Goal: Download file/media

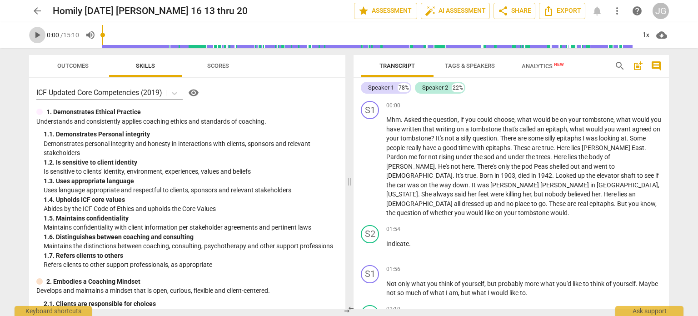
click at [37, 34] on span "play_arrow" at bounding box center [37, 35] width 11 height 11
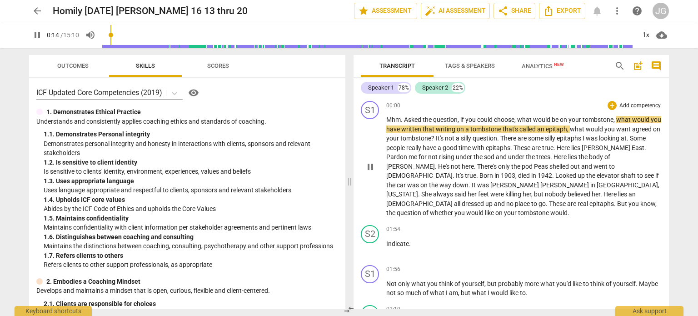
click at [636, 149] on span "East" at bounding box center [638, 147] width 13 height 7
type input "15"
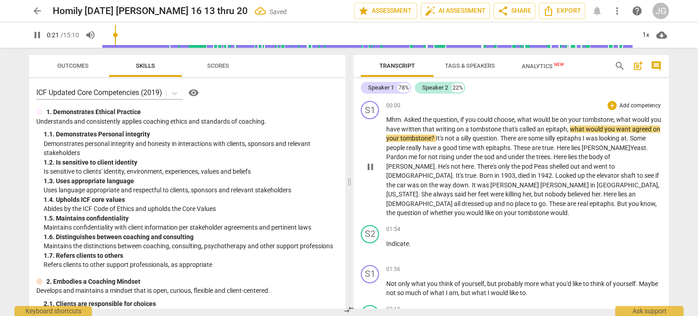
click at [534, 166] on span "Peas" at bounding box center [541, 166] width 15 height 7
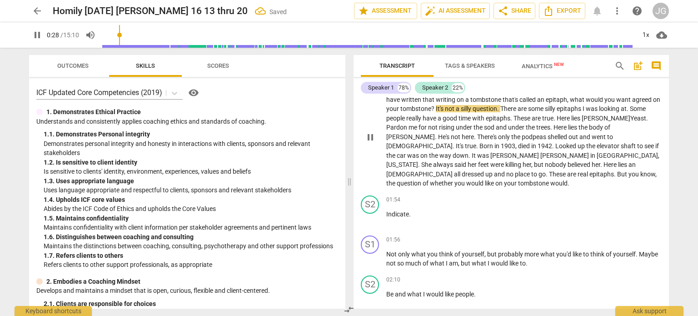
scroll to position [45, 0]
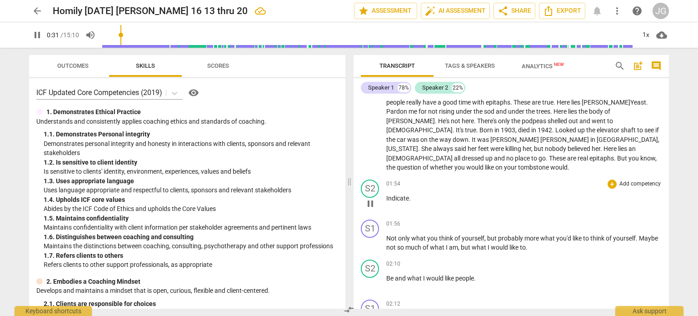
click at [386, 194] on span "Indicate" at bounding box center [397, 197] width 23 height 7
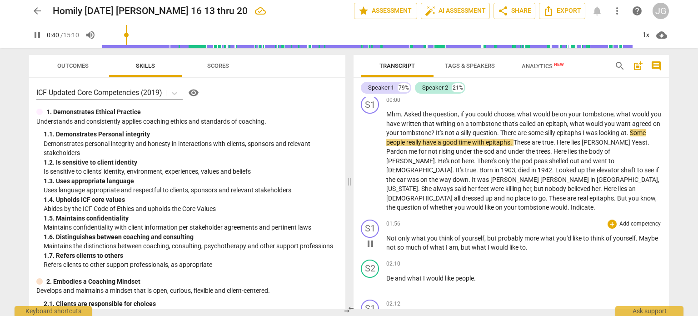
click at [387, 234] on span "Not" at bounding box center [392, 237] width 12 height 7
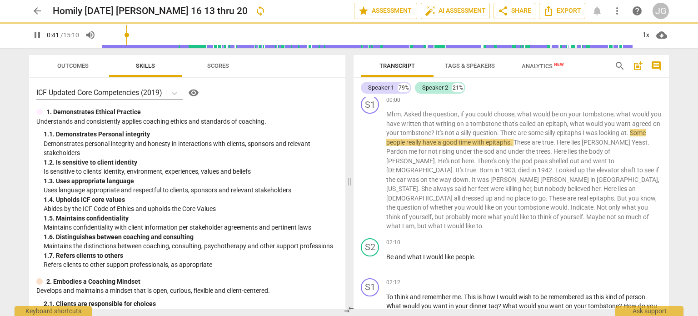
scroll to position [0, 0]
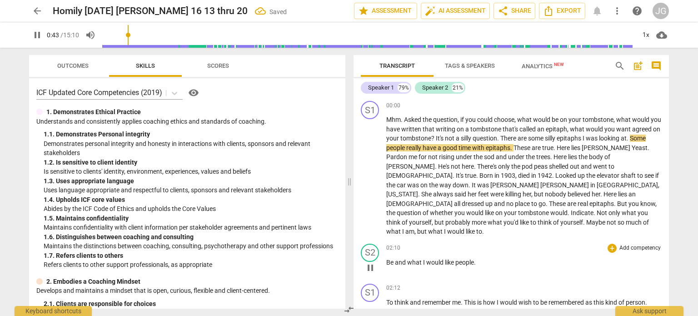
click at [387, 259] on span "Be" at bounding box center [390, 262] width 9 height 7
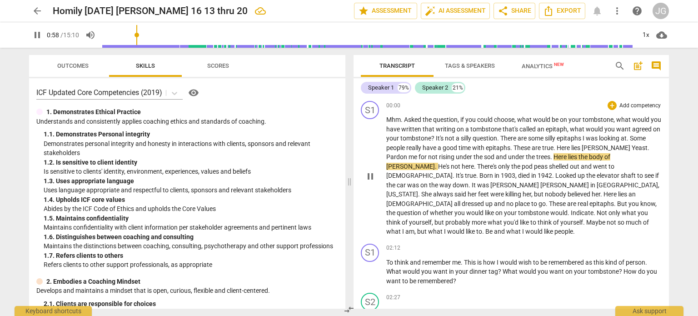
click at [453, 156] on span "rising" at bounding box center [447, 156] width 17 height 7
type input "61"
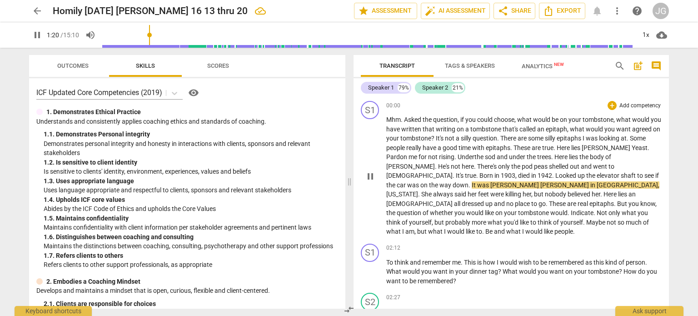
click at [588, 154] on span "the" at bounding box center [584, 156] width 10 height 7
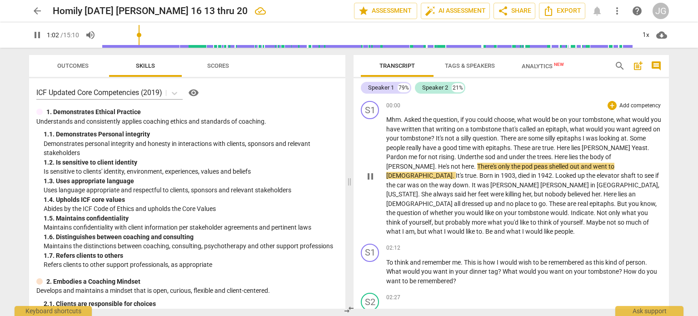
click at [435, 163] on span "[PERSON_NAME]" at bounding box center [410, 166] width 49 height 7
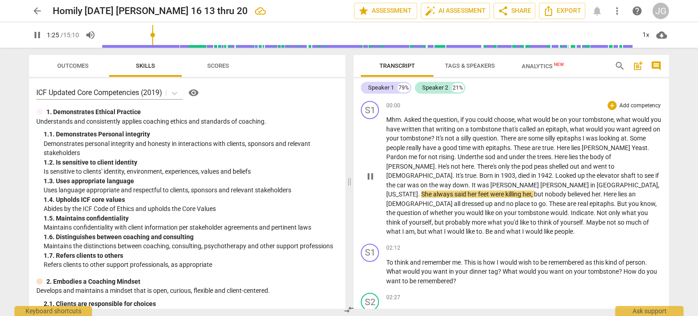
click at [649, 174] on p "Mhm . Asked the question , if you could choose , what would be on your tombston…" at bounding box center [523, 175] width 275 height 121
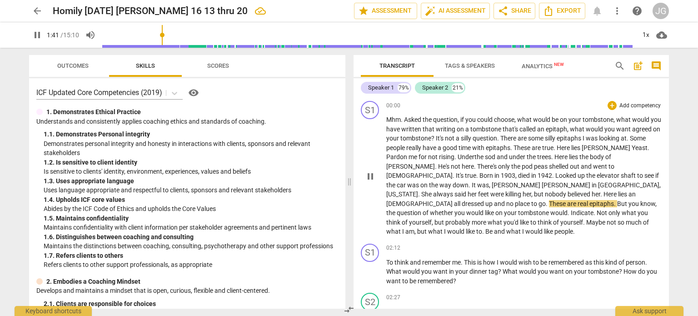
click at [617, 200] on span "." at bounding box center [615, 203] width 3 height 7
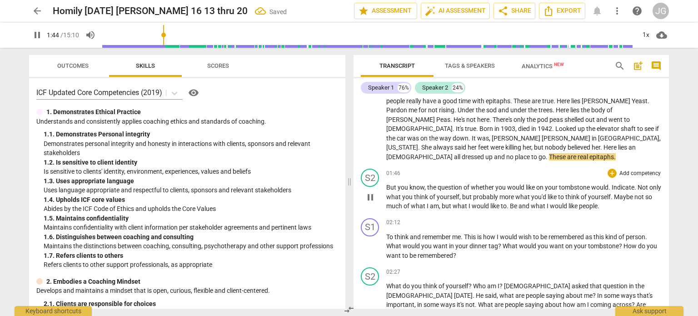
scroll to position [91, 0]
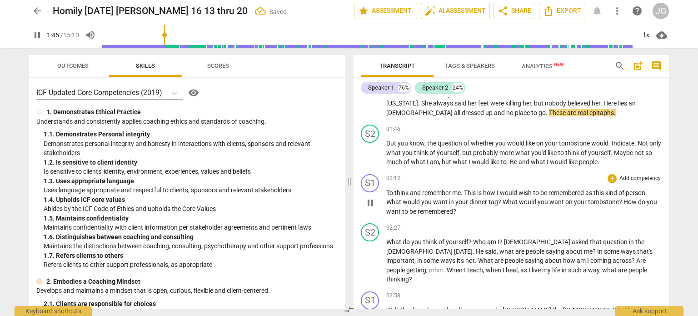
click at [386, 189] on span "To" at bounding box center [390, 192] width 8 height 7
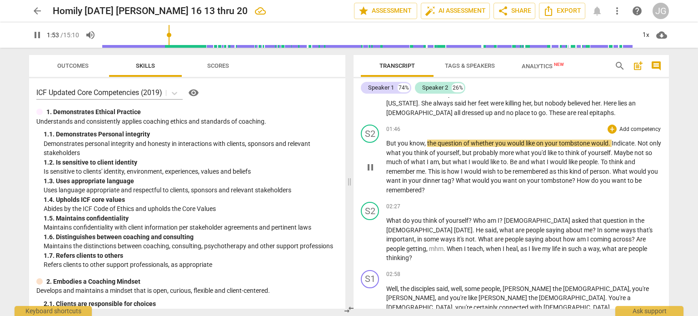
click at [643, 140] on span "Not" at bounding box center [644, 143] width 12 height 7
type input "114"
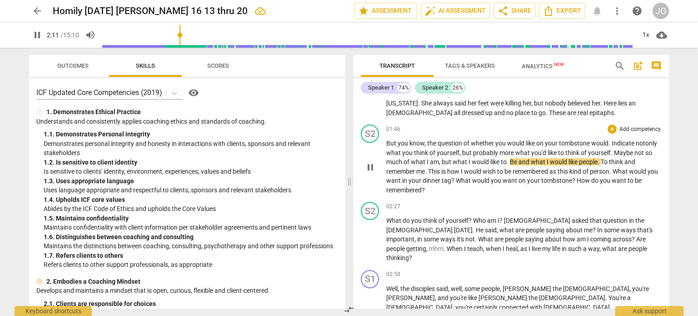
click at [513, 158] on span "Be" at bounding box center [514, 161] width 9 height 7
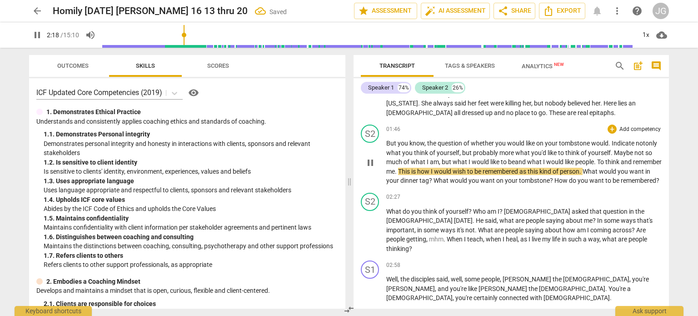
click at [602, 158] on span "To" at bounding box center [601, 161] width 8 height 7
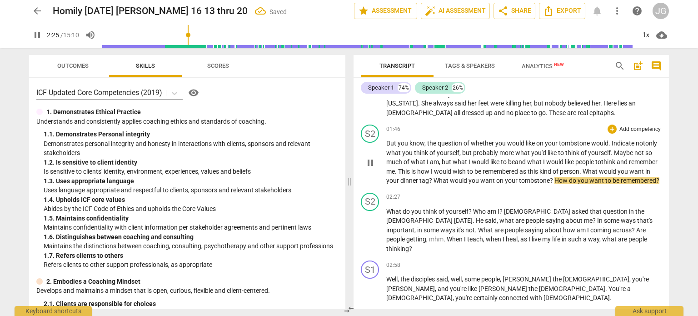
click at [528, 168] on span "as" at bounding box center [523, 171] width 8 height 7
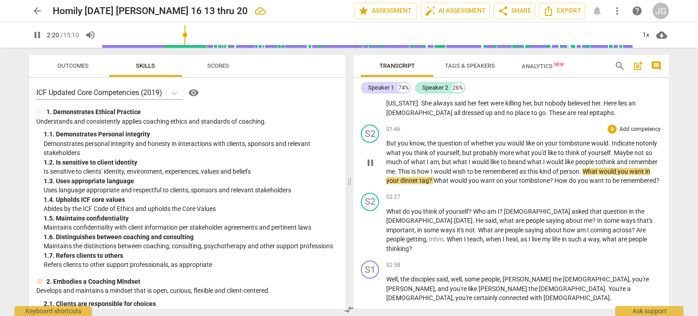
click at [429, 177] on span "tag" at bounding box center [424, 180] width 10 height 7
click at [440, 189] on div "S2 play_arrow pause 01:46 + Add competency keyboard_arrow_right But you know , …" at bounding box center [511, 155] width 315 height 68
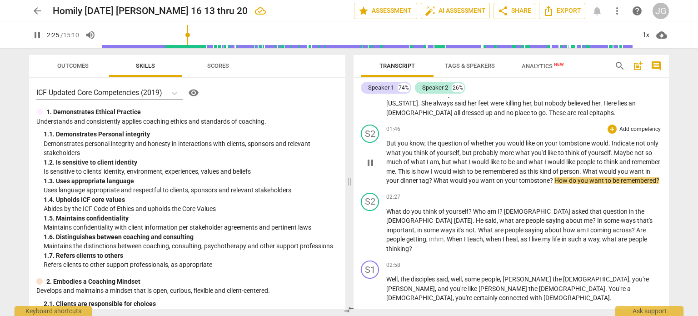
click at [434, 177] on span "?" at bounding box center [431, 180] width 5 height 7
type input "147"
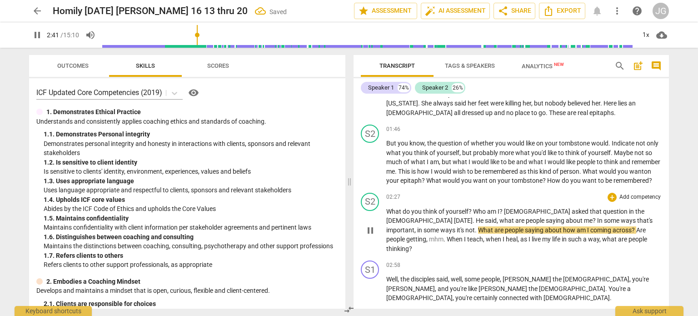
click at [387, 210] on span "What" at bounding box center [394, 211] width 16 height 7
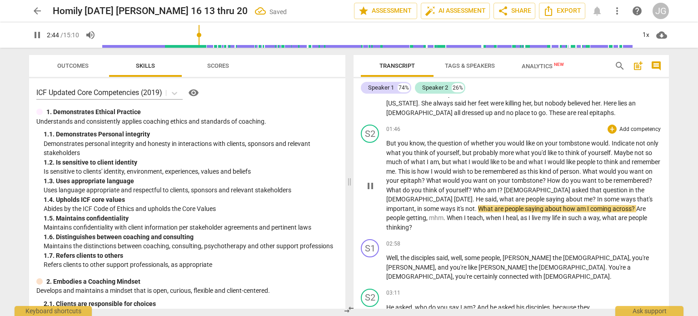
click at [544, 186] on span "[DEMOGRAPHIC_DATA]" at bounding box center [538, 189] width 68 height 7
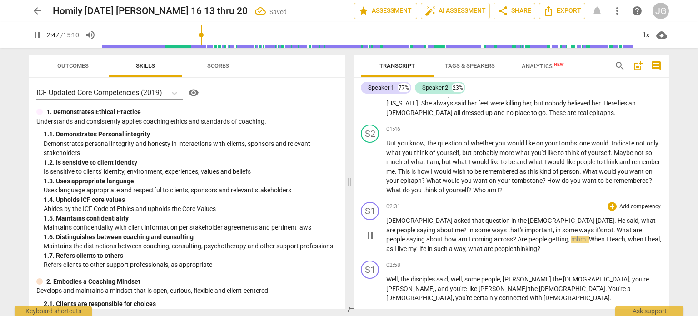
click at [485, 217] on span "question" at bounding box center [498, 220] width 26 height 7
click at [528, 235] on span "people" at bounding box center [538, 238] width 20 height 7
click at [586, 235] on span "." at bounding box center [587, 238] width 3 height 7
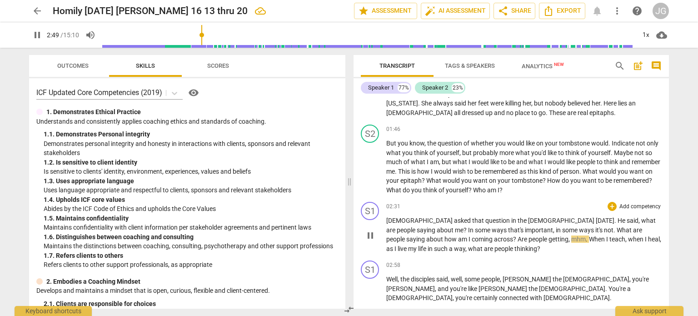
type input "170"
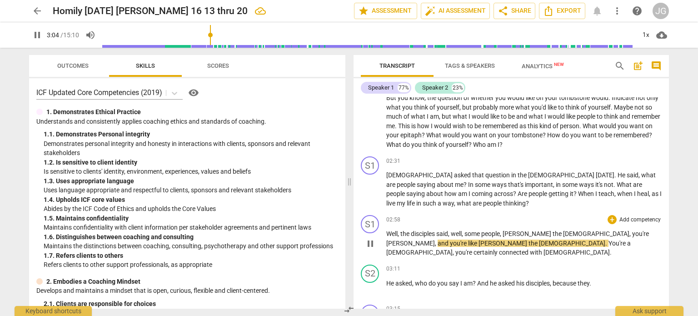
click at [500, 230] on span "people" at bounding box center [490, 233] width 19 height 7
type input "185"
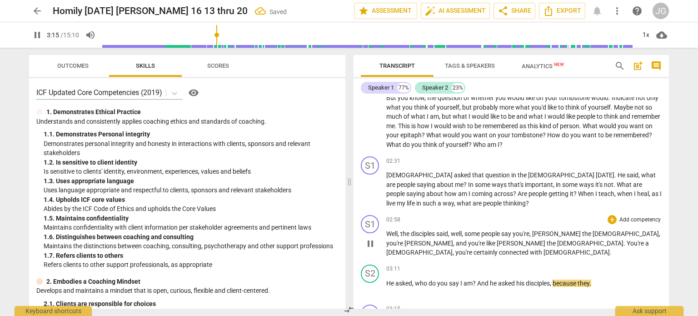
click at [530, 249] on span "connected" at bounding box center [514, 252] width 31 height 7
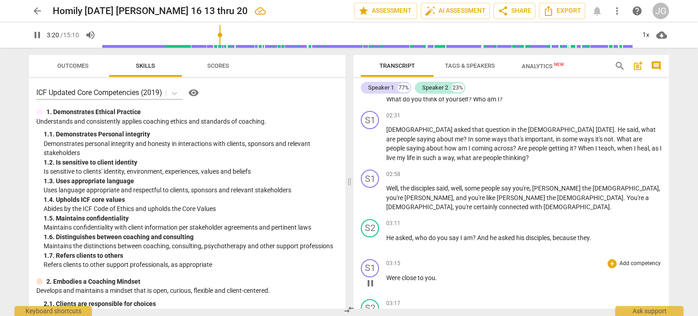
click at [390, 274] on span "Were" at bounding box center [393, 277] width 15 height 7
type input "202"
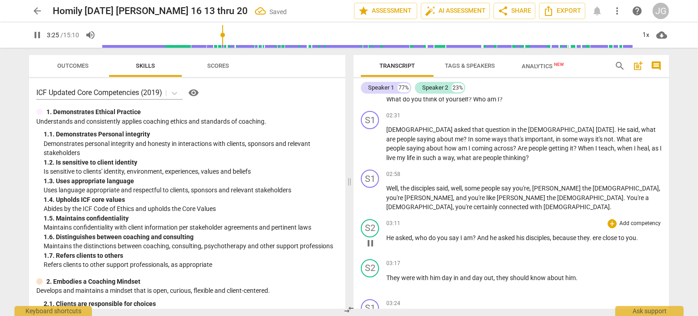
click at [596, 234] on span "ere" at bounding box center [598, 237] width 10 height 7
type input "206"
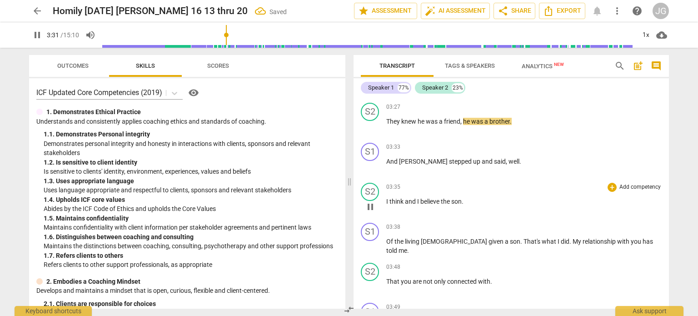
click at [386, 198] on span "I" at bounding box center [387, 201] width 3 height 7
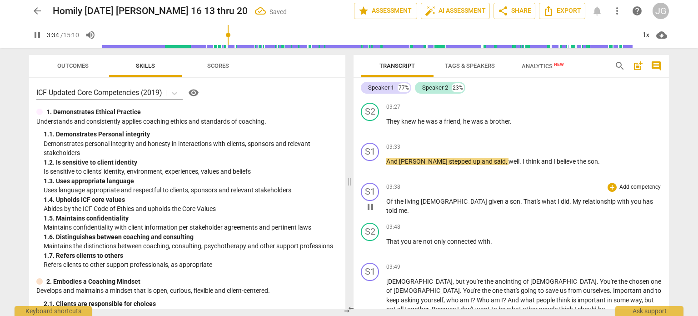
click at [386, 198] on span "Of" at bounding box center [390, 201] width 8 height 7
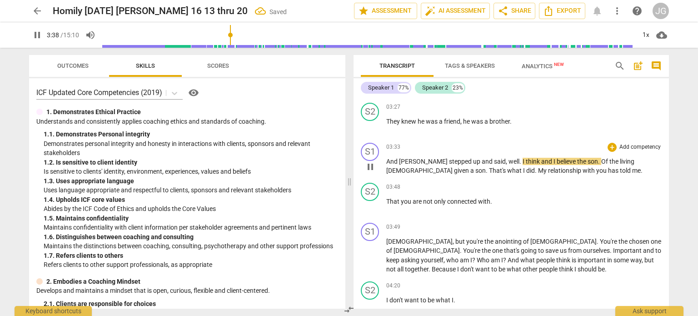
click at [601, 158] on span "Of" at bounding box center [605, 161] width 8 height 7
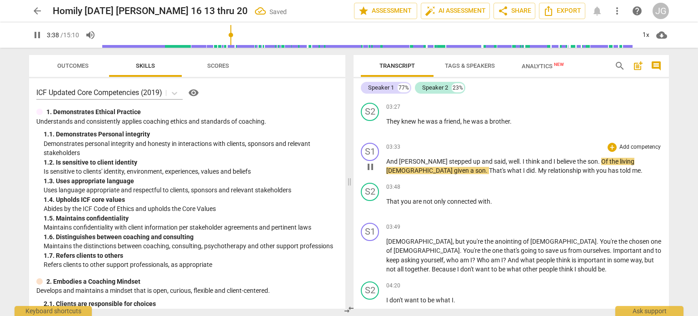
type input "219"
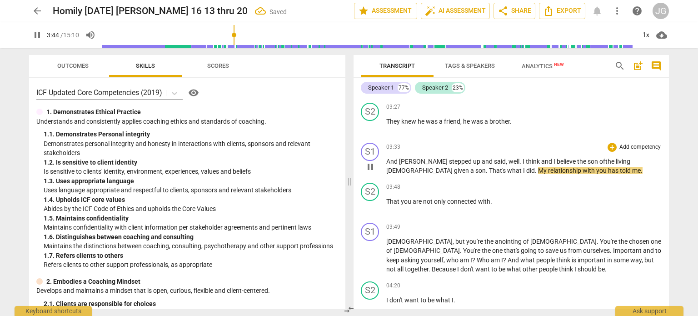
click at [588, 158] on span "son o" at bounding box center [595, 161] width 15 height 7
click at [454, 167] on span "[DEMOGRAPHIC_DATA]" at bounding box center [420, 170] width 68 height 7
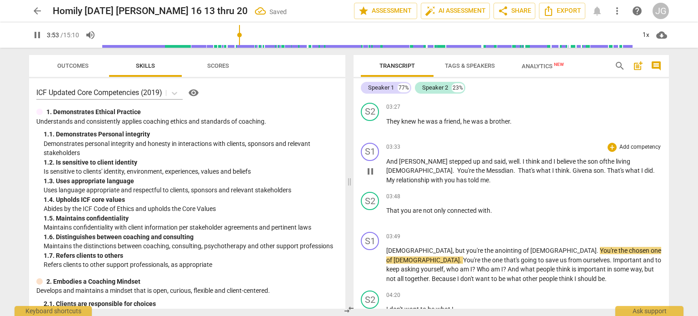
click at [400, 167] on span "[DEMOGRAPHIC_DATA]. You're the Messdian. That's what I think." at bounding box center [479, 170] width 186 height 7
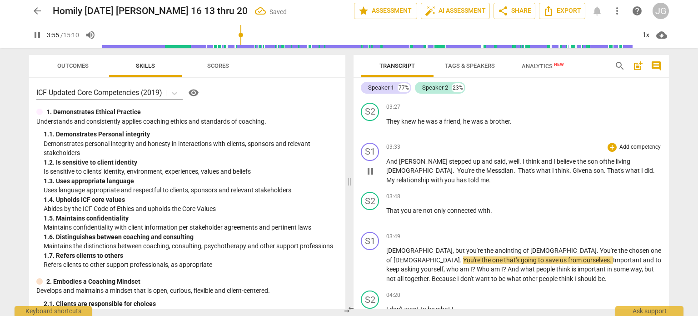
click at [413, 167] on span "[DEMOGRAPHIC_DATA]. You're the Messdian. That's what I think." at bounding box center [479, 170] width 186 height 7
click at [414, 143] on div "03:33 + Add competency keyboard_arrow_right And [PERSON_NAME] stepped up and sa…" at bounding box center [523, 164] width 275 height 42
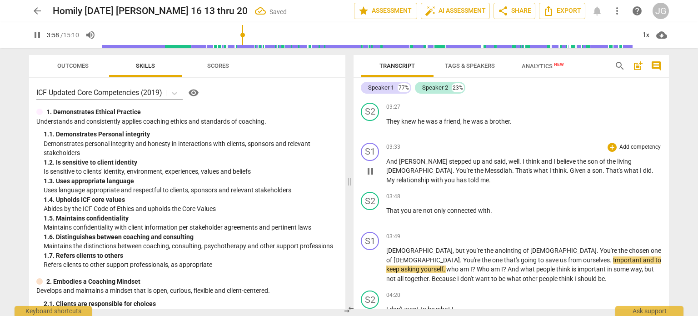
click at [414, 143] on div "03:33 + Add competency keyboard_arrow_right And [PERSON_NAME] stepped up and sa…" at bounding box center [523, 164] width 275 height 42
click at [415, 157] on p "And [PERSON_NAME] stepped up and said , well . I think and I believe the son of…" at bounding box center [523, 171] width 275 height 28
click at [449, 158] on span "stepped" at bounding box center [461, 161] width 24 height 7
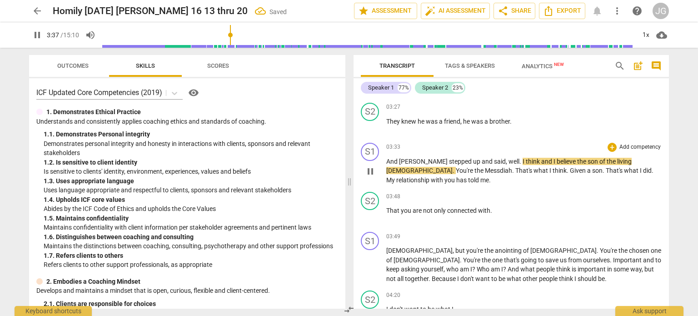
click at [485, 167] on span "Messdiah" at bounding box center [498, 170] width 27 height 7
type input "218"
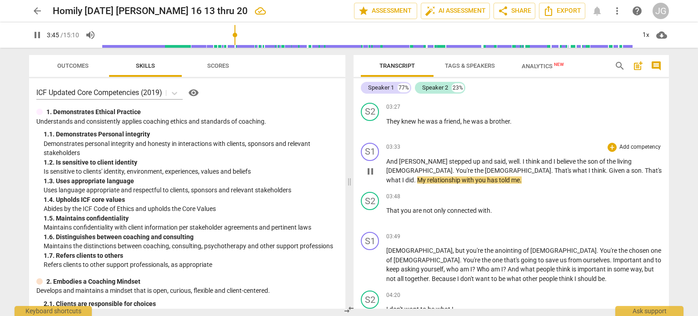
click at [417, 176] on span "." at bounding box center [415, 179] width 3 height 7
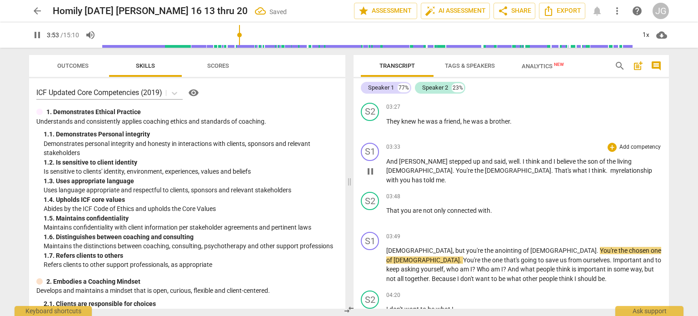
click at [390, 158] on span "And" at bounding box center [392, 161] width 13 height 7
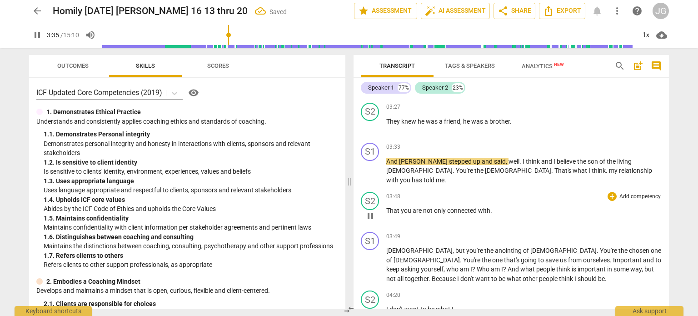
click at [387, 207] on span "That" at bounding box center [393, 210] width 15 height 7
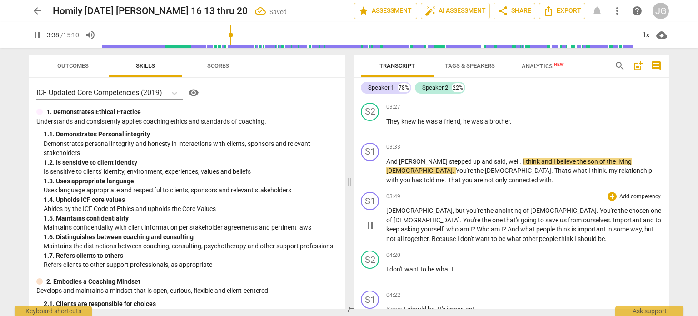
click at [386, 207] on span "[DEMOGRAPHIC_DATA]" at bounding box center [419, 210] width 66 height 7
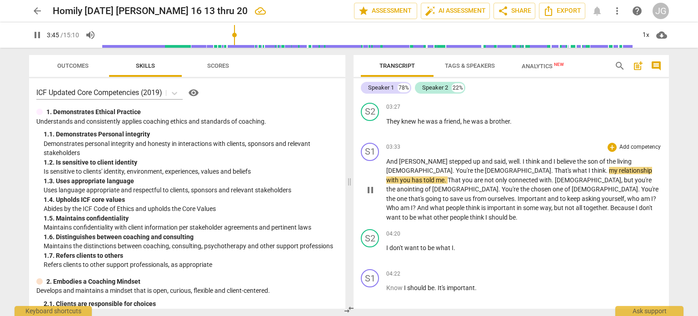
click at [609, 167] on span "my" at bounding box center [614, 170] width 10 height 7
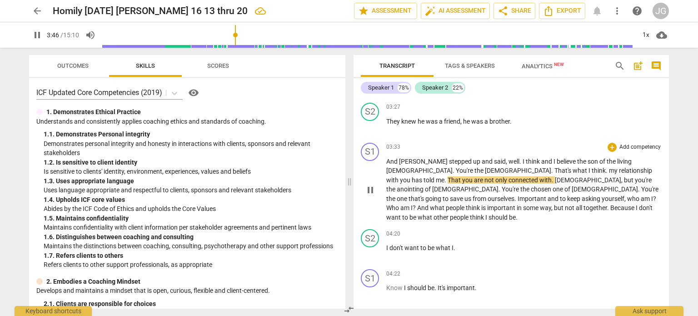
type input "226"
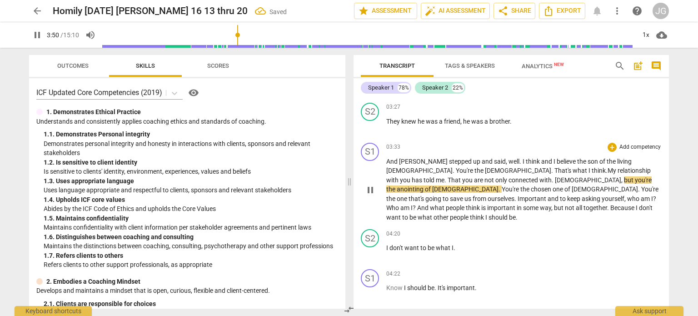
click at [462, 176] on span "That" at bounding box center [455, 179] width 15 height 7
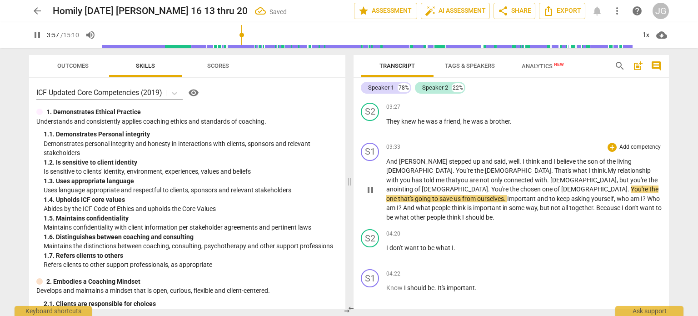
click at [414, 185] on span "anointing" at bounding box center [400, 188] width 28 height 7
click at [510, 185] on span "You're" at bounding box center [500, 188] width 19 height 7
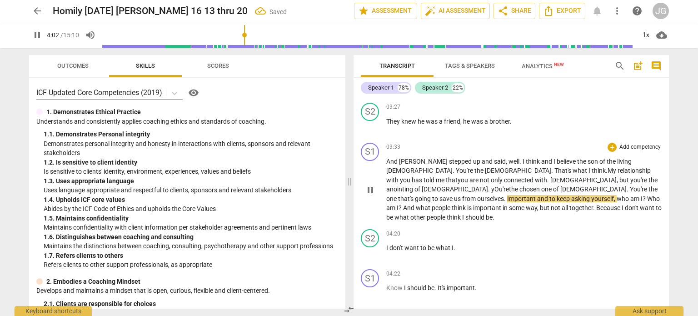
click at [509, 185] on span "Ou're" at bounding box center [501, 188] width 15 height 7
click at [451, 195] on span "save" at bounding box center [446, 198] width 15 height 7
click at [387, 244] on span "I" at bounding box center [387, 247] width 3 height 7
type input "240"
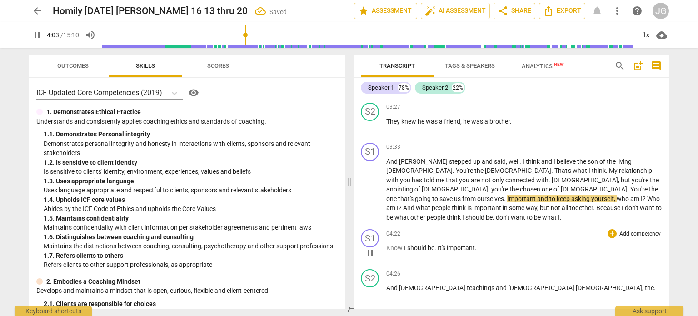
click at [386, 244] on span "Know" at bounding box center [395, 247] width 18 height 7
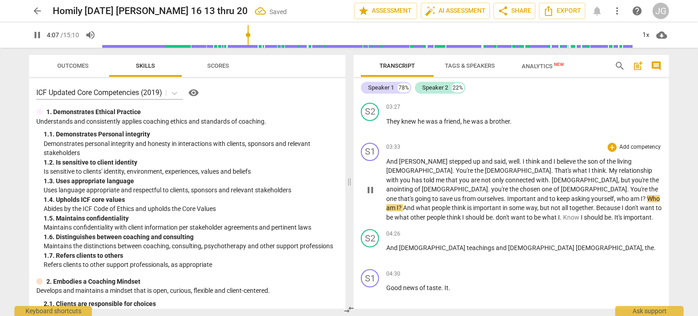
click at [493, 195] on span "ourselves" at bounding box center [490, 198] width 27 height 7
click at [510, 195] on span "Important" at bounding box center [522, 198] width 30 height 7
click at [535, 195] on span "Important" at bounding box center [522, 198] width 30 height 7
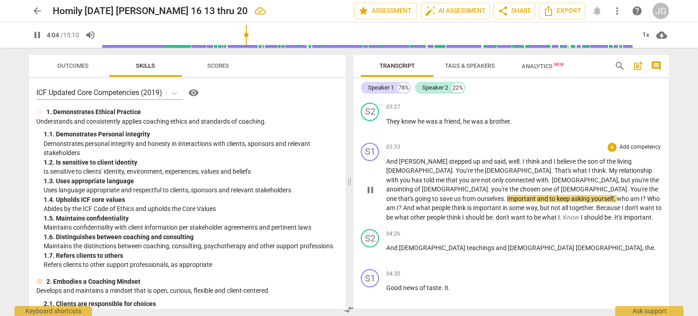
type input "245"
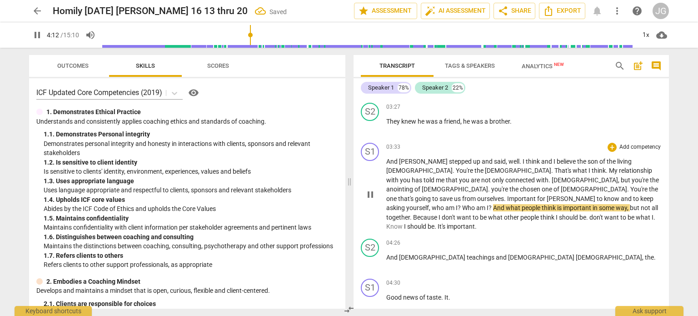
click at [406, 204] on span "yourself" at bounding box center [417, 207] width 23 height 7
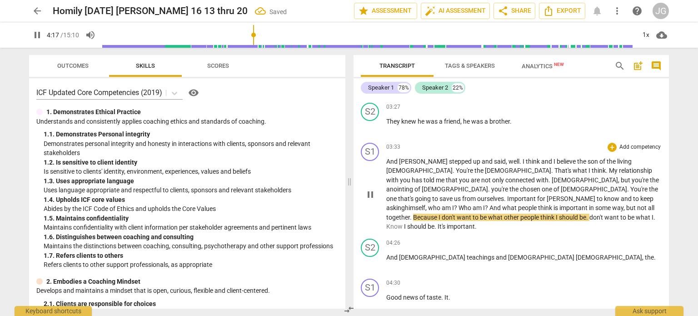
click at [500, 204] on span "And" at bounding box center [495, 207] width 13 height 7
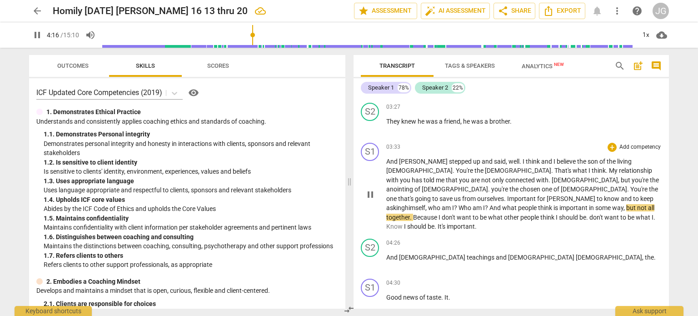
click at [626, 204] on span "," at bounding box center [624, 207] width 3 height 7
click at [540, 214] on span "people" at bounding box center [530, 217] width 20 height 7
click at [613, 214] on span "want" at bounding box center [612, 217] width 16 height 7
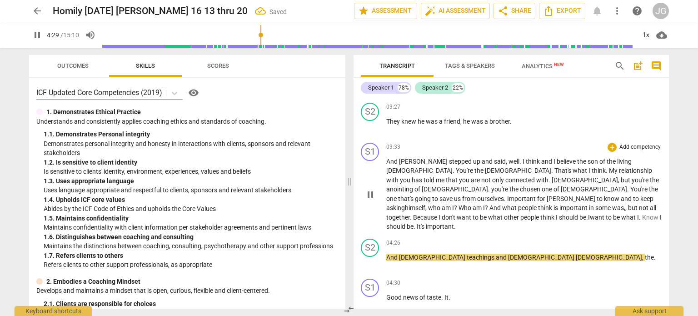
click at [569, 214] on span "should" at bounding box center [569, 217] width 20 height 7
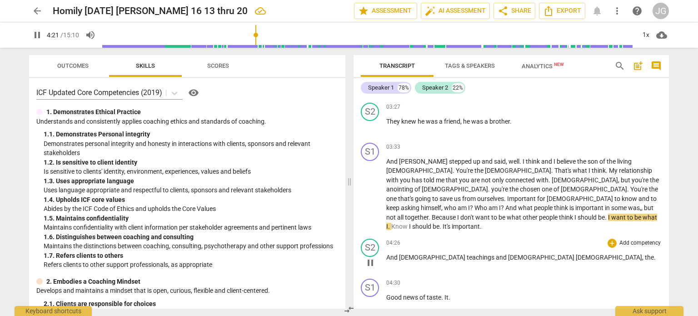
click at [386, 254] on span "And" at bounding box center [392, 257] width 13 height 7
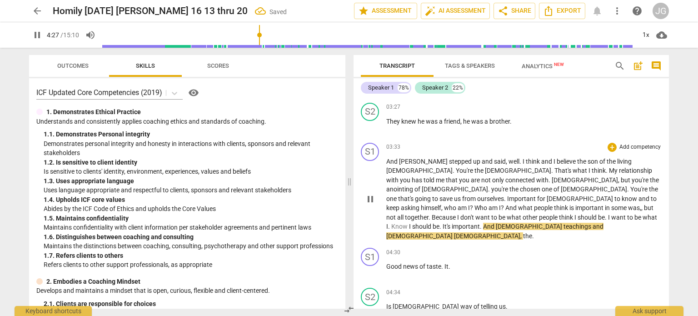
click at [643, 186] on p "And [PERSON_NAME] stepped up and said , well . I think and I believe the son of…" at bounding box center [523, 199] width 275 height 84
type input "268"
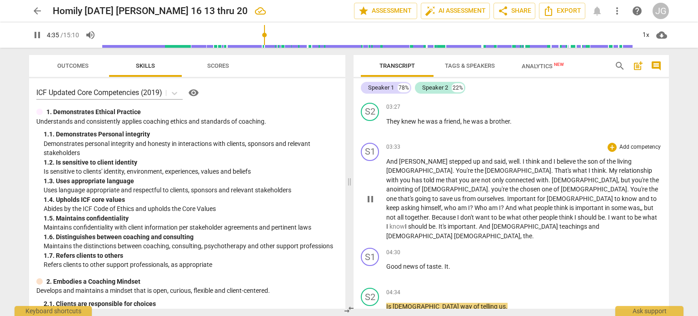
click at [448, 223] on span "important" at bounding box center [462, 226] width 28 height 7
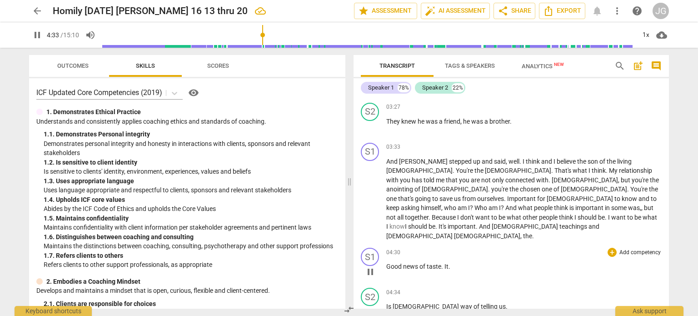
click at [387, 263] on span "Good" at bounding box center [394, 266] width 17 height 7
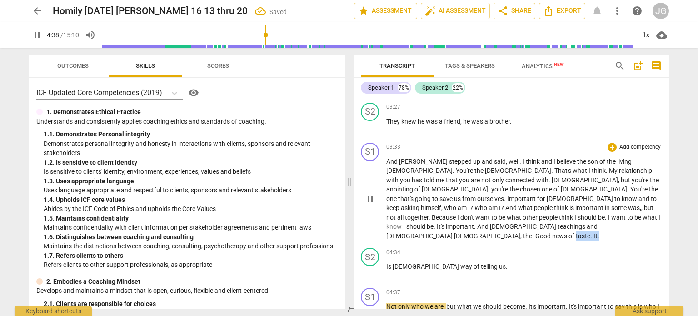
drag, startPoint x: 649, startPoint y: 199, endPoint x: 625, endPoint y: 199, distance: 23.6
click at [626, 199] on p "And [PERSON_NAME] stepped up and said , well . I think and I believe the son of…" at bounding box center [523, 199] width 275 height 84
type input "279"
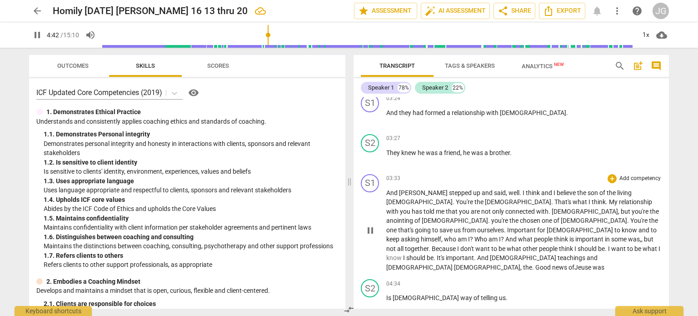
scroll to position [373, 0]
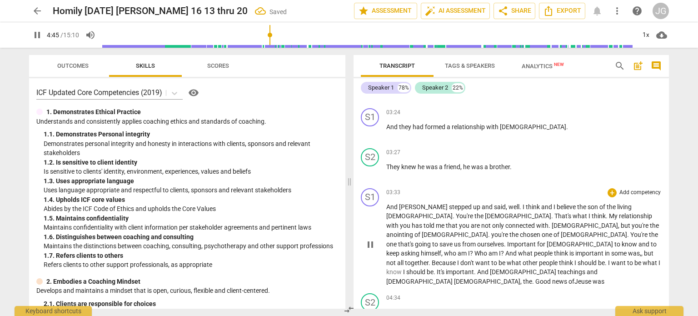
click at [604, 278] on span "of Jeuse was" at bounding box center [586, 281] width 36 height 7
click at [645, 278] on span "of [DEMOGRAPHIC_DATA] was" at bounding box center [610, 281] width 85 height 7
click at [432, 259] on span "Because" at bounding box center [444, 262] width 25 height 7
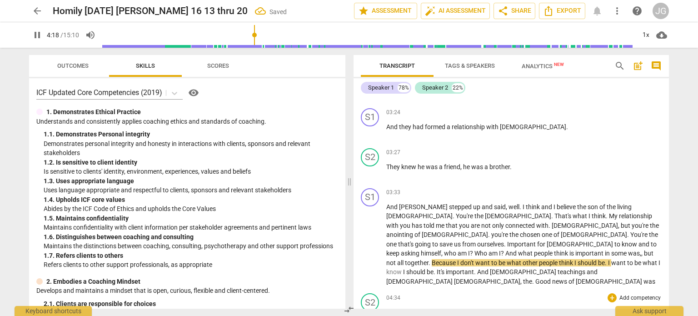
click at [386, 308] on span "Is" at bounding box center [389, 311] width 6 height 7
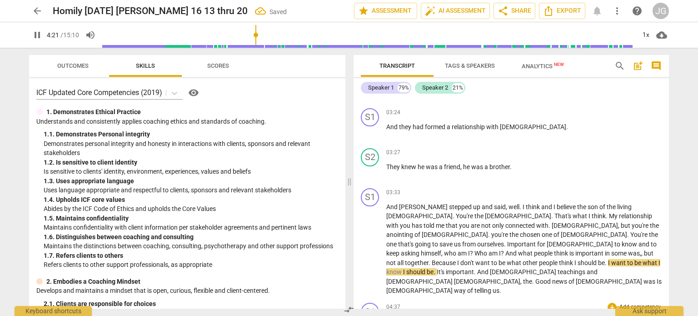
click at [387, 315] on span "Not" at bounding box center [392, 321] width 12 height 7
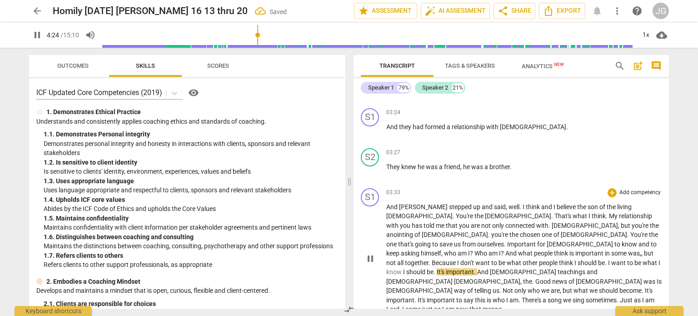
click at [499, 287] on span "." at bounding box center [500, 290] width 3 height 7
type input "265"
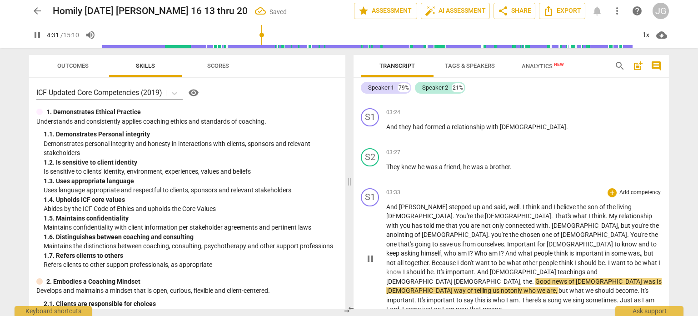
click at [454, 278] on span "[DEMOGRAPHIC_DATA]" at bounding box center [420, 281] width 68 height 7
click at [647, 278] on span "[DEMOGRAPHIC_DATA]" at bounding box center [613, 281] width 68 height 7
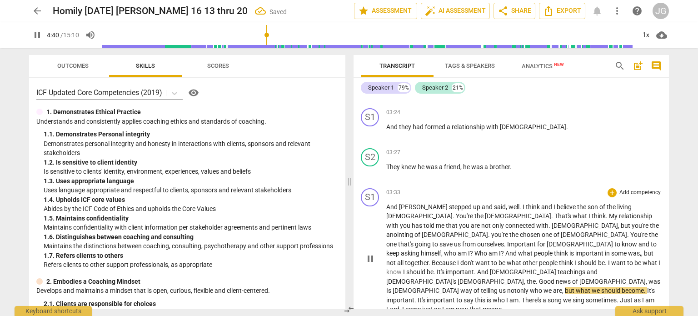
click at [648, 278] on span "was" at bounding box center [654, 281] width 12 height 7
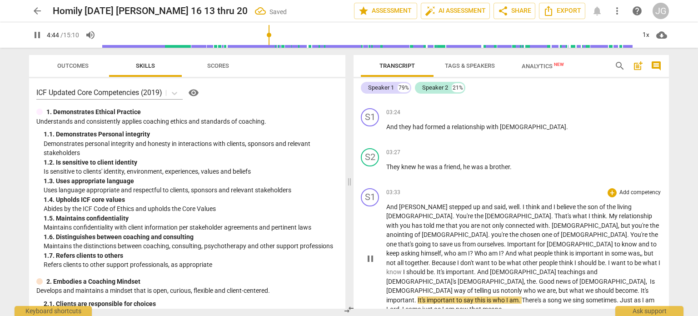
click at [523, 287] on span "who" at bounding box center [530, 290] width 14 height 7
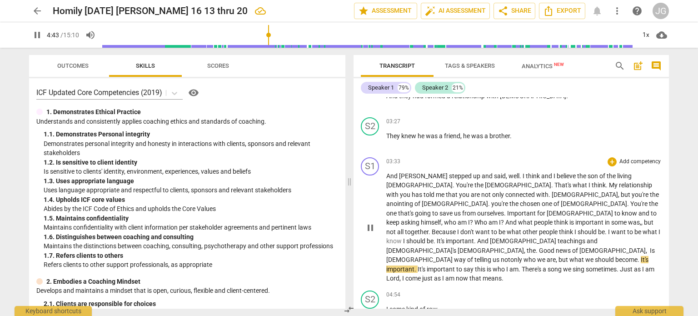
scroll to position [418, 0]
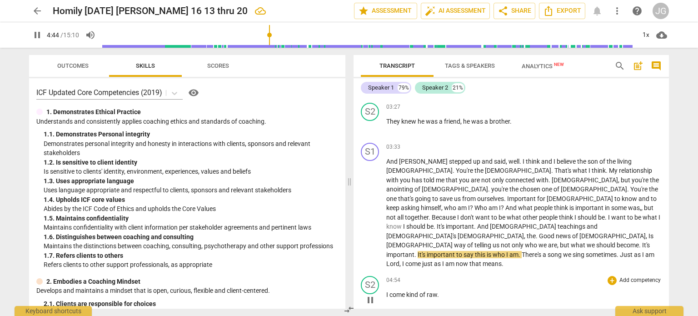
click at [386, 291] on span "I" at bounding box center [387, 294] width 3 height 7
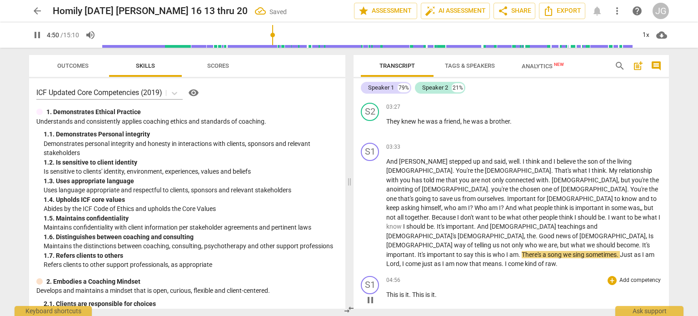
click at [387, 291] on span "This" at bounding box center [392, 294] width 13 height 7
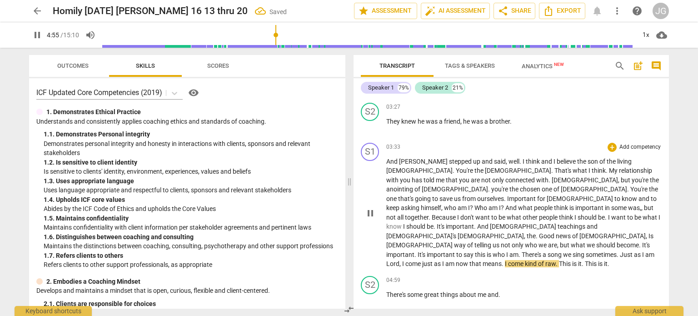
click at [422, 260] on span "just" at bounding box center [428, 263] width 12 height 7
type input "296"
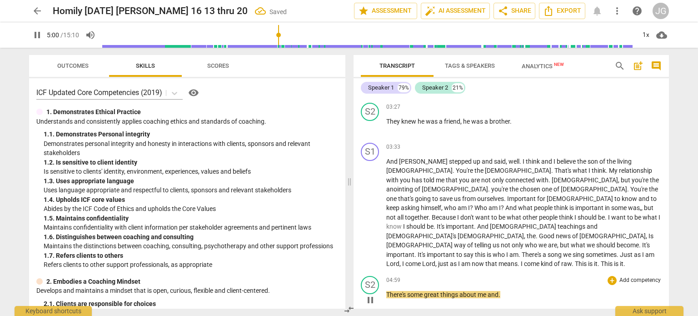
click at [387, 291] on span "There's" at bounding box center [396, 294] width 21 height 7
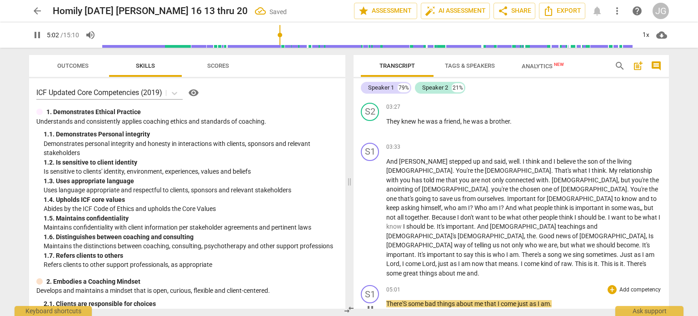
click at [387, 300] on span "There'S" at bounding box center [397, 303] width 22 height 7
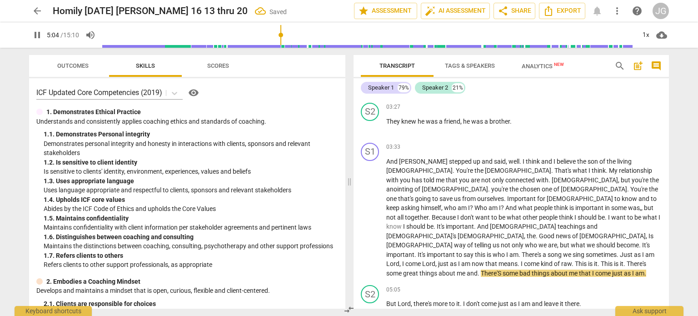
click at [387, 300] on span "But" at bounding box center [391, 303] width 11 height 7
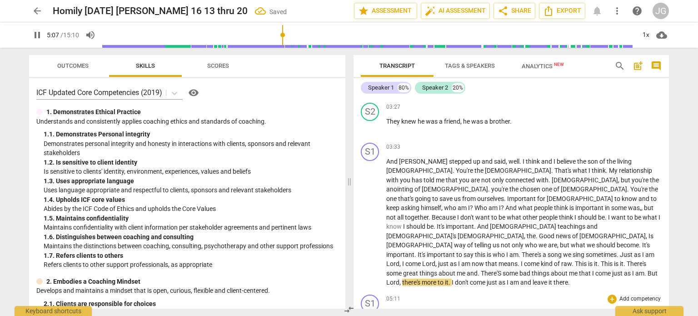
click at [387, 309] on span "It's" at bounding box center [390, 312] width 9 height 7
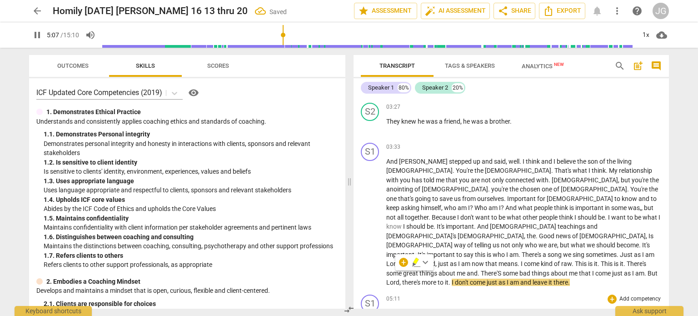
type input "308"
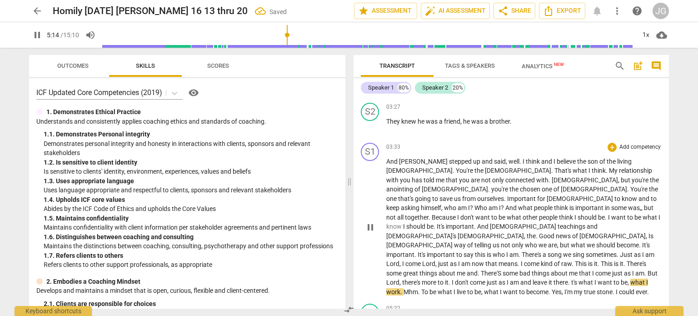
click at [571, 279] on span "t's" at bounding box center [574, 282] width 7 height 7
type input "316"
click at [481, 269] on span "There'S" at bounding box center [492, 272] width 22 height 7
click at [493, 257] on p "And [PERSON_NAME] stepped up and said , well . I think and I believe the son of…" at bounding box center [523, 227] width 275 height 140
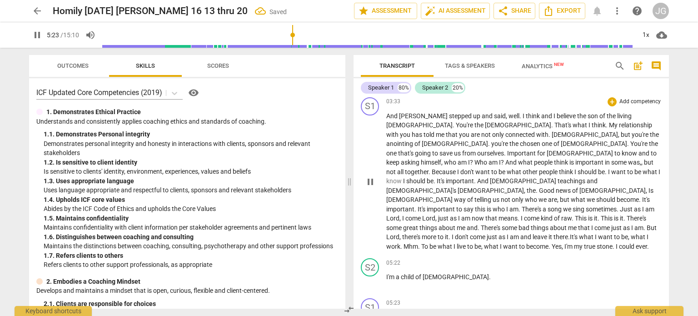
click at [526, 243] on span "become" at bounding box center [537, 246] width 22 height 7
click at [386, 273] on span "I'm" at bounding box center [391, 276] width 10 height 7
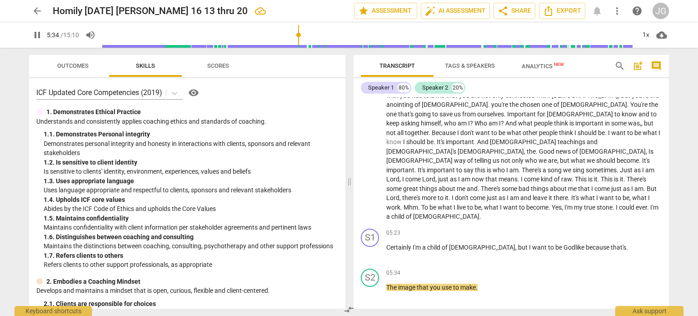
scroll to position [524, 0]
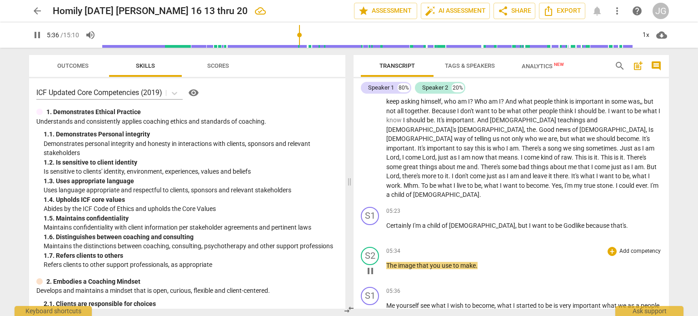
click at [389, 262] on span "The" at bounding box center [392, 265] width 12 height 7
type input "337"
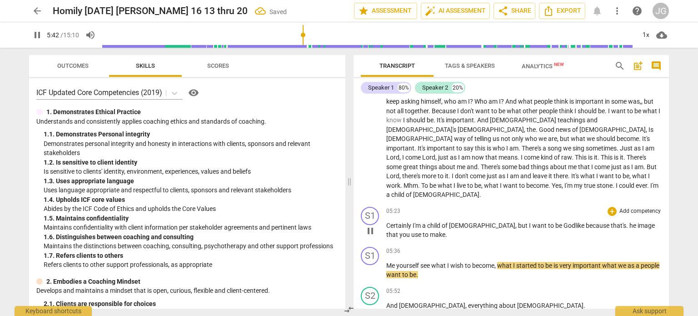
click at [626, 222] on span "." at bounding box center [627, 225] width 3 height 7
type input "343"
click at [503, 182] on span "want" at bounding box center [511, 185] width 16 height 7
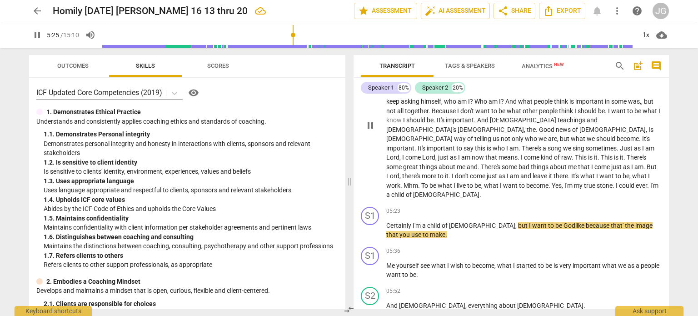
click at [444, 130] on p "And [PERSON_NAME] stepped up and said , well . I think and I believe the son of…" at bounding box center [523, 124] width 275 height 149
click at [478, 163] on span "." at bounding box center [479, 166] width 3 height 7
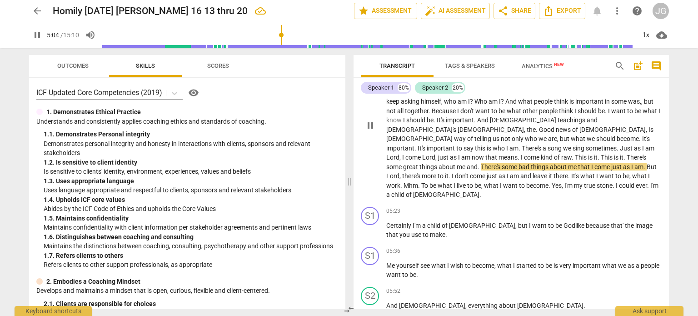
click at [564, 182] on span "I'm" at bounding box center [569, 185] width 10 height 7
type input "305"
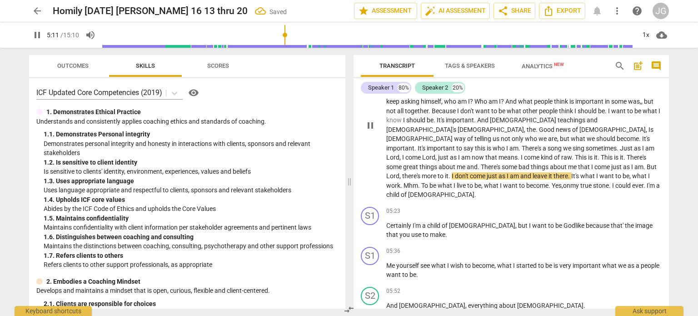
click at [580, 182] on span "true" at bounding box center [586, 185] width 13 height 7
click at [611, 182] on span "." at bounding box center [612, 185] width 3 height 7
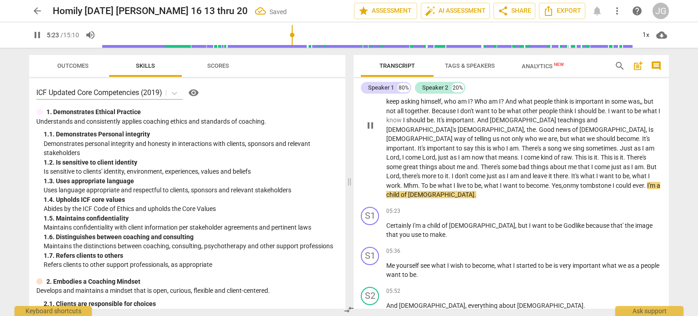
click at [644, 182] on span "." at bounding box center [645, 185] width 3 height 7
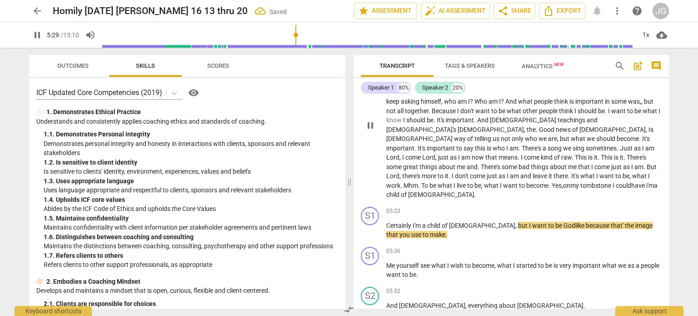
click at [646, 182] on span "i'm" at bounding box center [650, 185] width 8 height 7
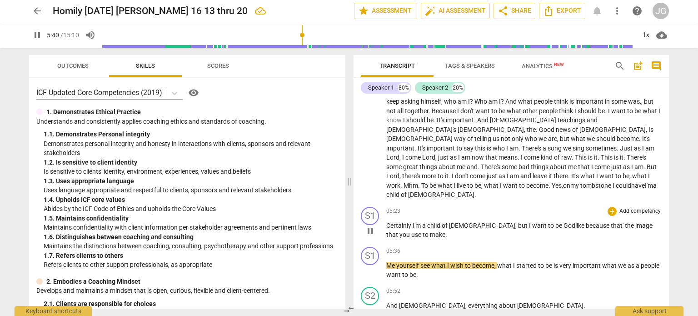
click at [563, 222] on span "Godlike" at bounding box center [574, 225] width 22 height 7
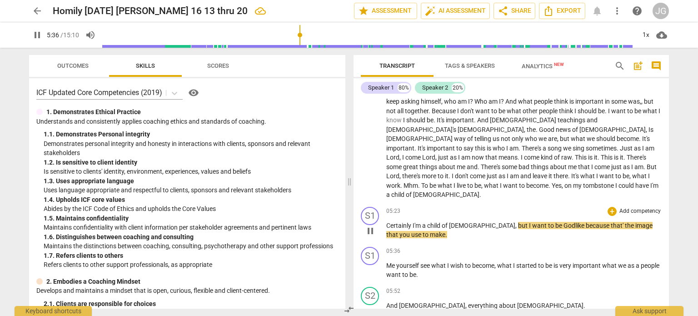
click at [423, 231] on span "use" at bounding box center [416, 234] width 11 height 7
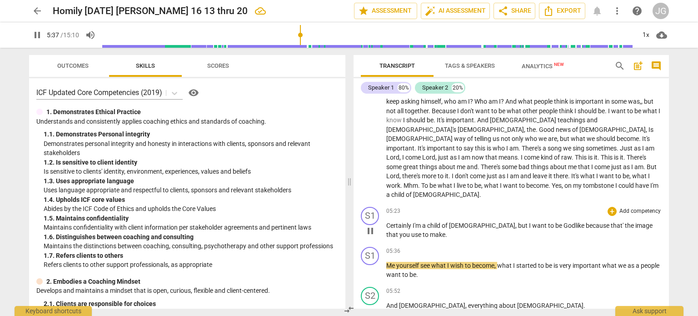
type input "338"
click at [449, 231] on span "." at bounding box center [450, 234] width 2 height 7
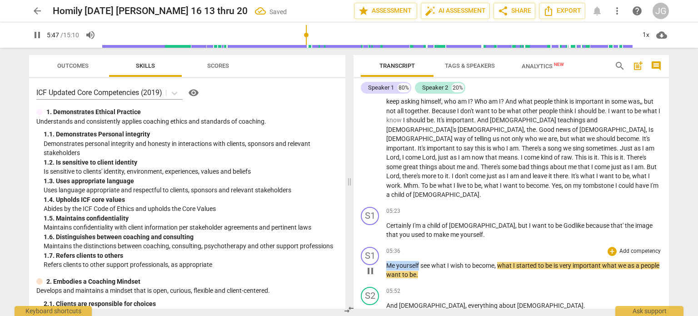
drag, startPoint x: 419, startPoint y: 226, endPoint x: 381, endPoint y: 229, distance: 38.3
click at [381, 243] on div "S1 play_arrow pause 05:36 + Add competency keyboard_arrow_right Me yourself see…" at bounding box center [511, 263] width 315 height 40
type input "349"
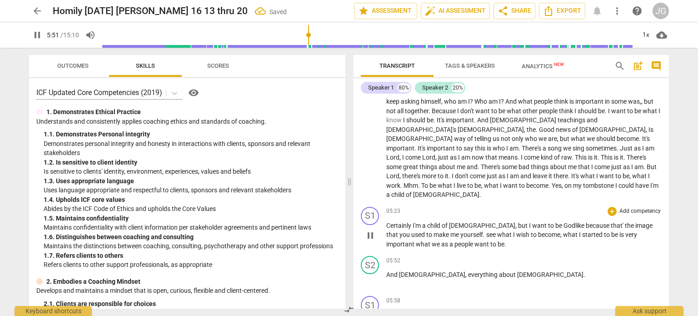
click at [486, 231] on span "see" at bounding box center [491, 234] width 11 height 7
type input "352"
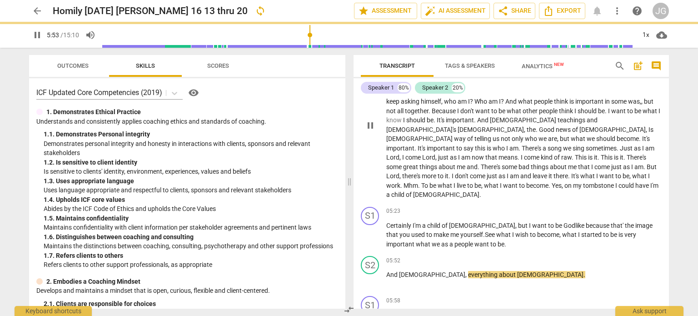
click at [427, 145] on span "important" at bounding box center [442, 148] width 30 height 7
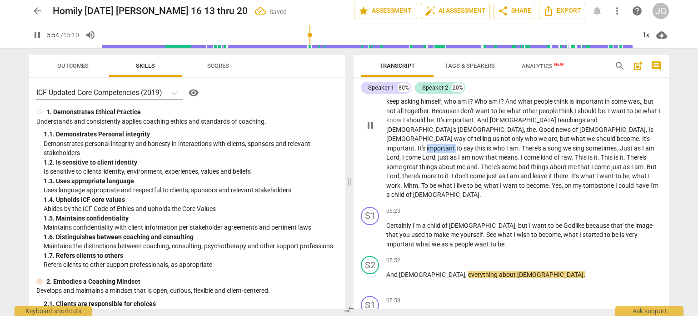
click at [427, 145] on span "important" at bounding box center [442, 148] width 30 height 7
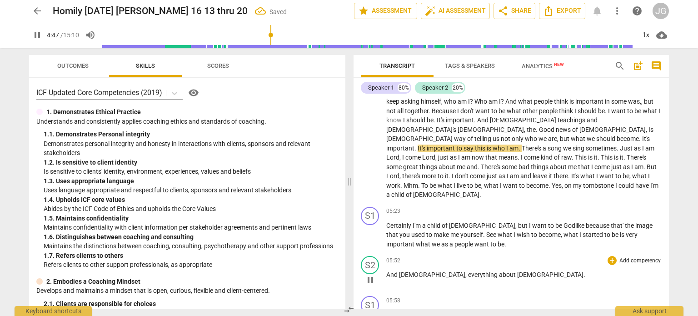
click at [386, 271] on span "And" at bounding box center [392, 274] width 13 height 7
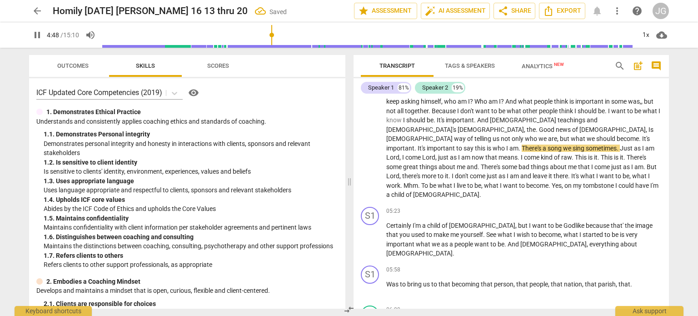
click at [386, 280] on span "Was" at bounding box center [393, 283] width 14 height 7
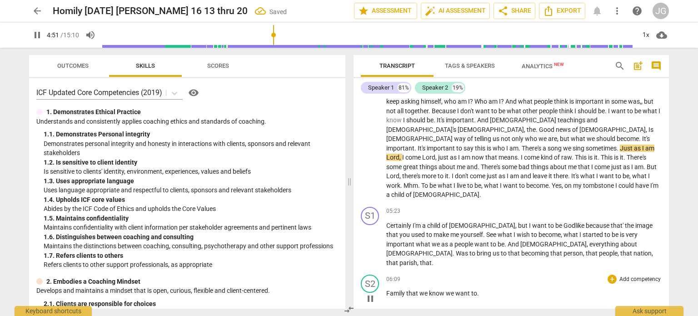
click at [387, 289] on span "Family" at bounding box center [396, 292] width 20 height 7
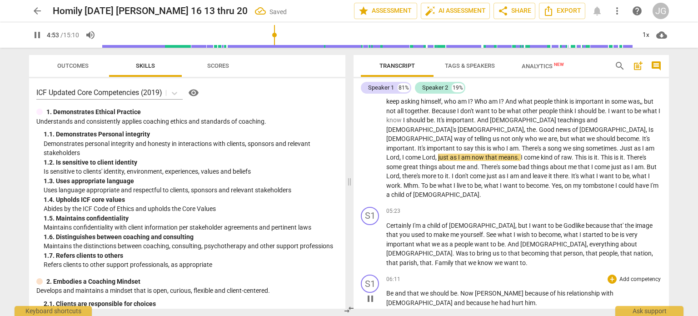
click at [388, 289] on span "Be" at bounding box center [390, 292] width 9 height 7
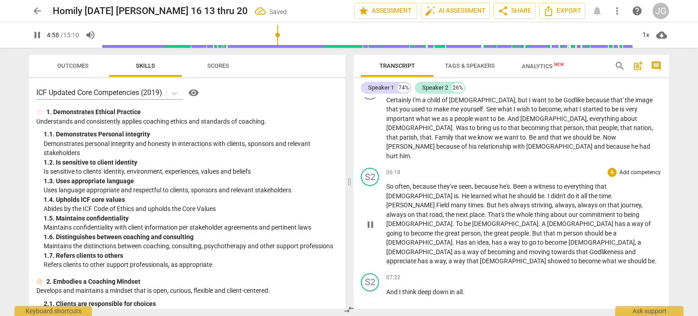
scroll to position [661, 0]
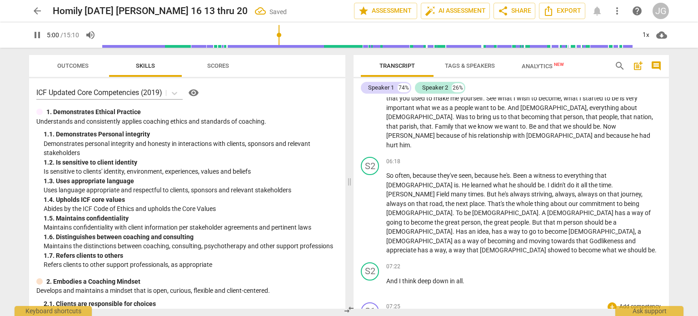
click at [387, 315] on span "Of" at bounding box center [390, 320] width 8 height 7
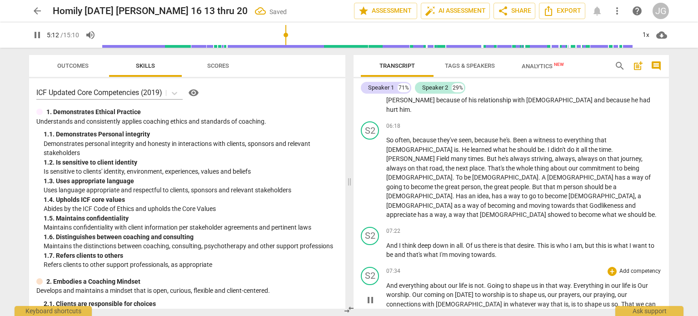
scroll to position [697, 0]
click at [386, 281] on span "And" at bounding box center [392, 284] width 13 height 7
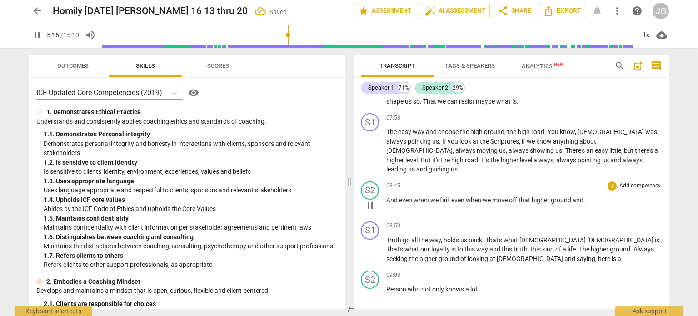
scroll to position [878, 0]
click at [387, 284] on span "Person" at bounding box center [396, 287] width 21 height 7
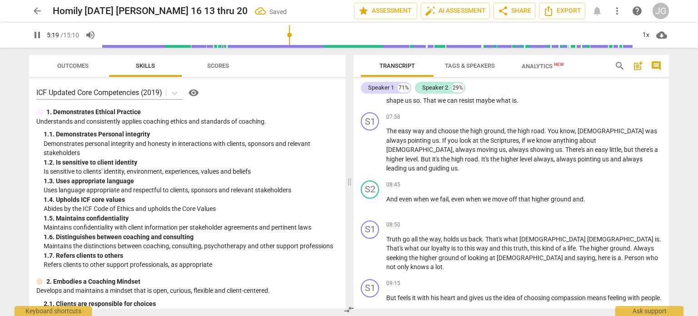
click at [387, 294] on span "But" at bounding box center [391, 297] width 11 height 7
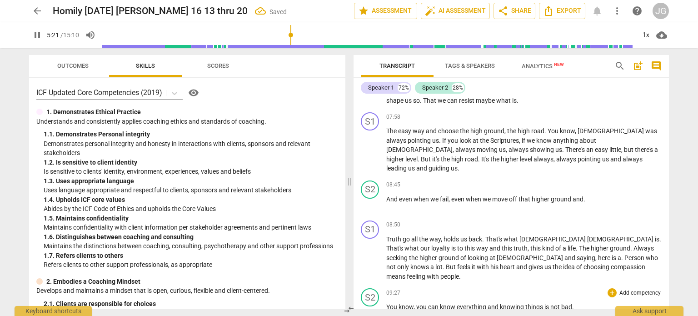
click at [387, 303] on span "You" at bounding box center [392, 306] width 12 height 7
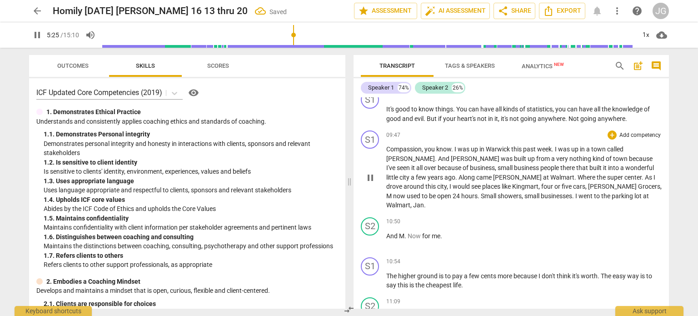
scroll to position [1060, 0]
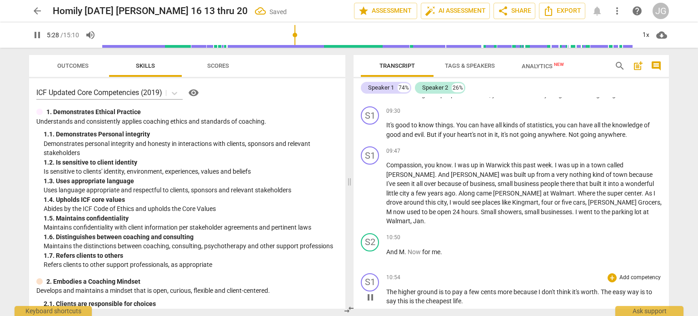
click at [386, 288] on span "The" at bounding box center [392, 291] width 12 height 7
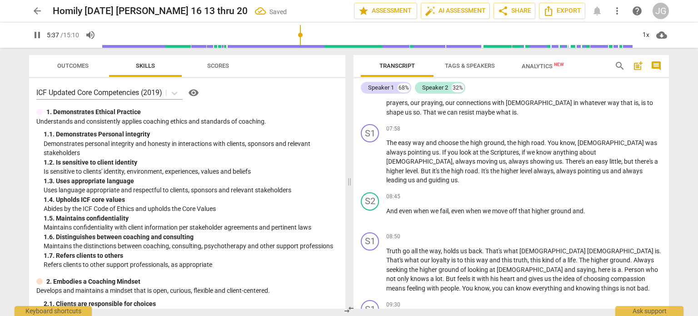
scroll to position [882, 0]
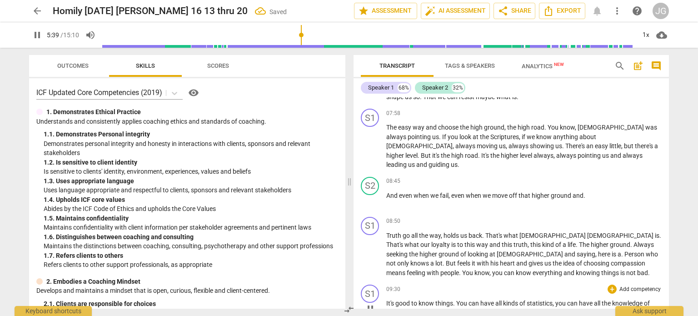
click at [386, 299] on span "It's" at bounding box center [390, 302] width 9 height 7
type input "340"
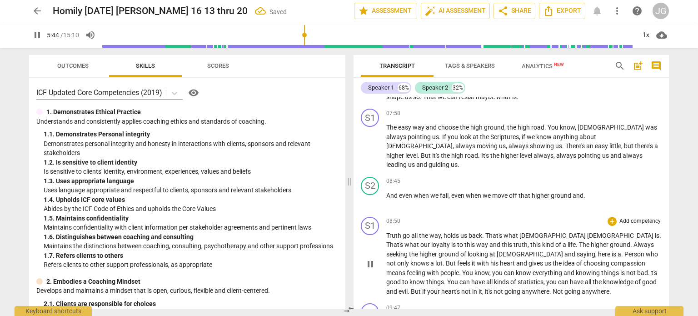
click at [387, 232] on span "Truth" at bounding box center [394, 235] width 16 height 7
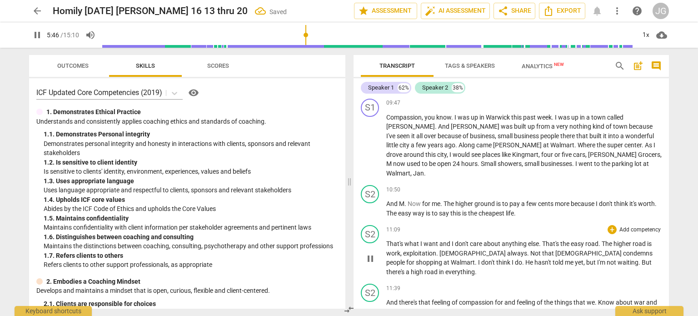
scroll to position [1079, 0]
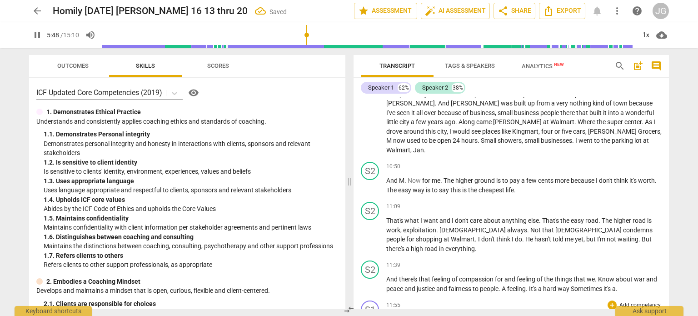
click at [386, 315] on span "Hard" at bounding box center [393, 318] width 15 height 7
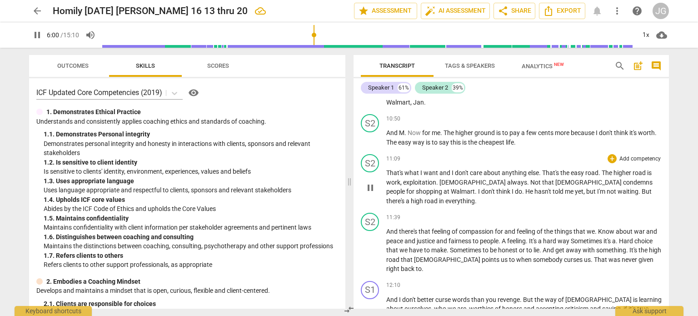
scroll to position [1128, 0]
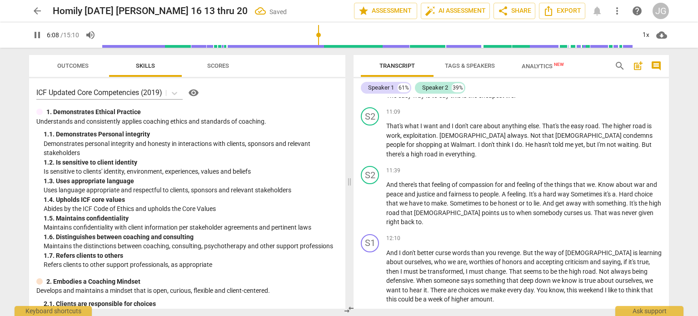
type input "373"
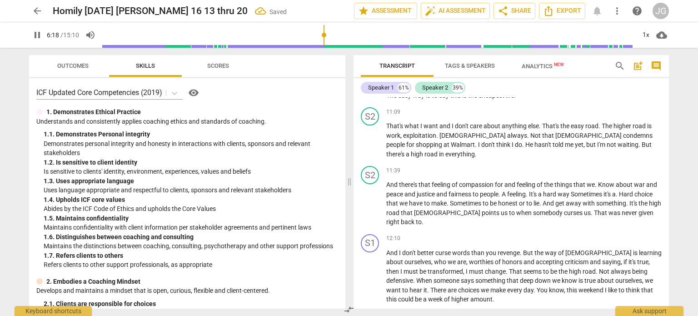
scroll to position [647, 0]
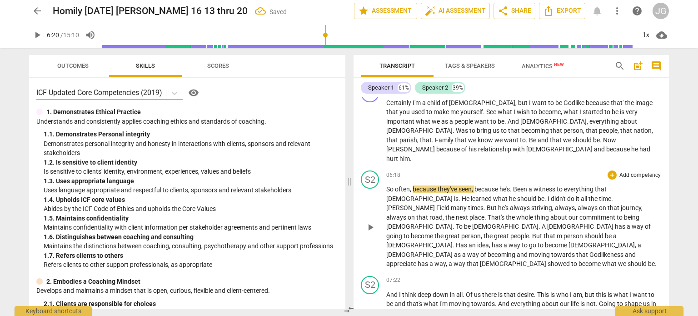
click at [568, 214] on span "our" at bounding box center [573, 217] width 11 height 7
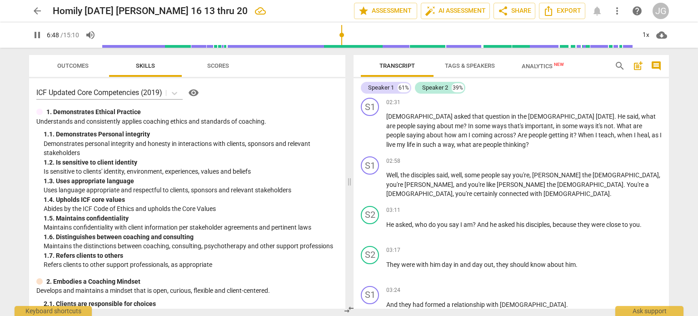
scroll to position [0, 0]
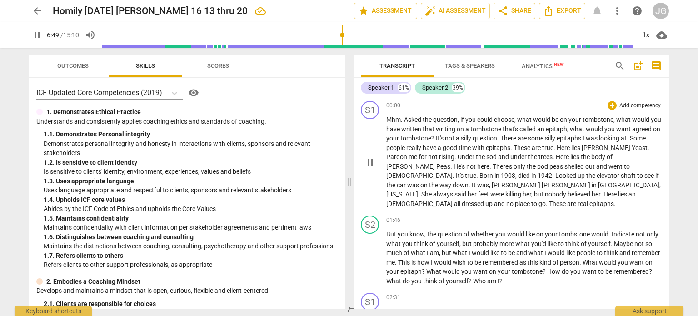
click at [425, 122] on span "the" at bounding box center [428, 119] width 10 height 7
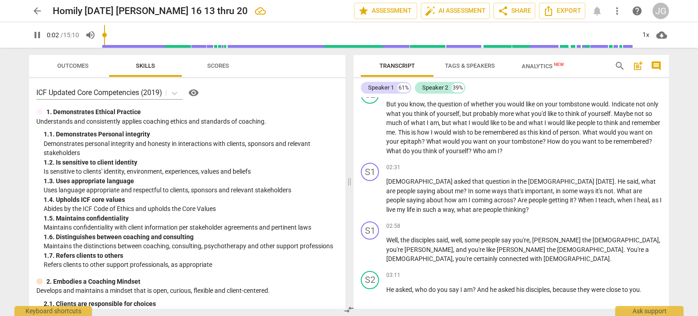
scroll to position [273, 0]
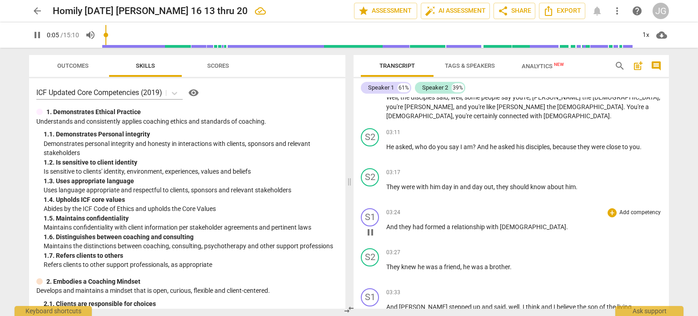
click at [386, 223] on span "And" at bounding box center [392, 226] width 13 height 7
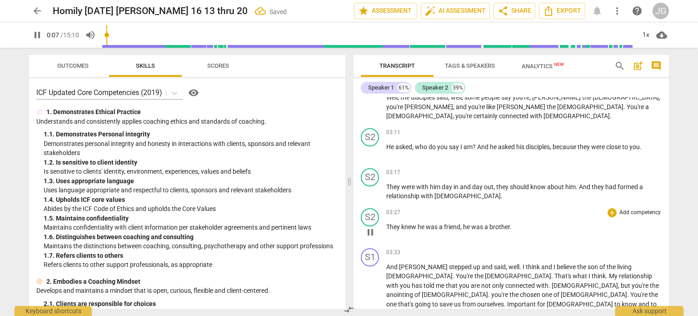
click at [386, 223] on span "They" at bounding box center [393, 226] width 15 height 7
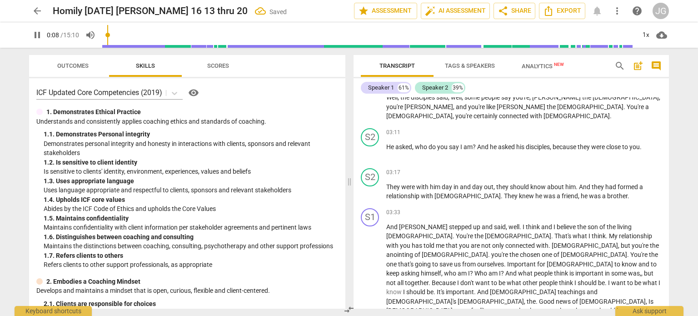
click at [386, 223] on span "And" at bounding box center [392, 226] width 13 height 7
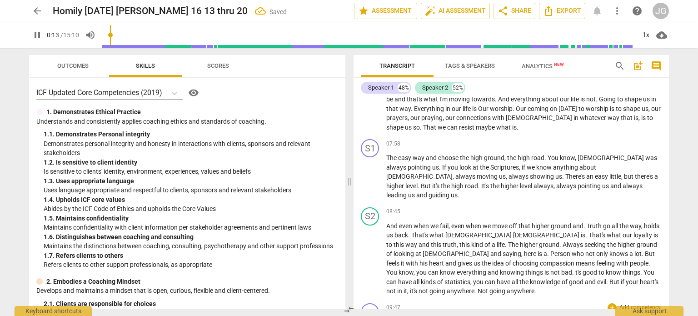
scroll to position [773, 0]
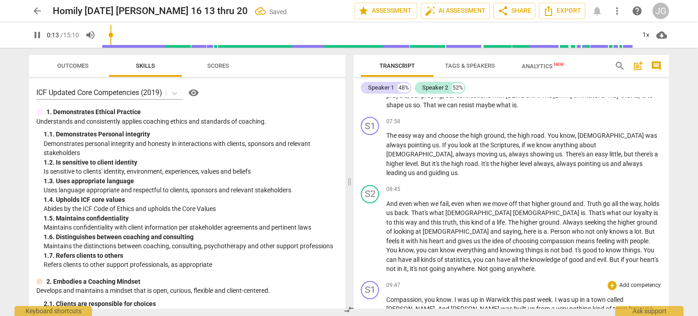
click at [386, 296] on span "Compassion" at bounding box center [403, 299] width 35 height 7
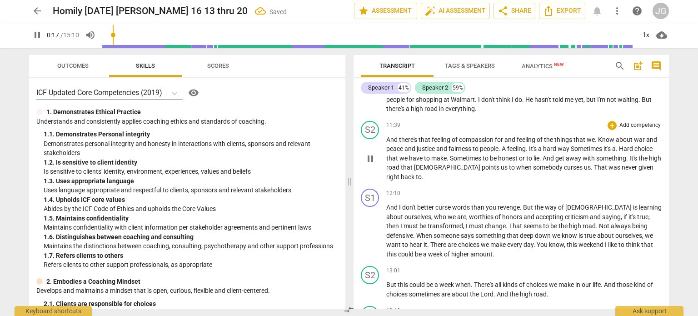
scroll to position [1105, 0]
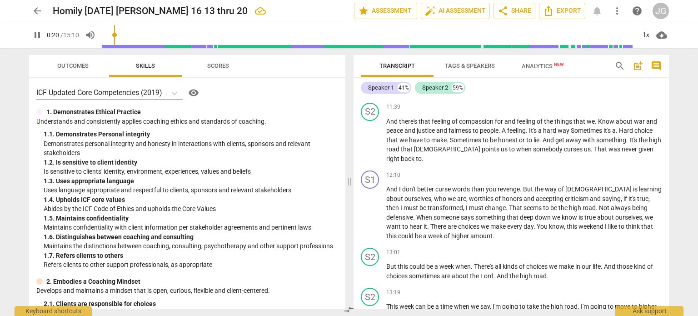
type input "21"
click at [418, 312] on span "'m" at bounding box center [414, 315] width 8 height 7
type input "26"
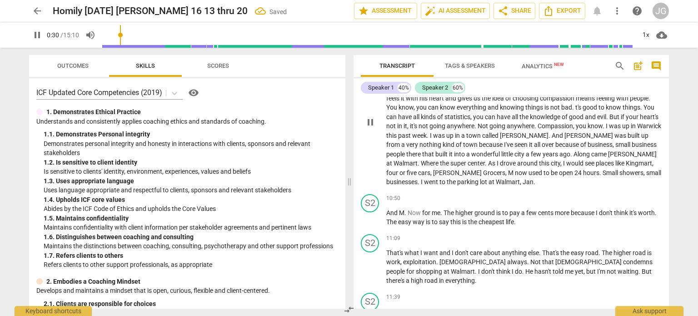
scroll to position [1037, 0]
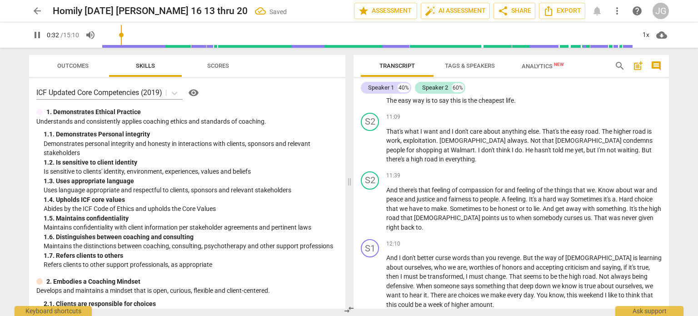
drag, startPoint x: 387, startPoint y: 269, endPoint x: 385, endPoint y: 263, distance: 6.6
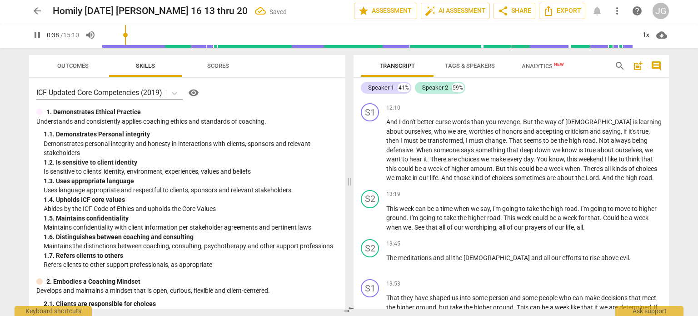
scroll to position [1173, 0]
click at [388, 294] on span "That" at bounding box center [393, 297] width 15 height 7
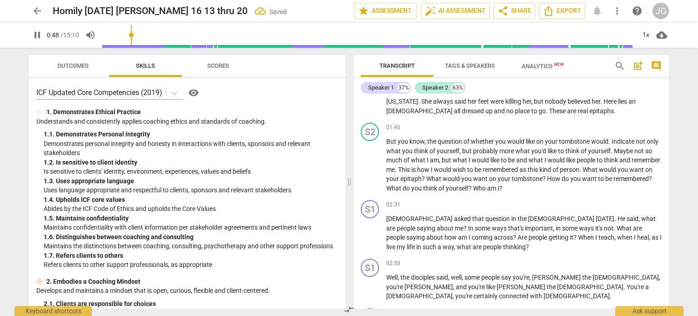
scroll to position [0, 0]
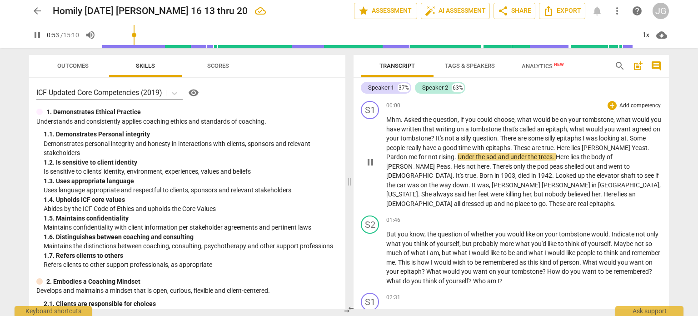
click at [401, 130] on span "have" at bounding box center [393, 128] width 15 height 7
click at [513, 149] on span "." at bounding box center [511, 147] width 3 height 7
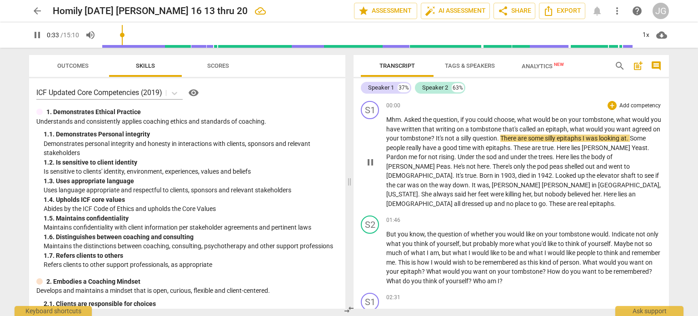
type input "34"
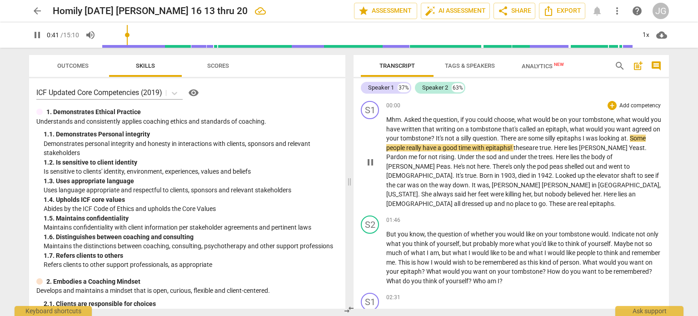
click at [529, 147] on span "these" at bounding box center [520, 147] width 15 height 7
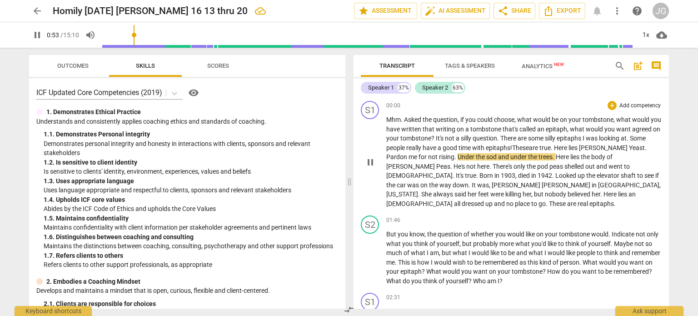
click at [651, 148] on p "Mhm . Asked the question , if you could choose , what would be on your tombston…" at bounding box center [523, 161] width 275 height 93
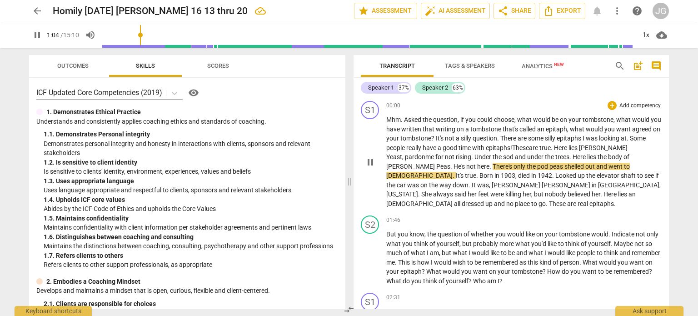
click at [477, 167] on span "here" at bounding box center [483, 166] width 12 height 7
click at [466, 165] on span "not" at bounding box center [471, 166] width 11 height 7
click at [466, 164] on span "not" at bounding box center [471, 166] width 11 height 7
click at [493, 167] on span "There's" at bounding box center [503, 166] width 21 height 7
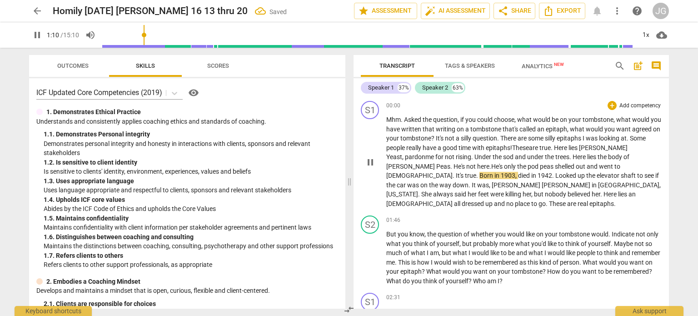
click at [528, 167] on span "pod" at bounding box center [534, 166] width 12 height 7
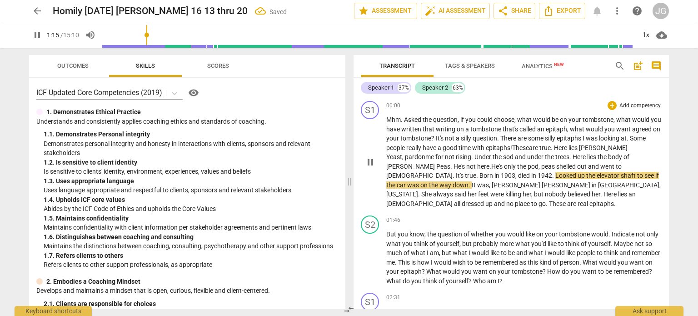
click at [555, 174] on span "Looked" at bounding box center [566, 175] width 22 height 7
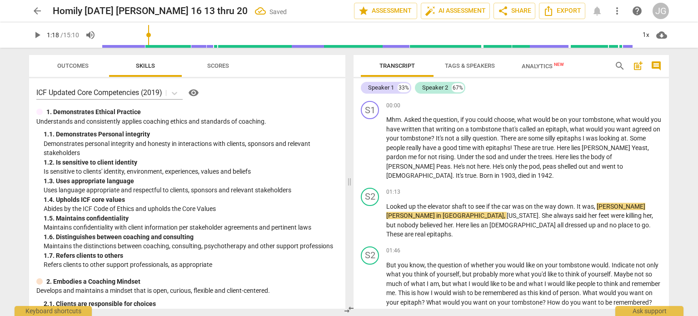
type input "78"
click at [388, 206] on span "Looked" at bounding box center [397, 206] width 22 height 7
click at [493, 163] on span "He's" at bounding box center [499, 166] width 13 height 7
click at [505, 163] on span "only" at bounding box center [511, 166] width 13 height 7
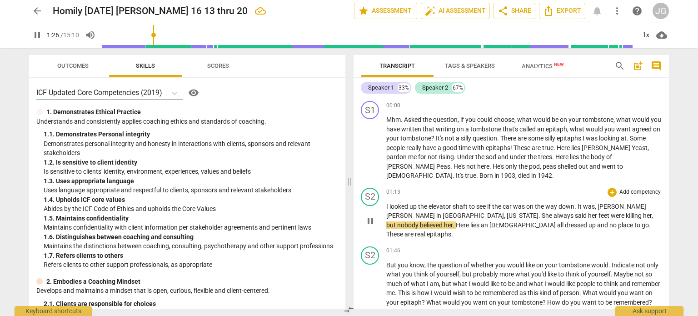
click at [443, 212] on span "in" at bounding box center [439, 215] width 6 height 7
type input "88"
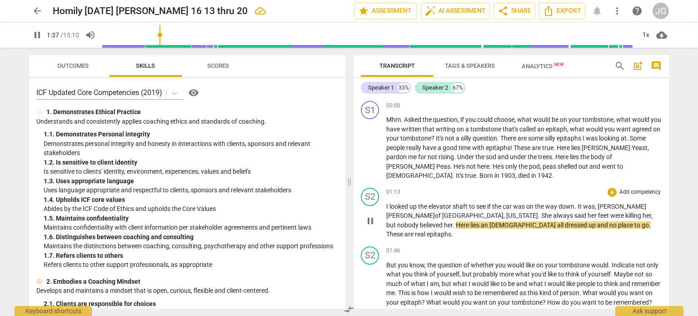
click at [605, 224] on p "I looked up the elevator shaft to see if the car was on the way down . It was ,…" at bounding box center [523, 220] width 275 height 37
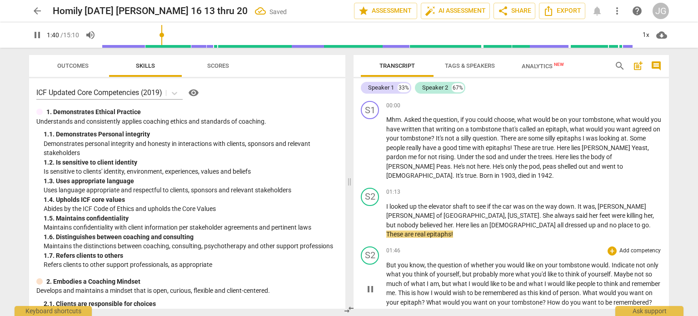
click at [462, 243] on div "S2 play_arrow pause 01:46 + Add competency keyboard_arrow_right But you know , …" at bounding box center [511, 281] width 315 height 77
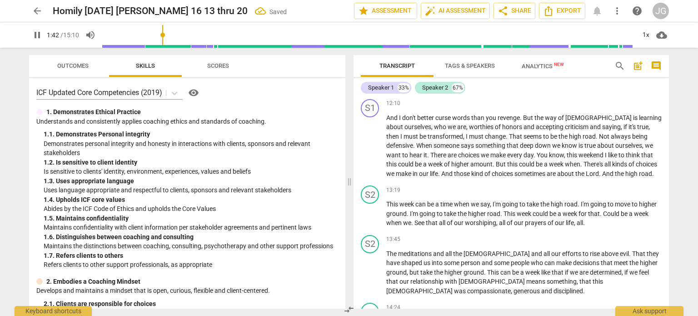
scroll to position [1239, 0]
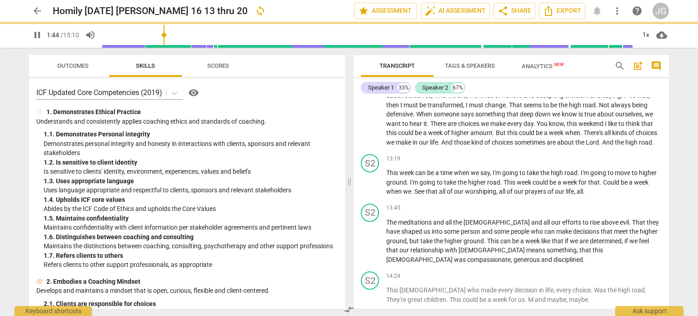
scroll to position [1199, 0]
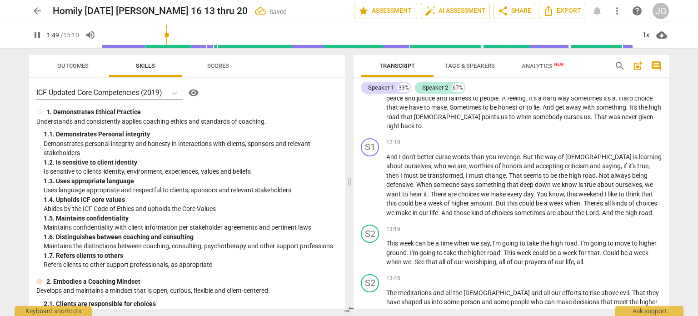
drag, startPoint x: 386, startPoint y: 257, endPoint x: 382, endPoint y: 254, distance: 4.9
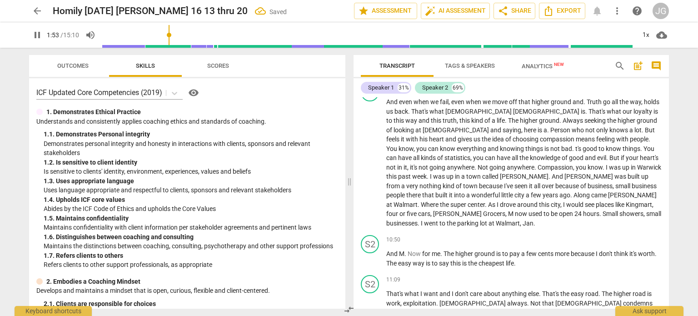
scroll to position [865, 0]
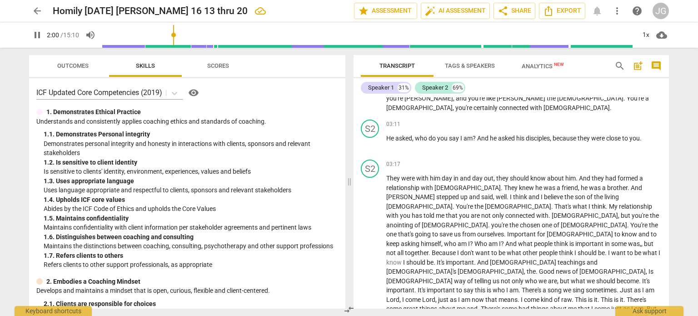
scroll to position [274, 0]
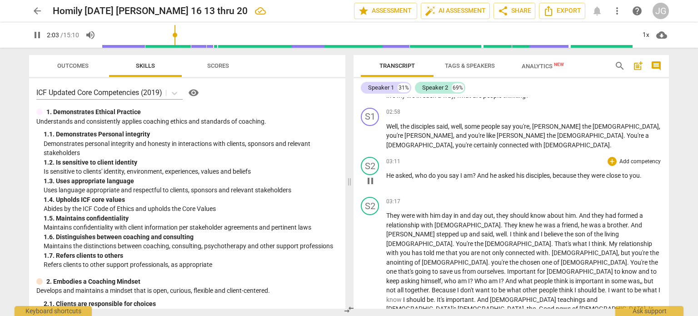
click at [386, 172] on span "He" at bounding box center [390, 175] width 9 height 7
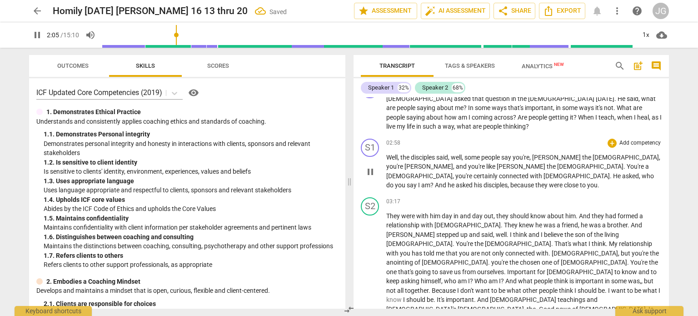
click at [387, 154] on span "Well" at bounding box center [391, 157] width 11 height 7
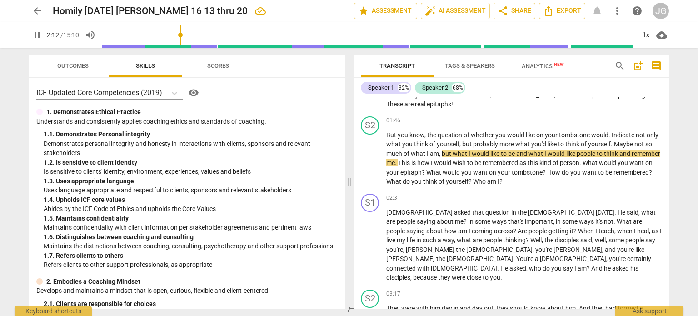
scroll to position [136, 0]
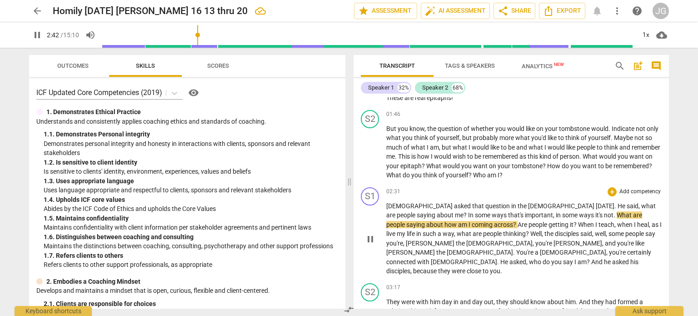
click at [387, 202] on span "[DEMOGRAPHIC_DATA]" at bounding box center [420, 205] width 68 height 7
type input "163"
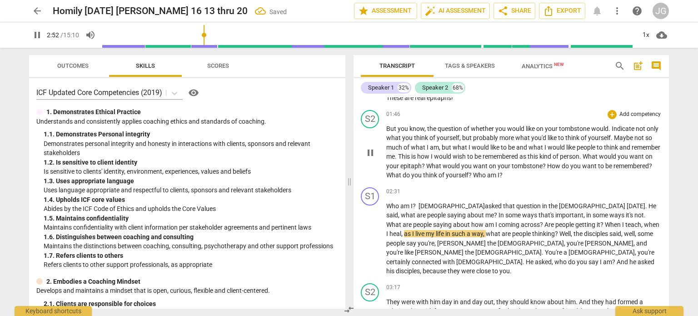
click at [545, 164] on p "But you know , the question of whether you would like on your tombstone would .…" at bounding box center [523, 152] width 275 height 56
type input "174"
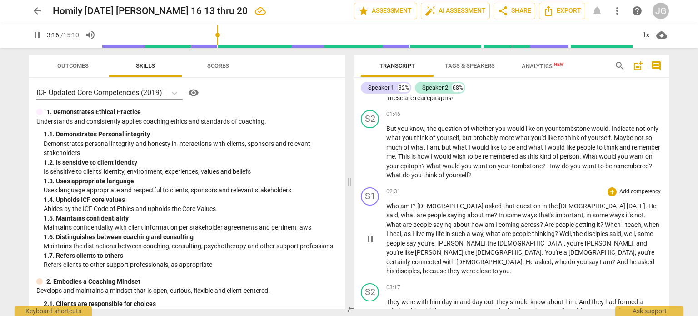
scroll to position [182, 0]
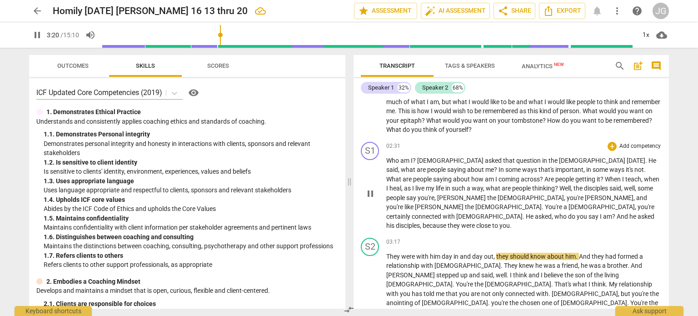
click at [510, 222] on span "." at bounding box center [511, 225] width 2 height 7
type input "201"
click at [387, 253] on span "They" at bounding box center [393, 256] width 15 height 7
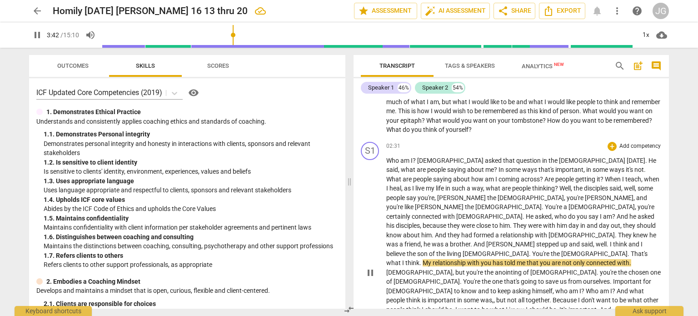
drag, startPoint x: 483, startPoint y: 224, endPoint x: 479, endPoint y: 218, distance: 7.7
click at [482, 224] on p "Who am I ? [PERSON_NAME] asked that question in the [DEMOGRAPHIC_DATA] [DATE] .…" at bounding box center [523, 272] width 275 height 233
type input "223"
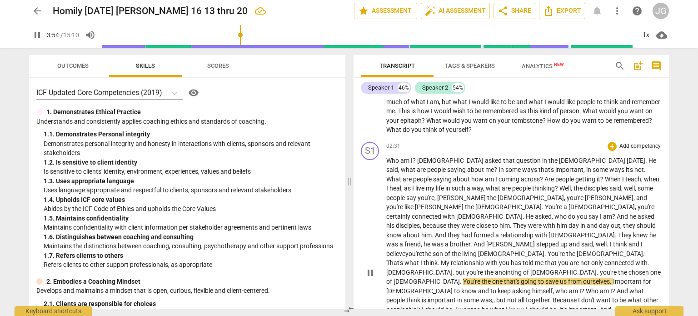
click at [466, 269] on span "you're" at bounding box center [475, 272] width 18 height 7
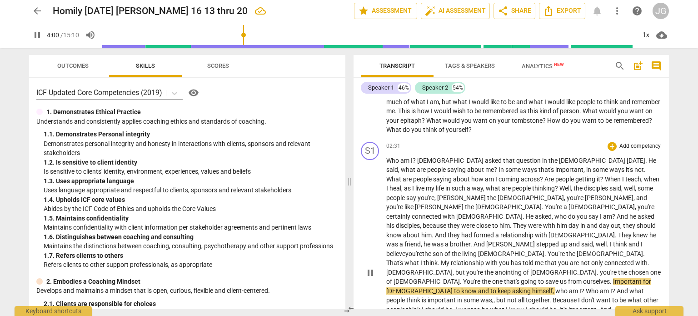
click at [600, 269] on span "you're" at bounding box center [609, 272] width 18 height 7
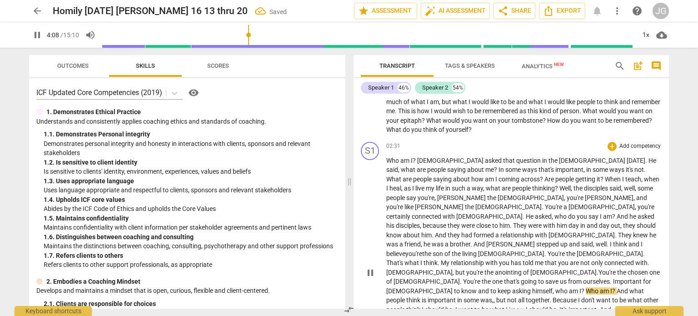
click at [504, 278] on span "one" at bounding box center [498, 281] width 12 height 7
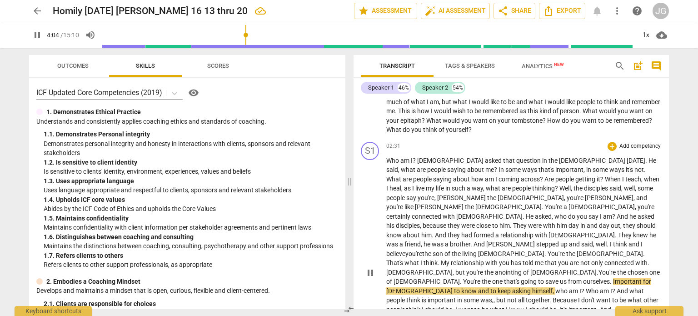
click at [613, 278] on span "Important" at bounding box center [628, 281] width 30 height 7
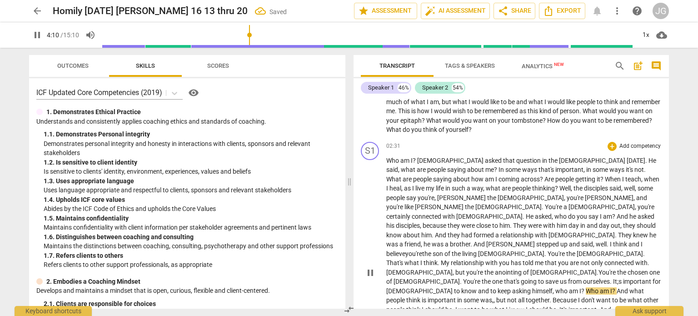
click at [613, 278] on span "It;s important" at bounding box center [633, 281] width 40 height 7
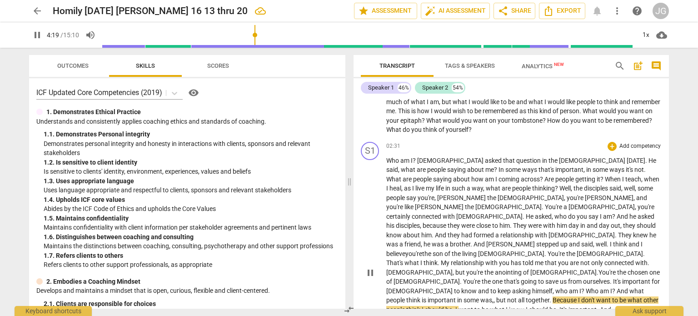
click at [406, 296] on span "people" at bounding box center [396, 299] width 20 height 7
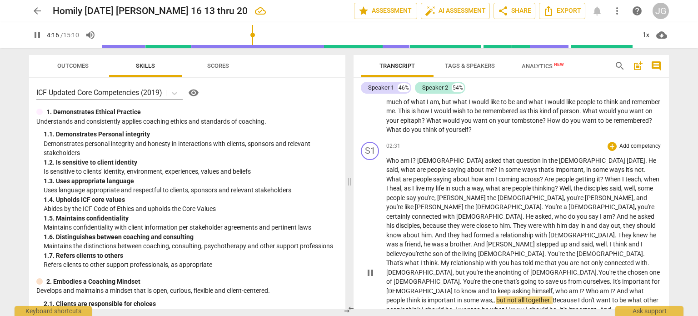
click at [428, 296] on span "is" at bounding box center [425, 299] width 6 height 7
click at [422, 296] on span "think" at bounding box center [413, 299] width 15 height 7
click at [496, 296] on span "," at bounding box center [495, 299] width 1 height 7
click at [502, 296] on span "," at bounding box center [500, 299] width 3 height 7
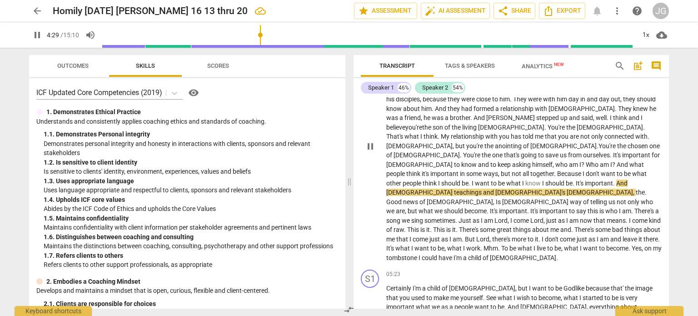
scroll to position [318, 0]
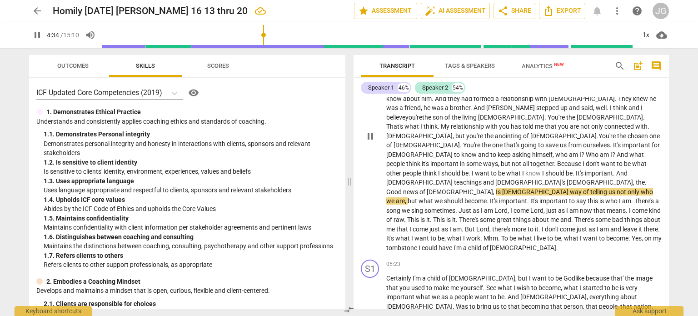
click at [645, 179] on span "." at bounding box center [646, 182] width 2 height 7
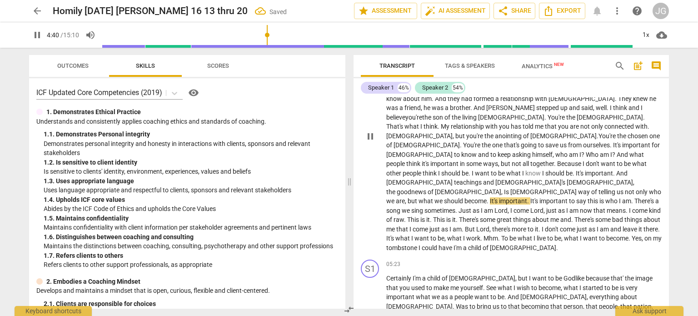
click at [411, 188] on span "good" at bounding box center [404, 191] width 15 height 7
click at [427, 188] on span "news" at bounding box center [419, 191] width 16 height 7
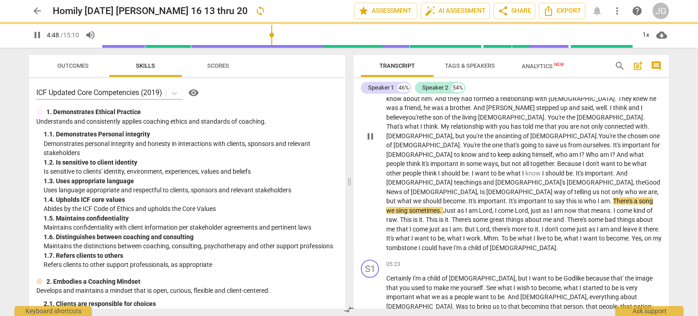
click at [411, 188] on span "of" at bounding box center [407, 191] width 7 height 7
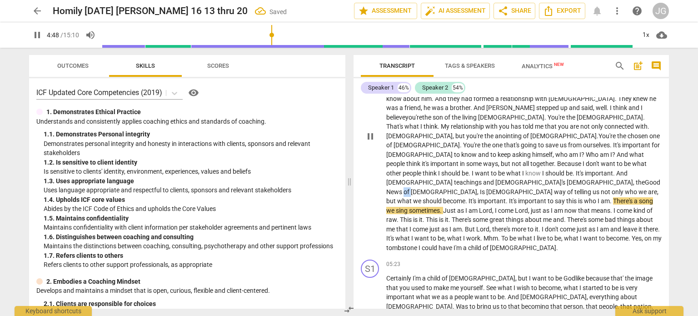
click at [411, 188] on span "of" at bounding box center [407, 191] width 7 height 7
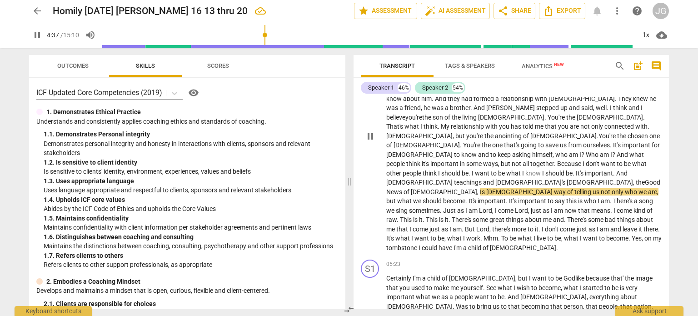
click at [462, 169] on span "should" at bounding box center [451, 172] width 20 height 7
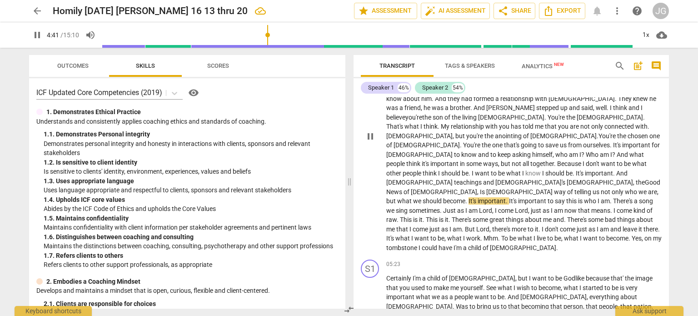
click at [648, 188] on span "are" at bounding box center [652, 191] width 9 height 7
click at [402, 179] on span "[DEMOGRAPHIC_DATA]" at bounding box center [420, 182] width 68 height 7
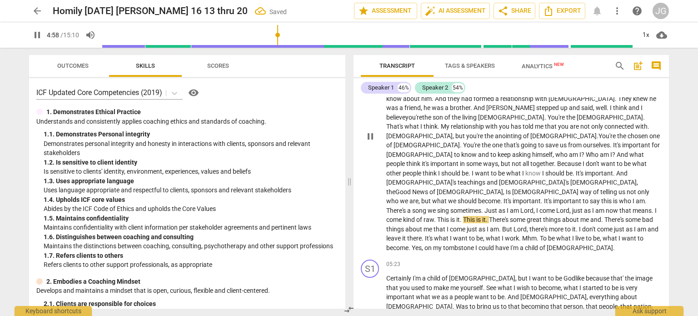
click at [498, 207] on span "Just" at bounding box center [491, 210] width 14 height 7
click at [606, 207] on span "am" at bounding box center [600, 210] width 10 height 7
click at [533, 207] on span "Lord" at bounding box center [526, 210] width 13 height 7
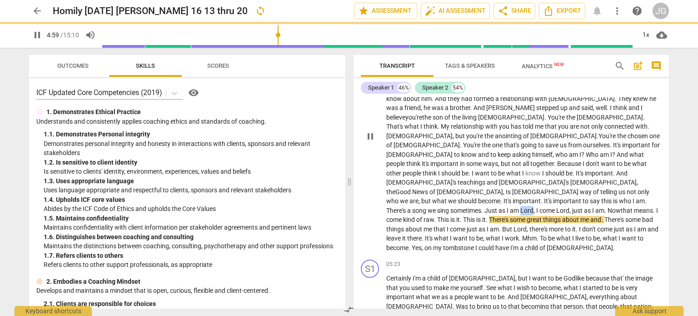
click at [533, 207] on span "Lord" at bounding box center [526, 210] width 13 height 7
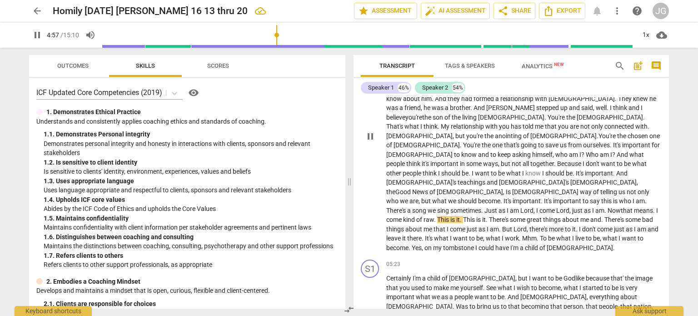
click at [656, 207] on span "I" at bounding box center [657, 210] width 2 height 7
click at [425, 216] on span "This" at bounding box center [418, 219] width 13 height 7
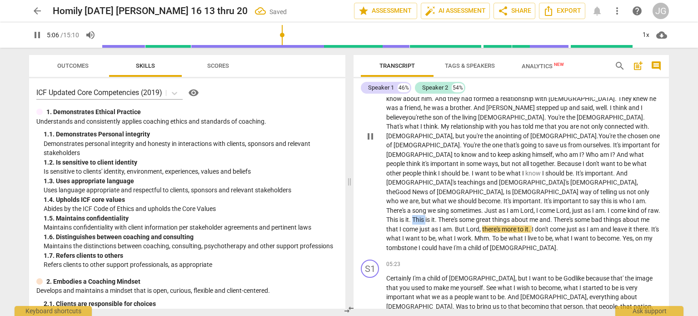
click at [425, 216] on span "This" at bounding box center [418, 219] width 13 height 7
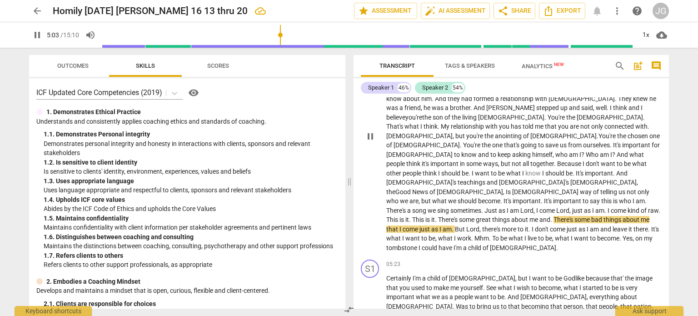
click at [405, 216] on span "is" at bounding box center [402, 219] width 6 height 7
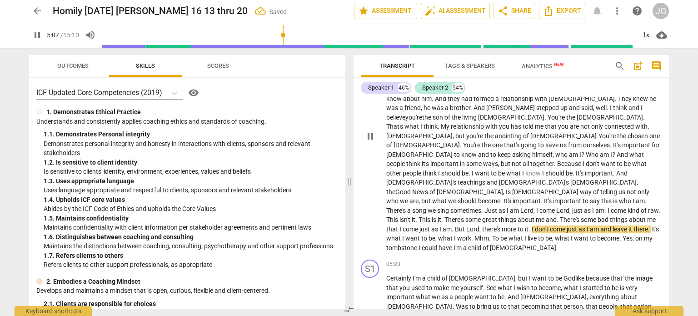
drag, startPoint x: 458, startPoint y: 174, endPoint x: 457, endPoint y: 169, distance: 4.6
click at [438, 216] on span "is" at bounding box center [435, 219] width 6 height 7
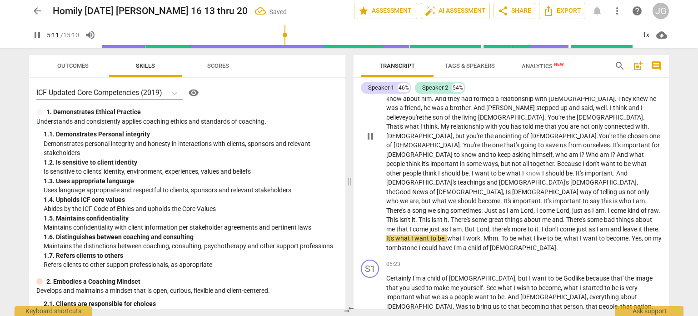
click at [505, 216] on span "great" at bounding box center [496, 219] width 16 height 7
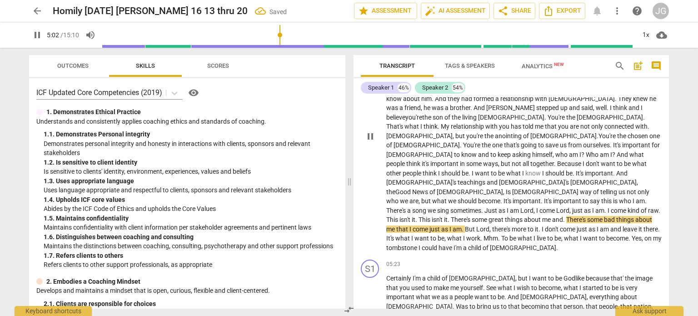
click at [566, 216] on span "." at bounding box center [564, 219] width 3 height 7
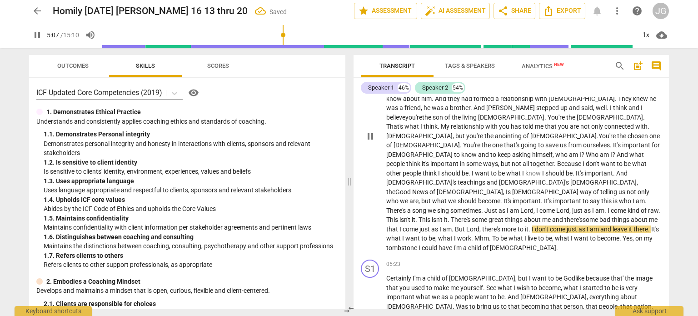
click at [649, 216] on span "me" at bounding box center [653, 219] width 9 height 7
click at [452, 225] on span "am" at bounding box center [447, 228] width 9 height 7
click at [472, 216] on span "There's" at bounding box center [461, 219] width 21 height 7
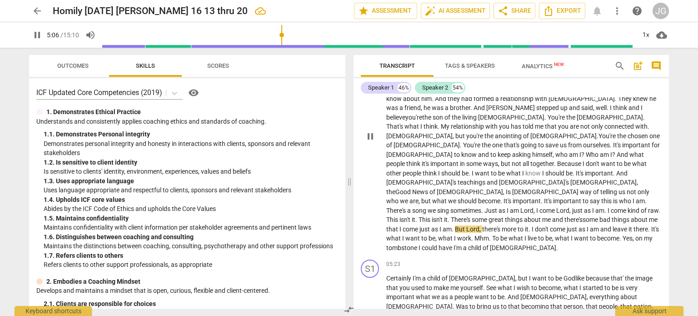
click at [450, 207] on span "sing" at bounding box center [443, 210] width 13 height 7
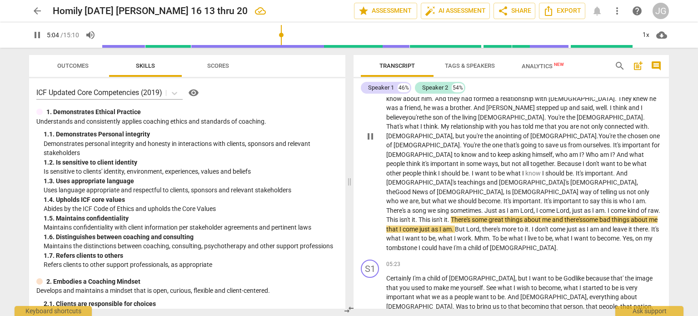
click at [399, 225] on span "that" at bounding box center [392, 228] width 13 height 7
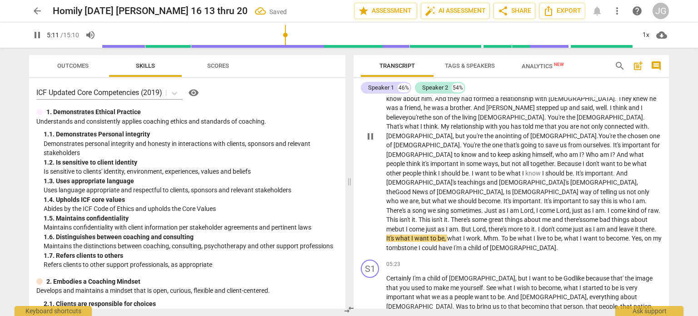
click at [508, 225] on span "there's" at bounding box center [498, 228] width 20 height 7
click at [395, 234] on span "It's" at bounding box center [390, 237] width 9 height 7
click at [429, 234] on span "want" at bounding box center [421, 237] width 16 height 7
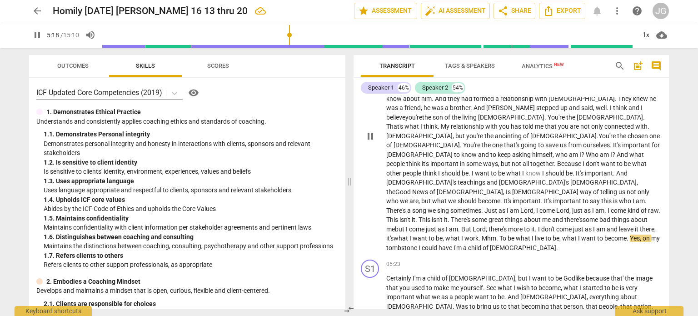
click at [508, 234] on span "To" at bounding box center [503, 237] width 8 height 7
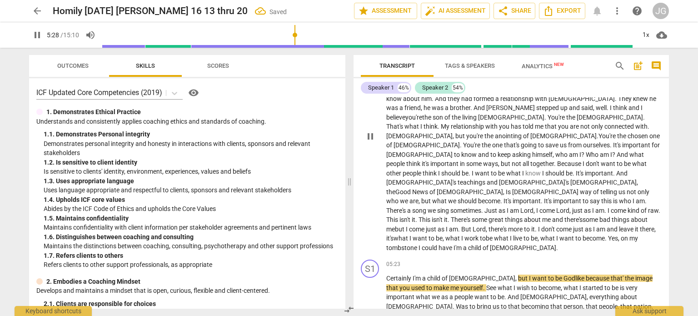
click at [394, 234] on span "t's" at bounding box center [391, 237] width 6 height 7
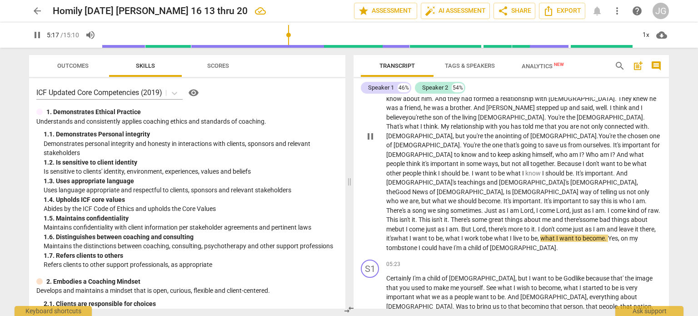
click at [494, 234] on span "be" at bounding box center [490, 237] width 8 height 7
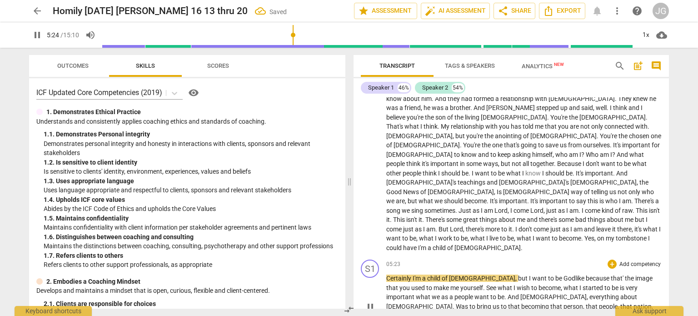
click at [387, 274] on span "Certainly" at bounding box center [399, 277] width 26 height 7
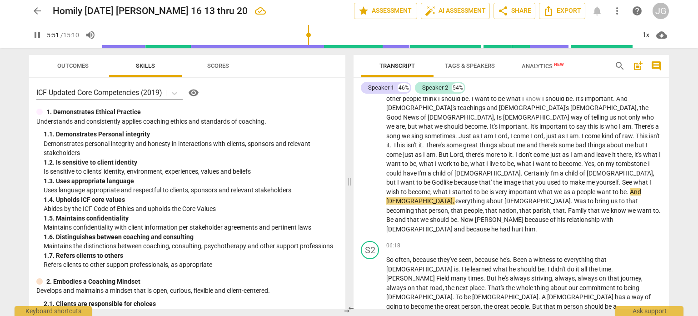
scroll to position [387, 0]
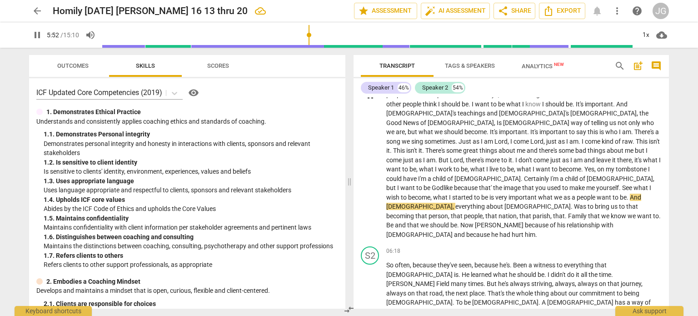
click at [538, 194] on span "what" at bounding box center [546, 197] width 16 height 7
click at [620, 194] on span "be" at bounding box center [623, 197] width 7 height 7
type input "351"
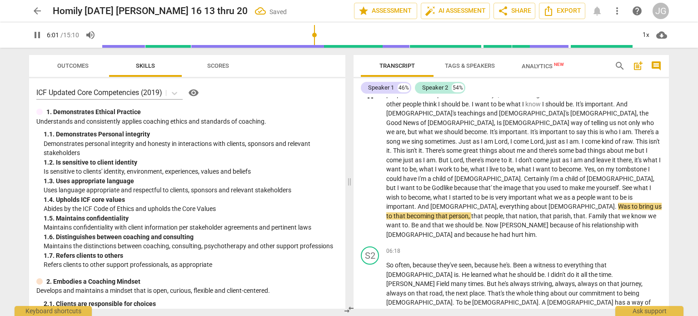
click at [615, 203] on span "." at bounding box center [616, 206] width 3 height 7
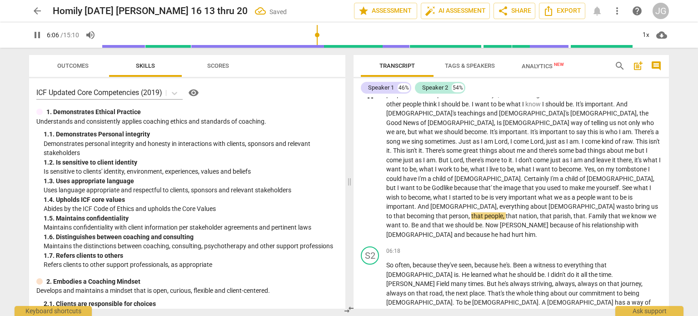
click at [436, 212] on span "becoming" at bounding box center [421, 215] width 29 height 7
click at [587, 212] on span "." at bounding box center [588, 215] width 3 height 7
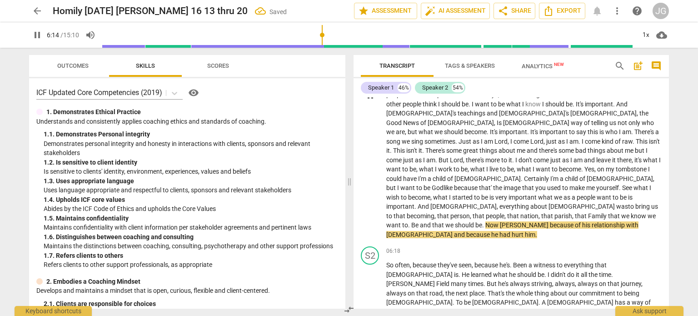
click at [411, 221] on span "." at bounding box center [409, 224] width 3 height 7
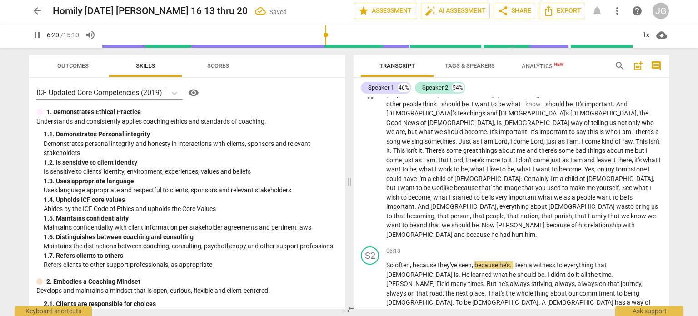
click at [408, 221] on span "to" at bounding box center [405, 224] width 6 height 7
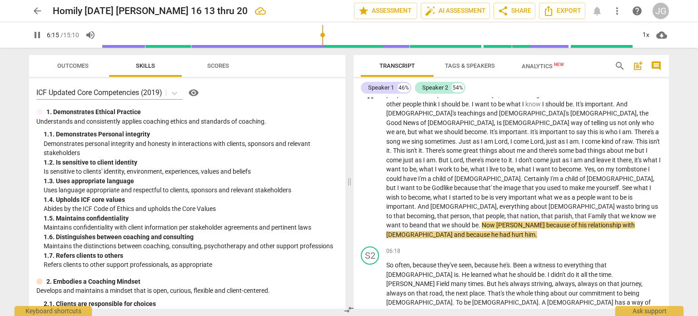
click at [608, 212] on span "that" at bounding box center [614, 215] width 13 height 7
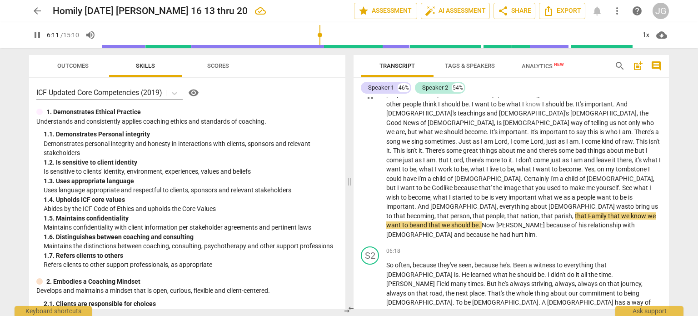
click at [588, 212] on span "Family" at bounding box center [598, 215] width 20 height 7
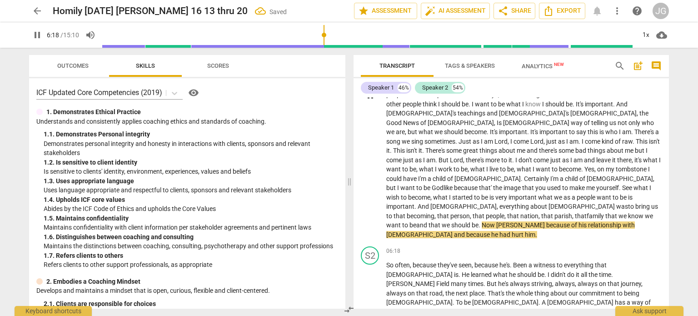
click at [546, 221] on span "[PERSON_NAME]" at bounding box center [521, 224] width 50 height 7
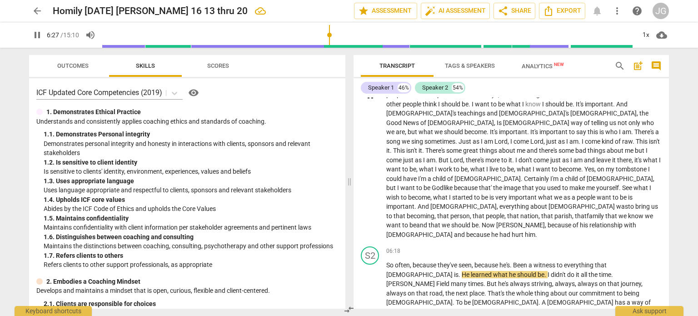
click at [525, 231] on span "hurt" at bounding box center [518, 234] width 13 height 7
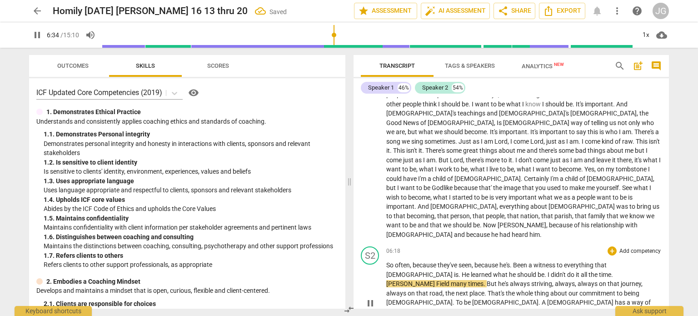
drag, startPoint x: 387, startPoint y: 209, endPoint x: 380, endPoint y: 205, distance: 7.1
click at [385, 243] on div "S2 play_arrow pause 06:18 + Add competency keyboard_arrow_right So often , beca…" at bounding box center [511, 295] width 315 height 105
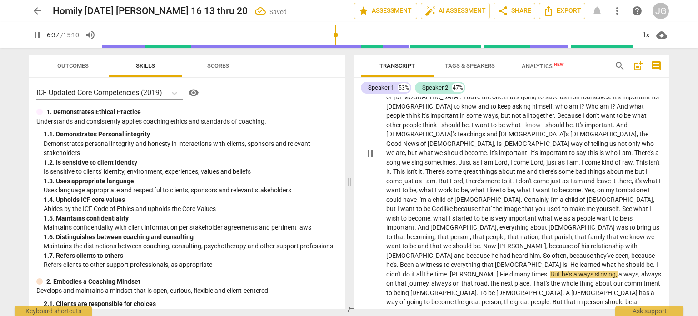
click at [543, 252] on span "." at bounding box center [541, 255] width 3 height 7
type input "399"
click at [498, 242] on span "Now" at bounding box center [490, 245] width 15 height 7
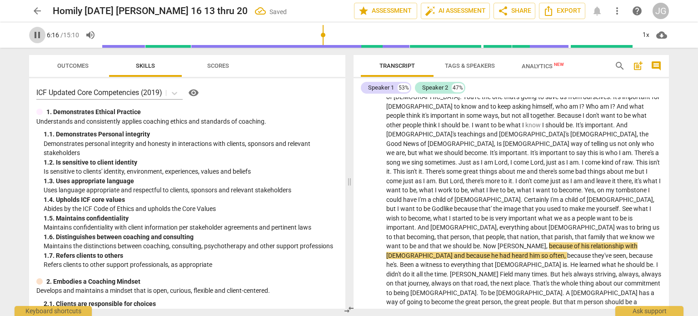
click at [40, 33] on span "pause" at bounding box center [37, 35] width 11 height 11
click at [35, 33] on span "play_arrow" at bounding box center [37, 35] width 11 height 11
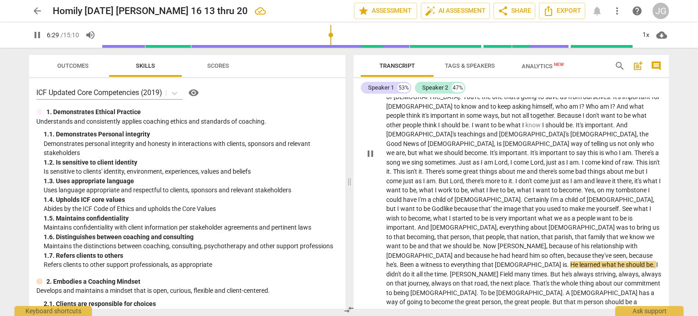
click at [512, 252] on span "had" at bounding box center [505, 255] width 12 height 7
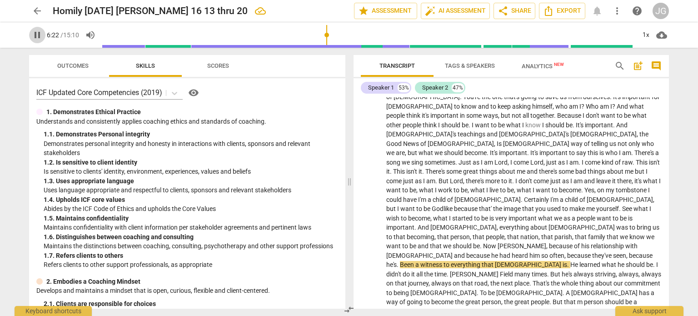
click at [36, 32] on span "pause" at bounding box center [37, 35] width 11 height 11
type input "383"
click at [613, 252] on span "they've" at bounding box center [602, 255] width 21 height 7
click at [415, 261] on span "Been" at bounding box center [407, 264] width 15 height 7
click at [565, 261] on span "He" at bounding box center [569, 264] width 9 height 7
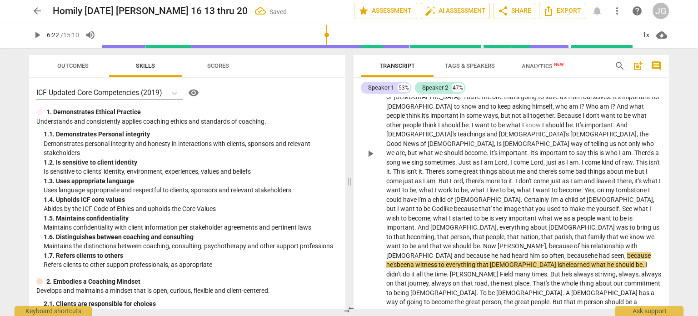
click at [498, 242] on span "Now" at bounding box center [490, 245] width 15 height 7
click at [558, 261] on span "is" at bounding box center [560, 264] width 5 height 7
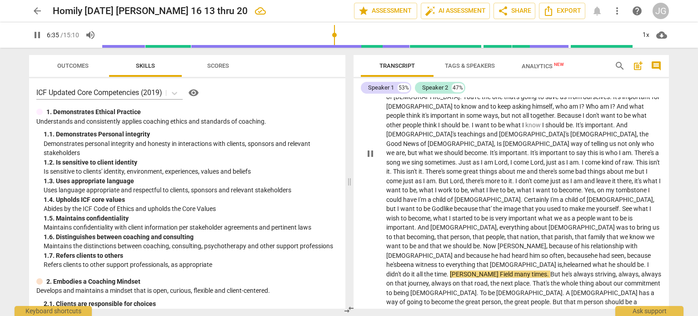
click at [647, 261] on span "I" at bounding box center [648, 264] width 2 height 7
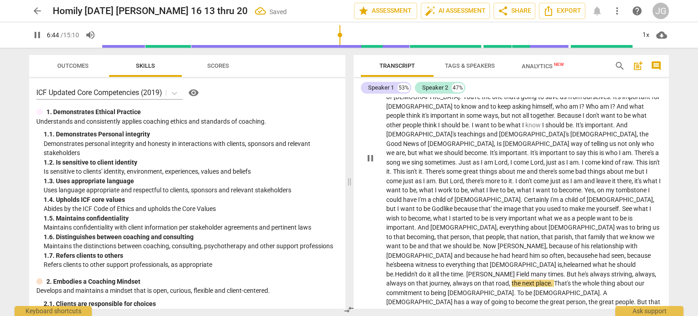
click at [516, 270] on span "Field" at bounding box center [523, 273] width 15 height 7
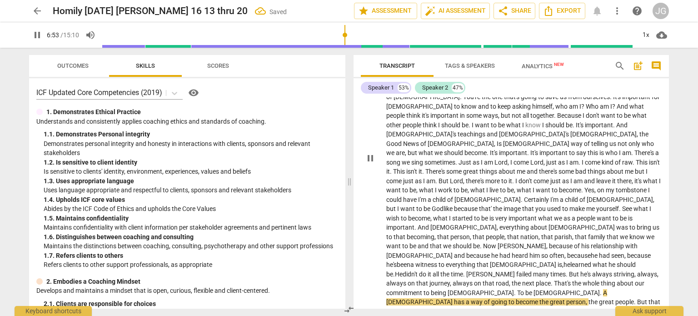
click at [439, 261] on span "witness" at bounding box center [426, 264] width 23 height 7
click at [463, 270] on span "." at bounding box center [464, 273] width 3 height 7
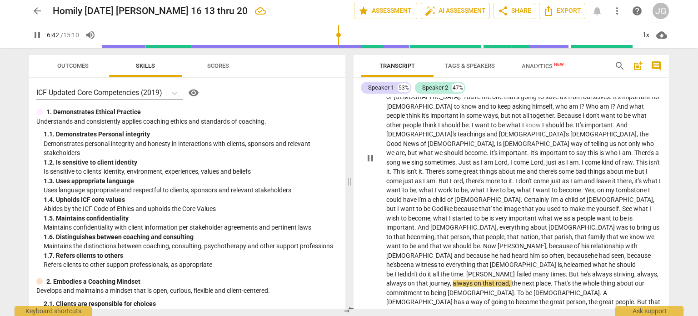
click at [657, 270] on span "," at bounding box center [657, 273] width 1 height 7
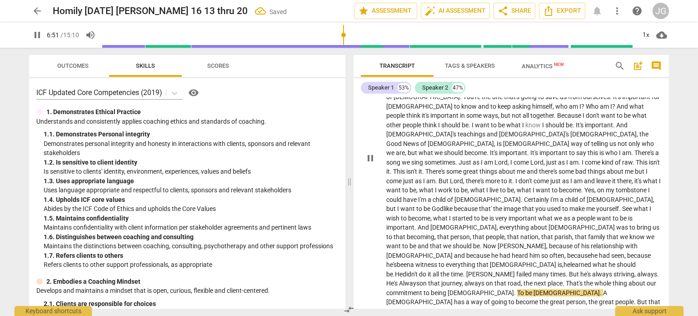
click at [419, 279] on span "Always" at bounding box center [409, 282] width 20 height 7
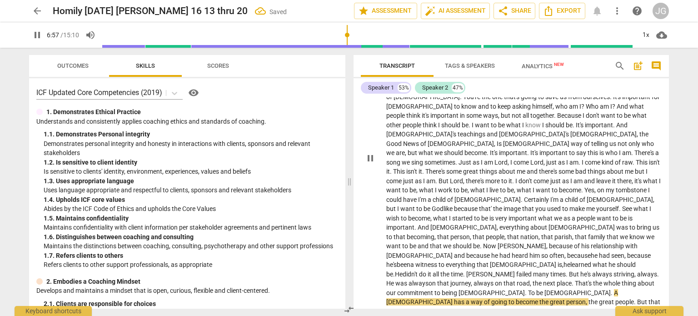
click at [503, 279] on span "that" at bounding box center [509, 282] width 13 height 7
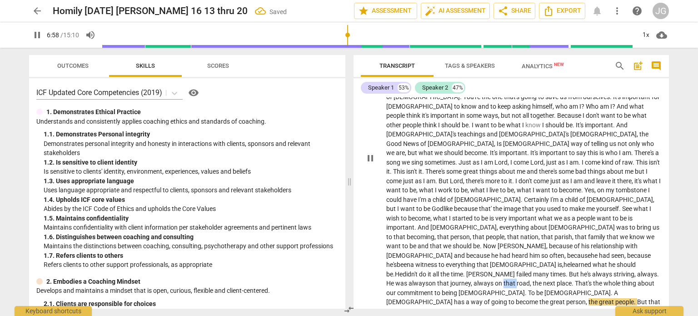
click at [503, 279] on span "that" at bounding box center [509, 282] width 13 height 7
click at [454, 298] on span "[DEMOGRAPHIC_DATA]" at bounding box center [420, 301] width 68 height 7
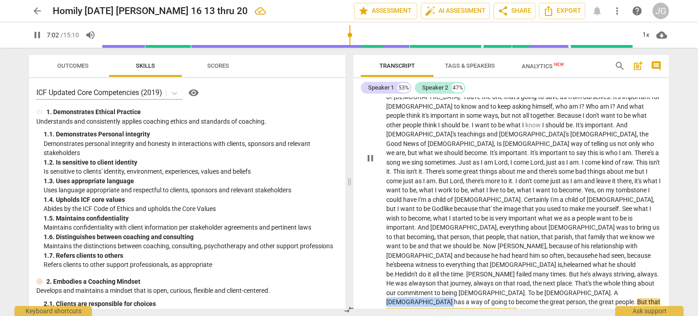
click at [454, 298] on span "[DEMOGRAPHIC_DATA]" at bounding box center [420, 301] width 68 height 7
click at [550, 298] on span "the" at bounding box center [544, 301] width 10 height 7
click at [592, 298] on span "the" at bounding box center [587, 301] width 10 height 7
click at [585, 298] on span "great" at bounding box center [593, 301] width 16 height 7
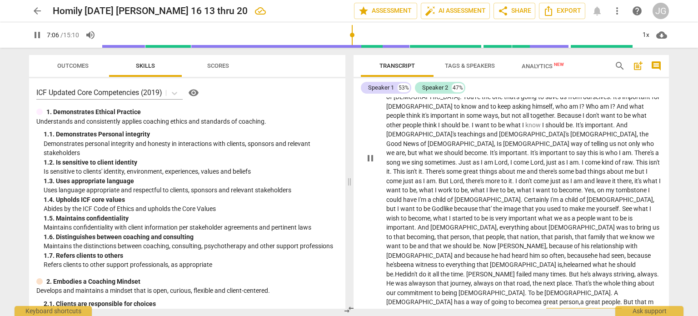
click at [602, 298] on span "people" at bounding box center [611, 301] width 19 height 7
click at [543, 308] on span "idea" at bounding box center [538, 311] width 12 height 7
click at [453, 315] on span "," at bounding box center [454, 320] width 3 height 7
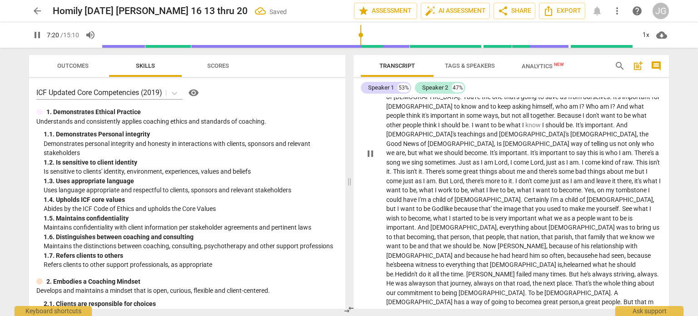
click at [462, 315] on span "as" at bounding box center [458, 320] width 8 height 7
click at [456, 315] on span "[DEMOGRAPHIC_DATA] h" at bounding box center [421, 320] width 70 height 7
click at [456, 253] on p "Who am I ? [PERSON_NAME] asked that question in the [DEMOGRAPHIC_DATA] [DATE] .…" at bounding box center [523, 153] width 275 height 364
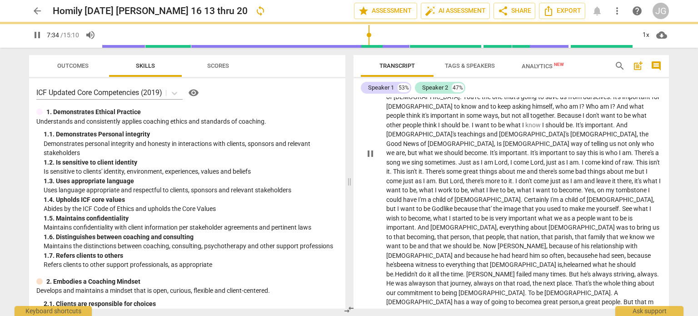
click at [454, 298] on span "[DEMOGRAPHIC_DATA]" at bounding box center [420, 301] width 68 height 7
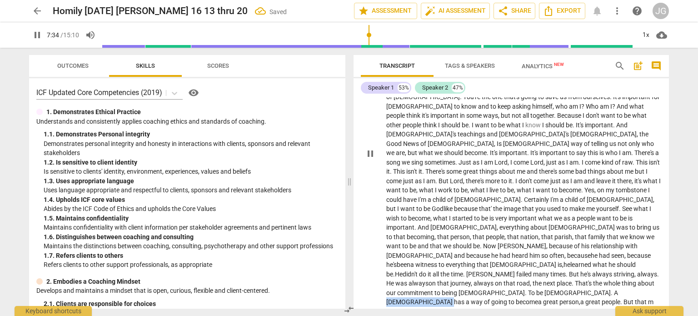
click at [454, 298] on span "[DEMOGRAPHIC_DATA]" at bounding box center [420, 301] width 68 height 7
click at [639, 252] on p "Who am I ? [PERSON_NAME] asked that question in the [DEMOGRAPHIC_DATA] [DATE] .…" at bounding box center [523, 153] width 275 height 364
click at [454, 298] on span "[DEMOGRAPHIC_DATA]" at bounding box center [420, 301] width 68 height 7
click at [441, 308] on span "a" at bounding box center [438, 311] width 5 height 7
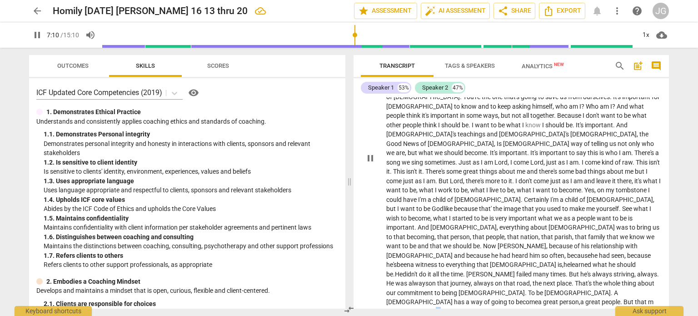
click at [441, 308] on span "a" at bounding box center [438, 311] width 5 height 7
click at [490, 269] on div "S1 play_arrow pause 02:31 + Add competency keyboard_arrow_right Who am I ? [PER…" at bounding box center [511, 151] width 315 height 394
type input "441"
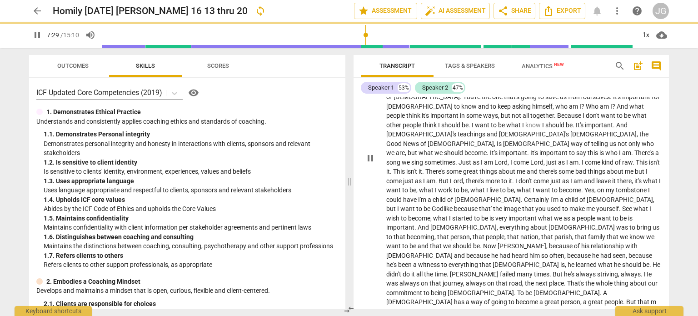
click at [593, 315] on span "Godlikeness" at bounding box center [610, 320] width 35 height 7
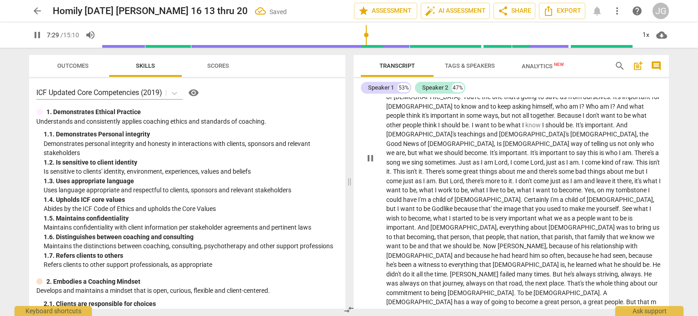
click at [593, 315] on span "Godlikeness" at bounding box center [610, 320] width 35 height 7
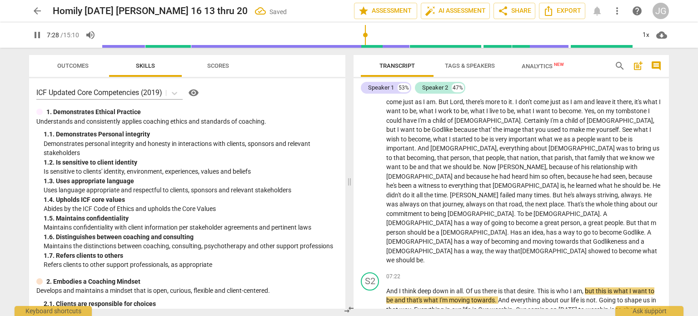
scroll to position [457, 0]
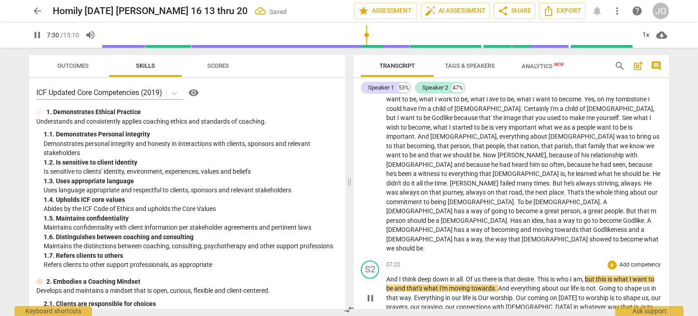
click at [466, 275] on span "." at bounding box center [464, 278] width 3 height 7
type input "452"
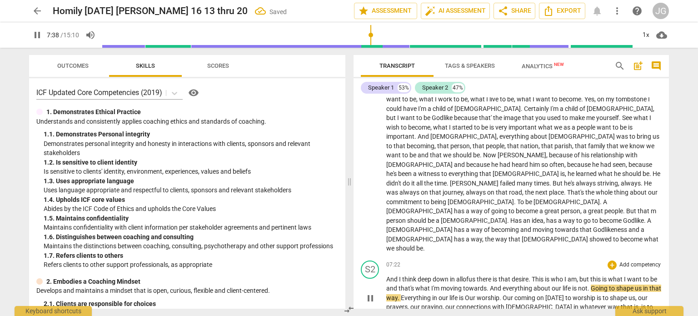
click at [389, 275] on span "And" at bounding box center [392, 278] width 13 height 7
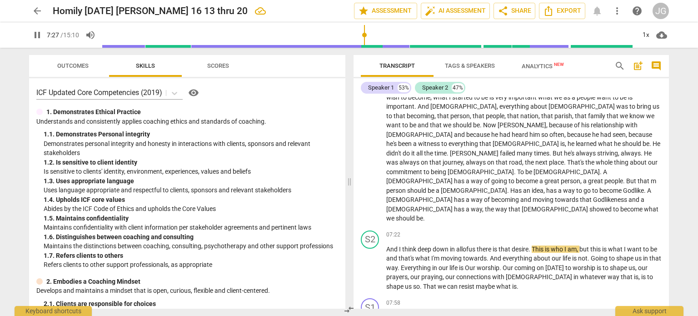
scroll to position [491, 0]
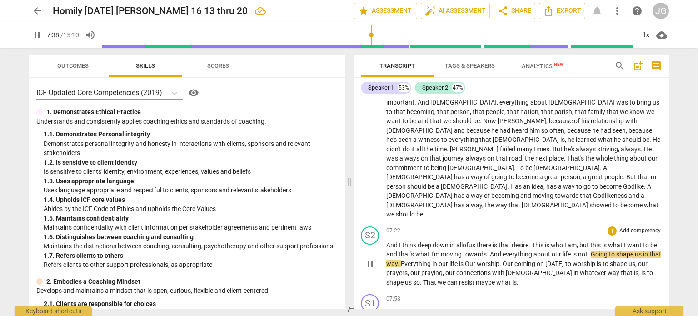
click at [548, 250] on span "about" at bounding box center [542, 253] width 18 height 7
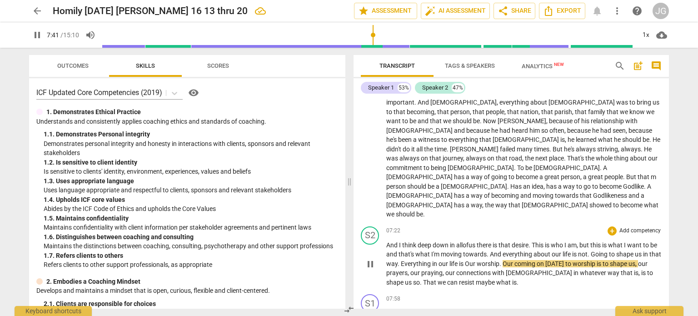
click at [499, 250] on span "And" at bounding box center [496, 253] width 13 height 7
click at [505, 240] on p "And I think deep down in all of us there is that desire . This is who I am , bu…" at bounding box center [523, 263] width 275 height 47
click at [503, 250] on span "And" at bounding box center [496, 253] width 13 height 7
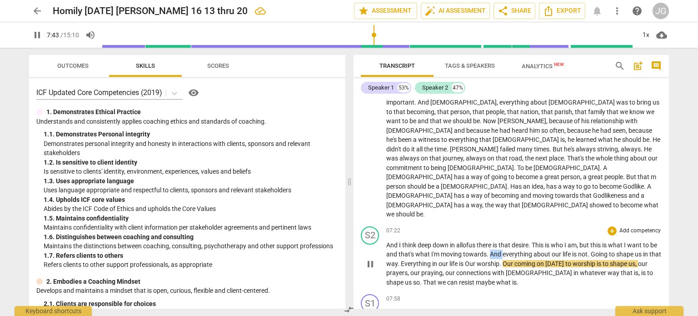
click at [503, 250] on span "And" at bounding box center [496, 253] width 13 height 7
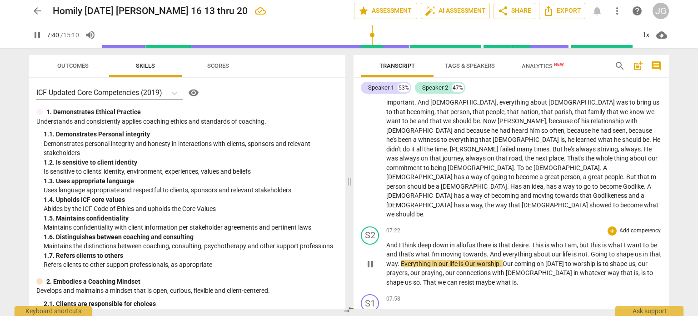
click at [609, 250] on span "Going" at bounding box center [600, 253] width 18 height 7
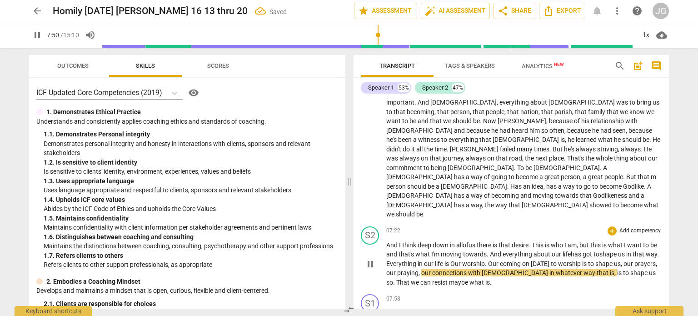
click at [485, 260] on span "worship" at bounding box center [473, 263] width 23 height 7
click at [587, 250] on span "life has got" at bounding box center [578, 253] width 30 height 7
click at [588, 250] on span "life has got" at bounding box center [578, 253] width 30 height 7
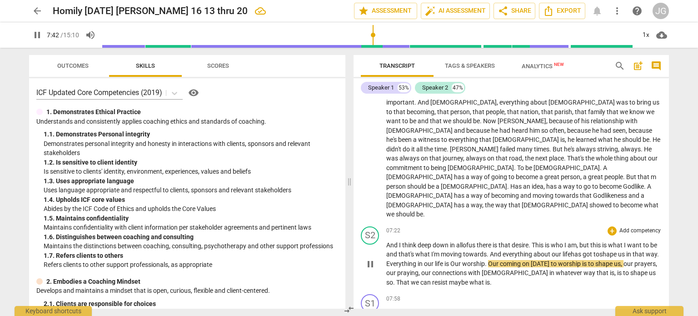
click at [462, 260] on span "Our" at bounding box center [456, 263] width 12 height 7
click at [556, 260] on span "to" at bounding box center [551, 263] width 7 height 7
click at [621, 260] on span "," at bounding box center [619, 263] width 3 height 7
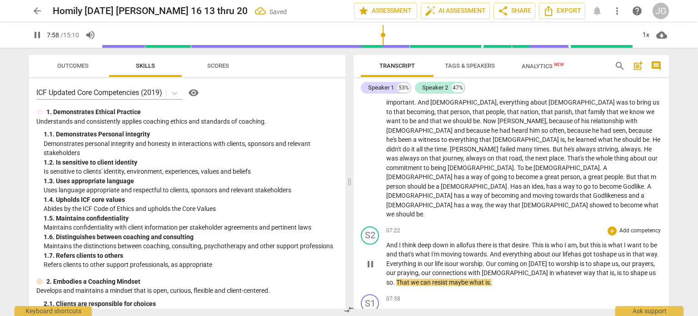
click at [620, 260] on span "us," at bounding box center [616, 263] width 8 height 7
click at [632, 260] on span "prayers" at bounding box center [642, 263] width 21 height 7
click at [396, 279] on span "." at bounding box center [394, 282] width 3 height 7
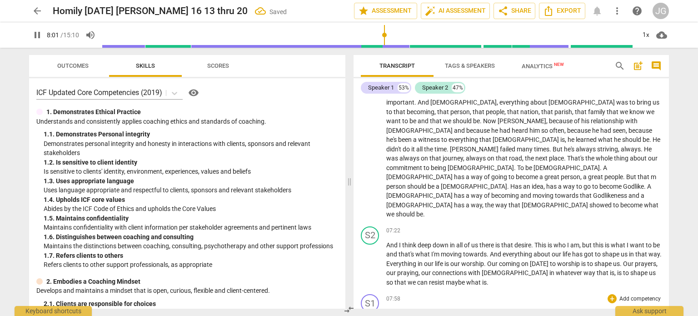
click at [386, 309] on span "The" at bounding box center [392, 312] width 12 height 7
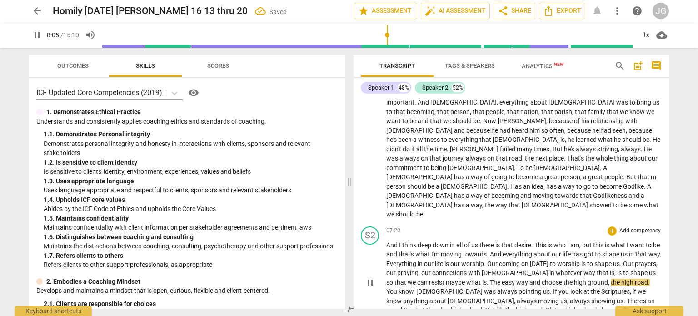
click at [608, 279] on span "," at bounding box center [609, 282] width 3 height 7
type input "486"
click at [487, 279] on span "." at bounding box center [488, 282] width 3 height 7
click at [543, 297] on span "us" at bounding box center [546, 300] width 7 height 7
click at [655, 297] on span "." at bounding box center [656, 300] width 2 height 7
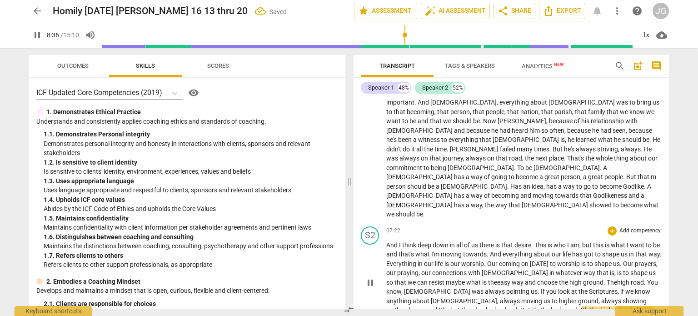
click at [450, 306] on span "," at bounding box center [449, 309] width 3 height 7
click at [543, 297] on span "us to higher ground" at bounding box center [570, 300] width 55 height 7
click at [517, 306] on span "." at bounding box center [518, 309] width 3 height 7
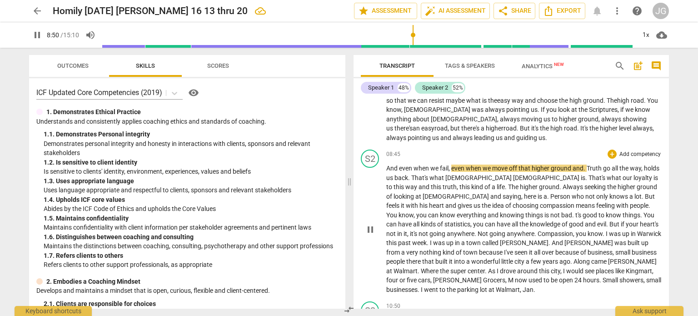
scroll to position [628, 0]
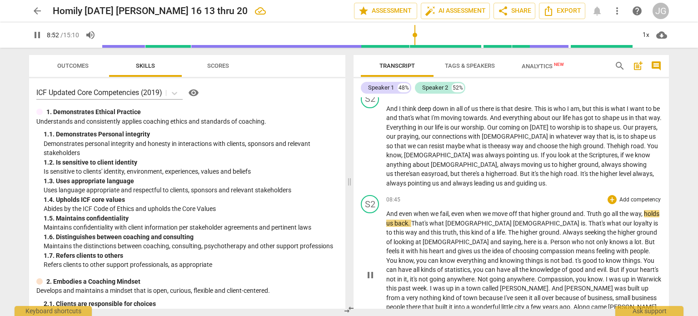
click at [503, 209] on p "And even when we fail , even when we move off that higher ground and . Truth go…" at bounding box center [523, 274] width 275 height 130
click at [504, 210] on span "move" at bounding box center [500, 213] width 17 height 7
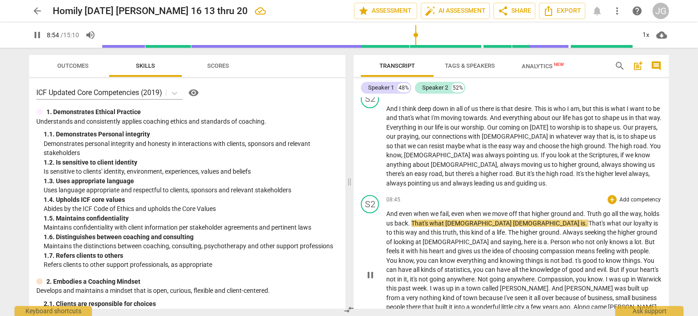
click at [505, 210] on span "move" at bounding box center [500, 213] width 17 height 7
click at [555, 210] on span "ground" at bounding box center [562, 213] width 22 height 7
drag, startPoint x: 601, startPoint y: 139, endPoint x: 585, endPoint y: 141, distance: 16.1
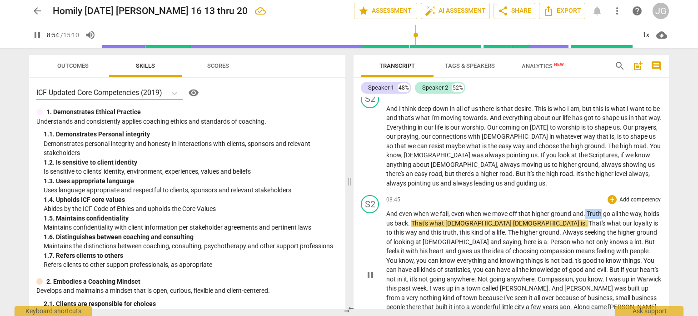
click at [585, 209] on p "And even when we fail , even when we move off that higher ground and . Truth go…" at bounding box center [523, 274] width 275 height 130
type input "535"
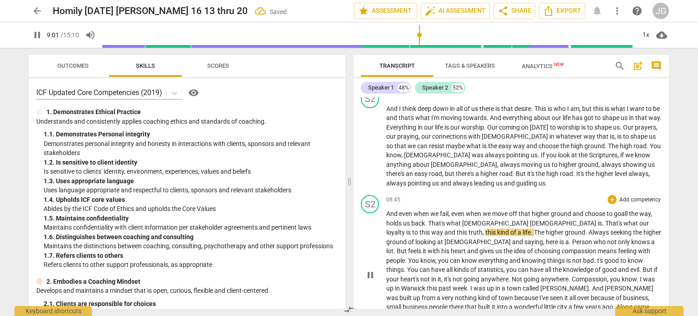
click at [629, 210] on span "all" at bounding box center [625, 213] width 8 height 7
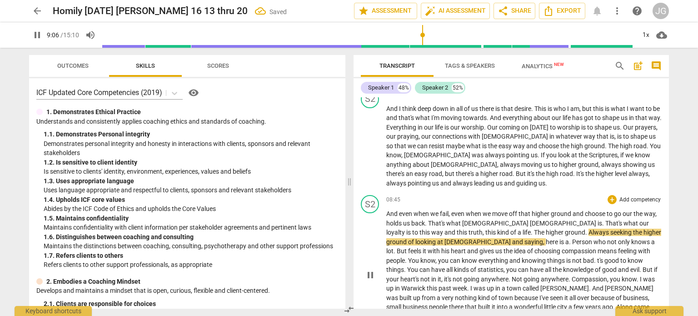
click at [645, 210] on span "way" at bounding box center [649, 213] width 11 height 7
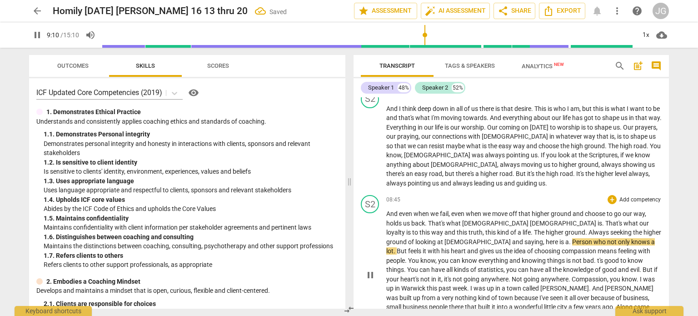
click at [429, 210] on span "when" at bounding box center [422, 213] width 17 height 7
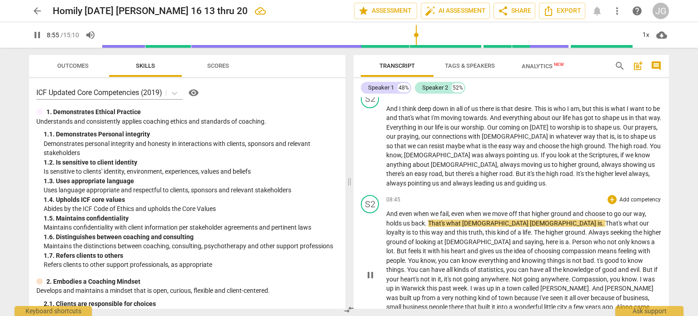
click at [385, 213] on div "play_arrow pause" at bounding box center [374, 275] width 23 height 124
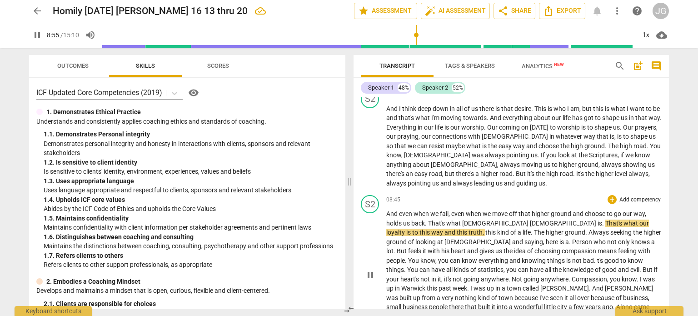
click at [386, 219] on span "holds" at bounding box center [394, 222] width 17 height 7
type input "537"
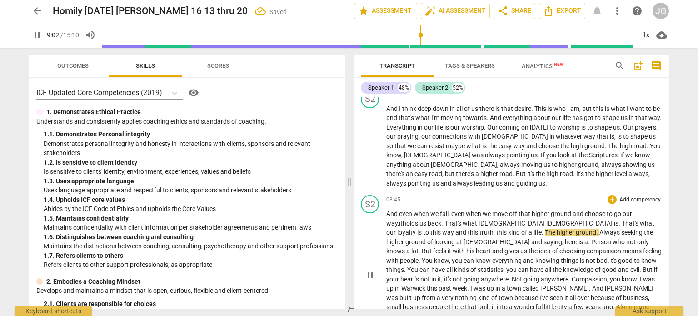
click at [405, 210] on span "even" at bounding box center [406, 213] width 15 height 7
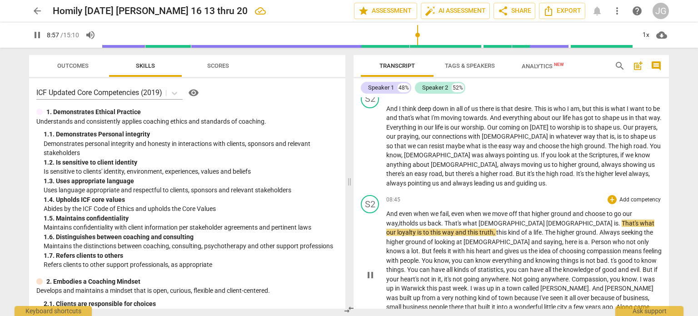
click at [403, 219] on span ", it" at bounding box center [400, 222] width 5 height 7
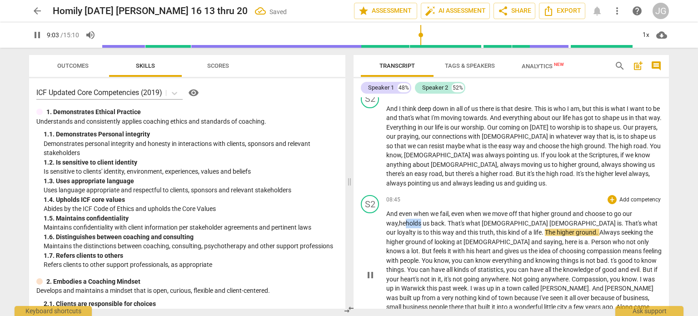
drag, startPoint x: 424, startPoint y: 147, endPoint x: 409, endPoint y: 147, distance: 15.0
click at [409, 219] on span "holds" at bounding box center [414, 222] width 17 height 7
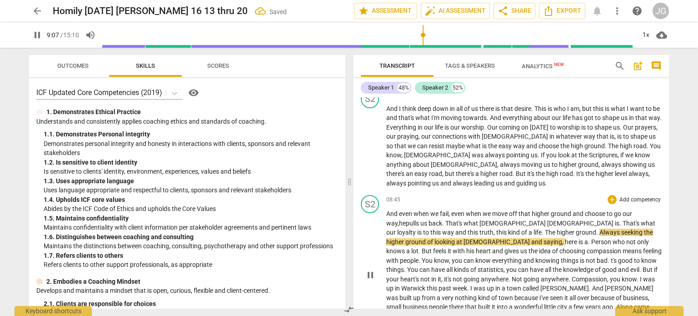
click at [441, 210] on span "fail" at bounding box center [444, 213] width 9 height 7
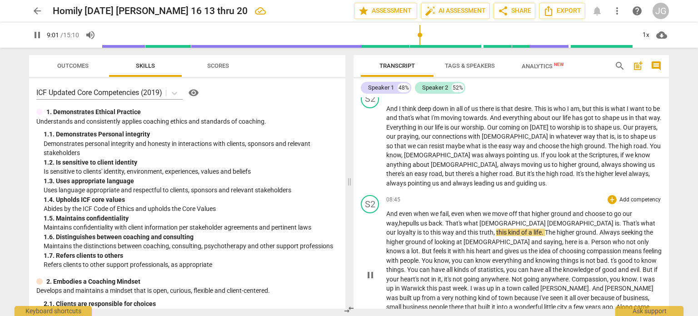
click at [619, 219] on span "." at bounding box center [620, 222] width 3 height 7
click at [524, 229] on span "kind" at bounding box center [530, 232] width 13 height 7
click at [615, 229] on span "Always" at bounding box center [626, 232] width 22 height 7
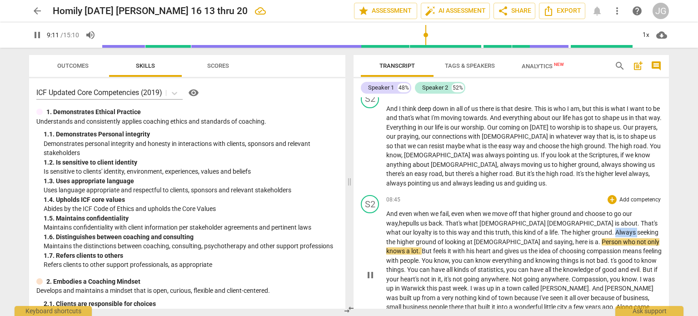
click at [615, 229] on span "Always" at bounding box center [626, 232] width 22 height 7
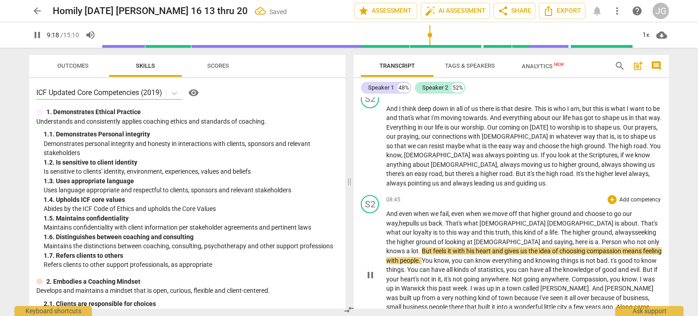
click at [438, 238] on span "ground" at bounding box center [427, 241] width 22 height 7
click at [592, 229] on span "ground, a" at bounding box center [605, 232] width 27 height 7
click at [600, 238] on span "." at bounding box center [601, 241] width 3 height 7
click at [422, 247] on span "." at bounding box center [420, 250] width 3 height 7
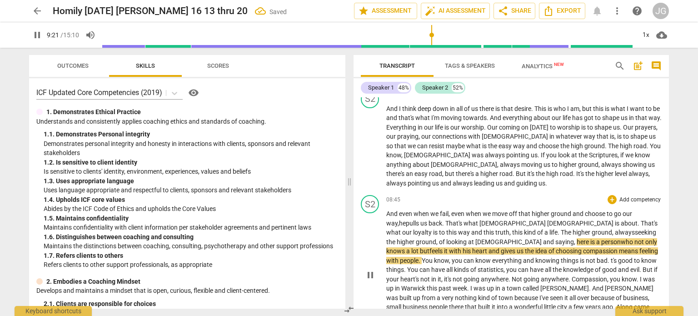
click at [406, 247] on span "knows" at bounding box center [396, 250] width 20 height 7
click at [645, 238] on span "only" at bounding box center [651, 241] width 12 height 7
click at [449, 247] on span "it" at bounding box center [446, 250] width 5 height 7
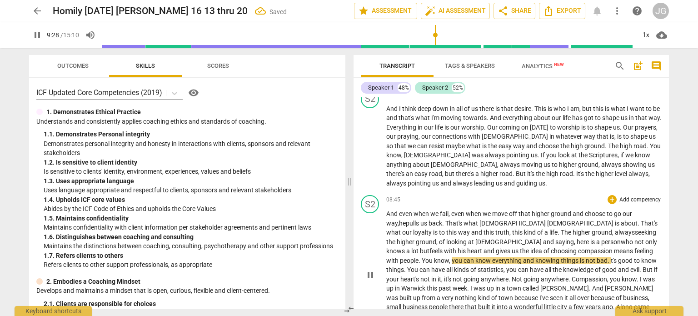
click at [483, 247] on span "heart" at bounding box center [475, 250] width 16 height 7
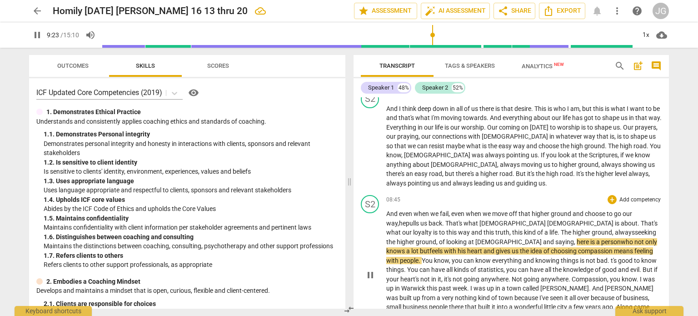
click at [596, 238] on span "a" at bounding box center [598, 241] width 4 height 7
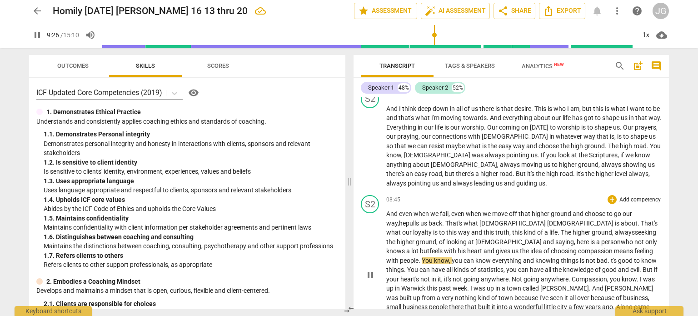
click at [614, 247] on span "means" at bounding box center [624, 250] width 20 height 7
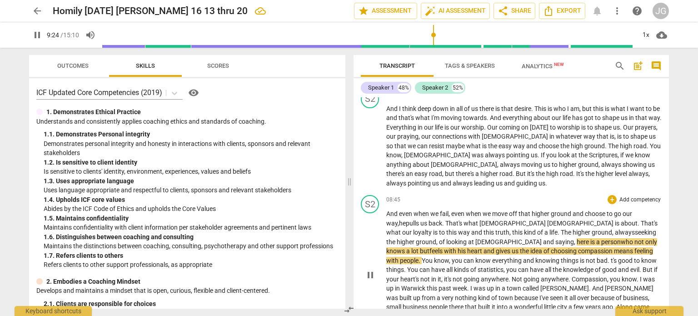
click at [634, 247] on span "feeling" at bounding box center [643, 250] width 19 height 7
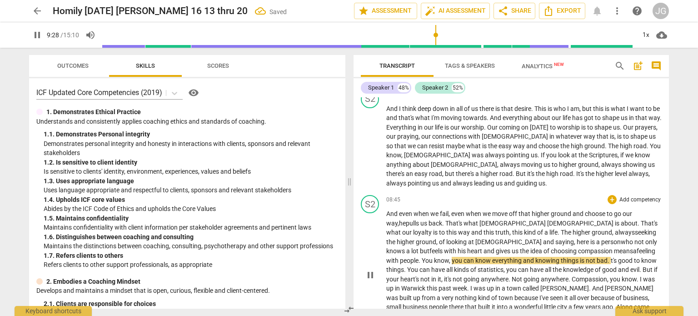
click at [637, 247] on span "feeling" at bounding box center [646, 250] width 19 height 7
drag, startPoint x: 572, startPoint y: 176, endPoint x: 571, endPoint y: 169, distance: 7.3
click at [434, 257] on span "You" at bounding box center [428, 260] width 12 height 7
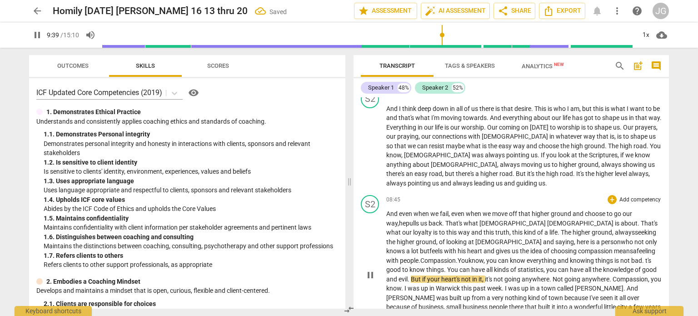
click at [422, 275] on span "But" at bounding box center [416, 278] width 11 height 7
click at [548, 275] on span "Not" at bounding box center [554, 278] width 12 height 7
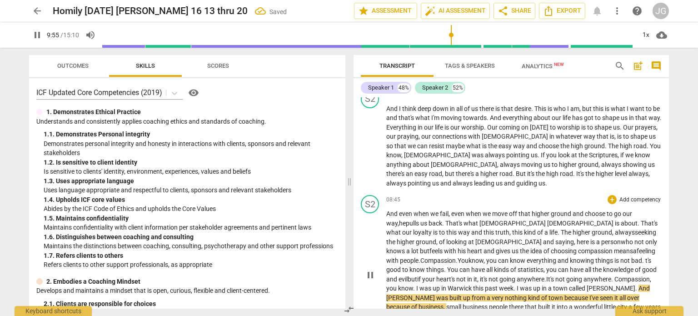
click at [419, 284] on span "I" at bounding box center [417, 287] width 3 height 7
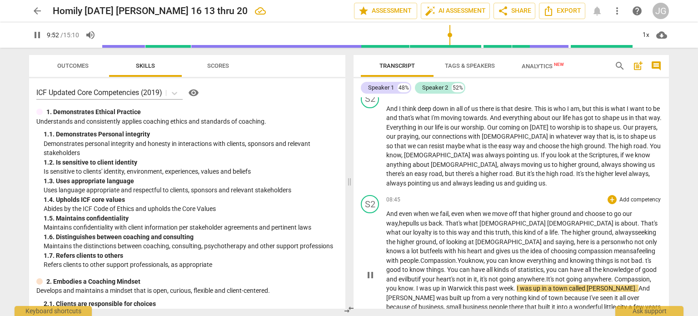
click at [473, 284] on span "Warwick" at bounding box center [460, 287] width 25 height 7
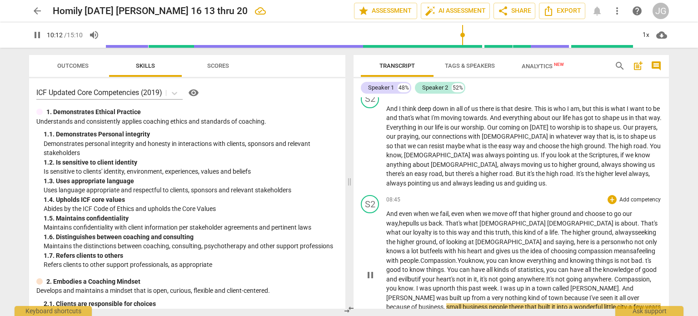
click at [485, 313] on span "[PERSON_NAME]" at bounding box center [460, 316] width 50 height 7
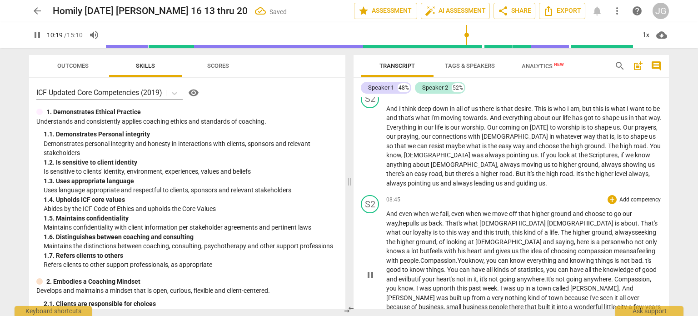
click at [485, 313] on span "Walmart" at bounding box center [473, 316] width 24 height 7
click at [481, 313] on span "Where" at bounding box center [471, 316] width 19 height 7
click at [502, 313] on span "super" at bounding box center [492, 316] width 17 height 7
click at [521, 313] on span "center" at bounding box center [511, 316] width 17 height 7
click at [435, 313] on span "came" at bounding box center [426, 316] width 17 height 7
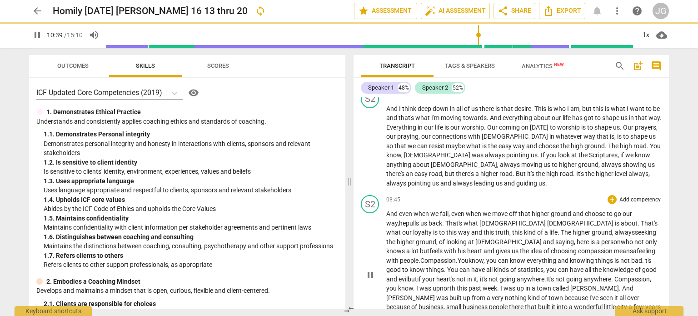
click at [435, 313] on span "came" at bounding box center [426, 316] width 17 height 7
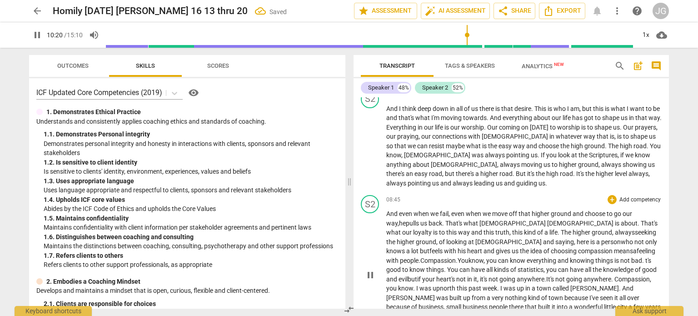
click at [489, 313] on span "the S" at bounding box center [482, 316] width 14 height 7
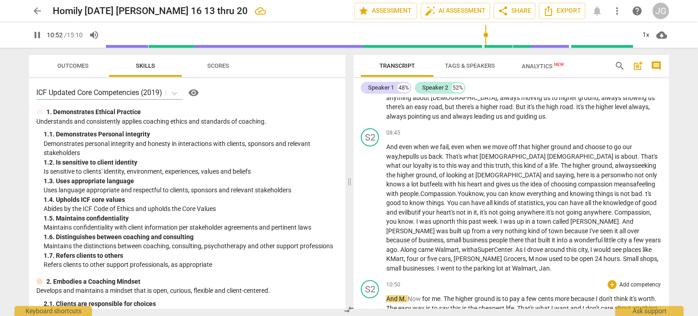
scroll to position [718, 0]
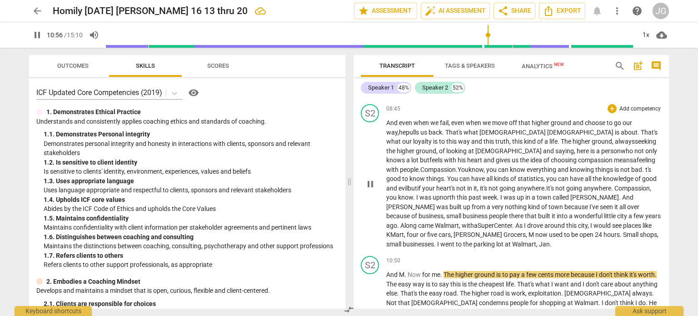
click at [404, 231] on span "KMart" at bounding box center [395, 234] width 18 height 7
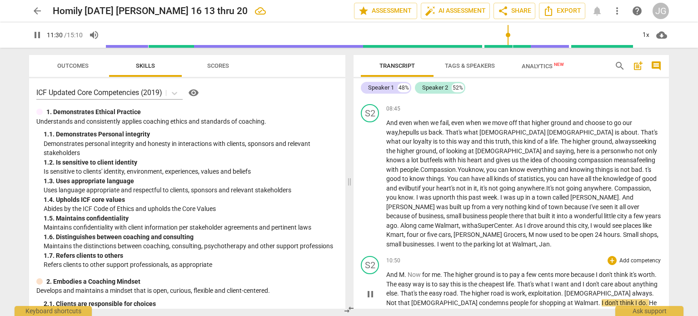
click at [652, 289] on span "." at bounding box center [653, 292] width 2 height 7
type input "692"
click at [625, 299] on span "don't" at bounding box center [632, 302] width 15 height 7
click at [555, 271] on span "cents" at bounding box center [546, 274] width 17 height 7
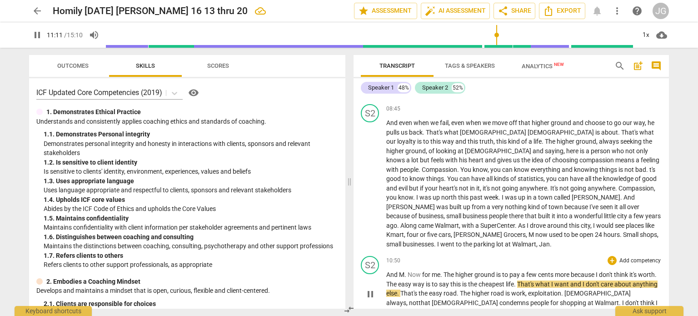
click at [629, 271] on span "think" at bounding box center [621, 274] width 15 height 7
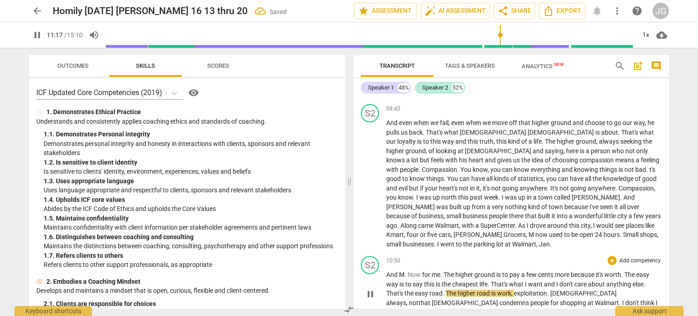
click at [640, 271] on span "easy" at bounding box center [642, 274] width 13 height 7
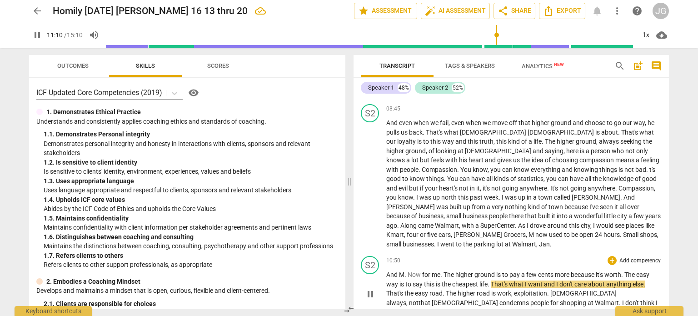
click at [493, 280] on span "That's" at bounding box center [500, 283] width 18 height 7
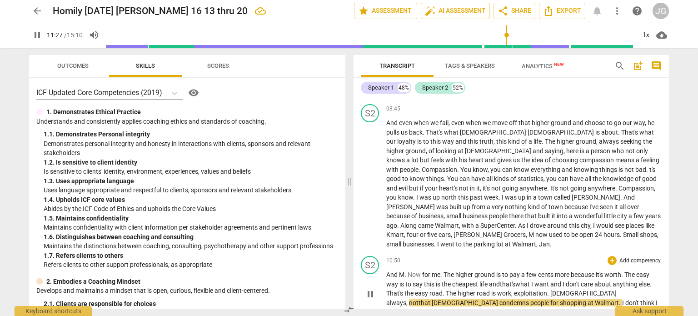
click at [652, 280] on span "." at bounding box center [651, 283] width 2 height 7
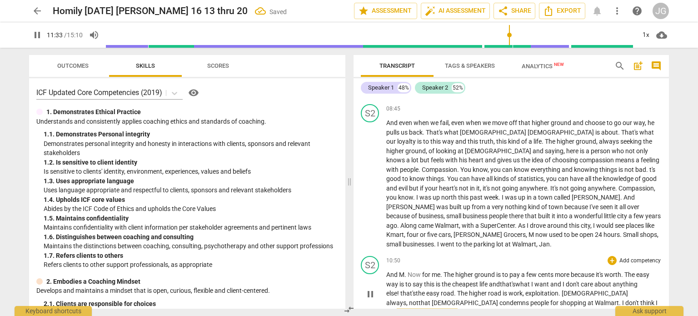
click at [469, 289] on span "The" at bounding box center [463, 292] width 12 height 7
click at [523, 289] on span "work" at bounding box center [515, 292] width 14 height 7
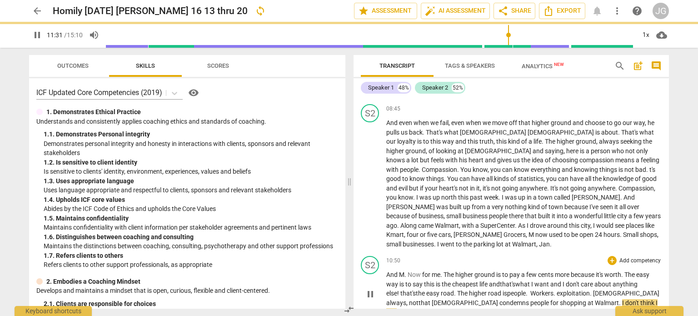
click at [510, 280] on span "that's" at bounding box center [507, 283] width 15 height 7
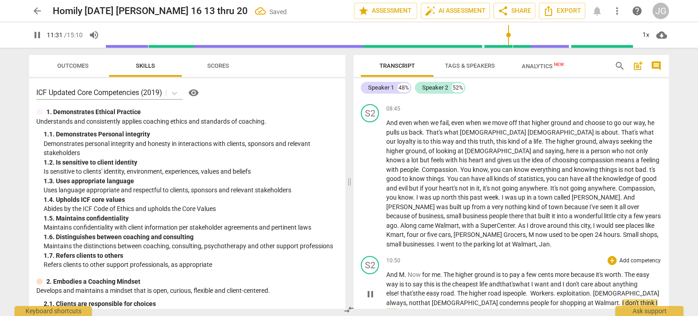
click at [510, 280] on span "that's" at bounding box center [507, 283] width 15 height 7
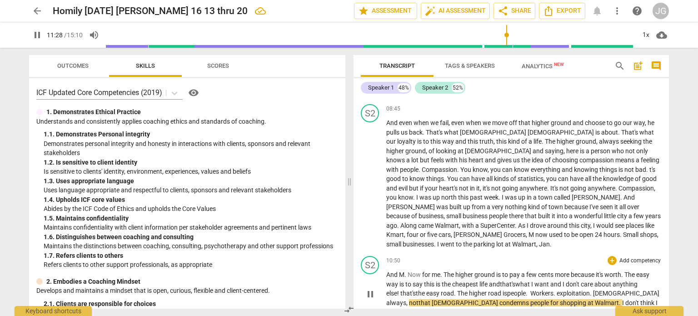
click at [540, 289] on span "is people. Workers." at bounding box center [529, 292] width 53 height 7
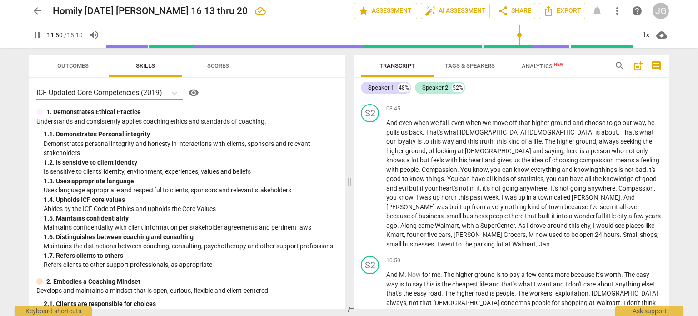
type input "711"
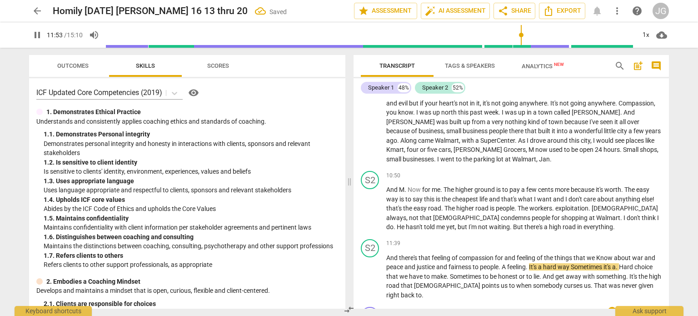
scroll to position [809, 0]
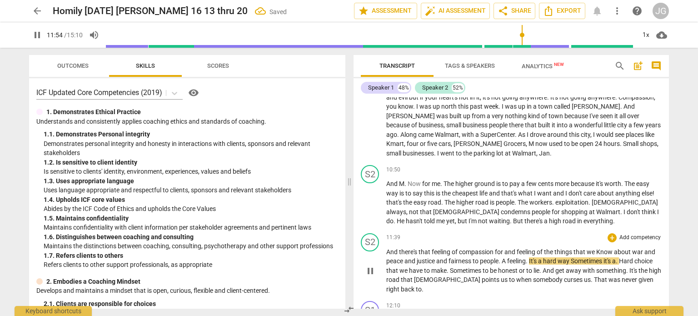
click at [600, 248] on span "Know" at bounding box center [605, 251] width 18 height 7
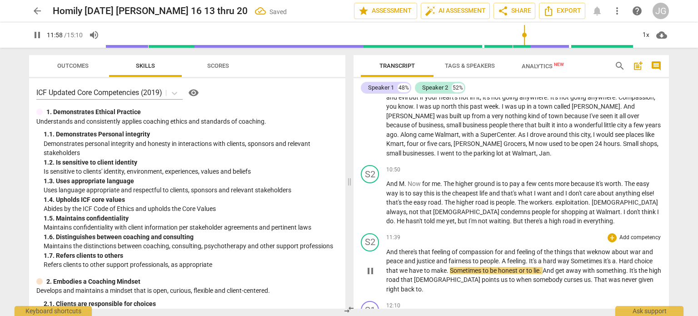
click at [538, 257] on span "It's" at bounding box center [533, 260] width 9 height 7
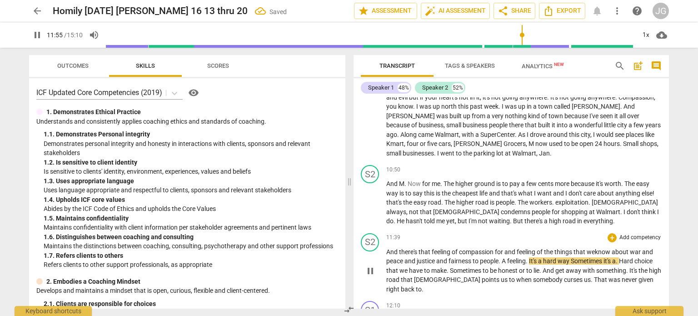
click at [576, 257] on span "Sometimes" at bounding box center [587, 260] width 33 height 7
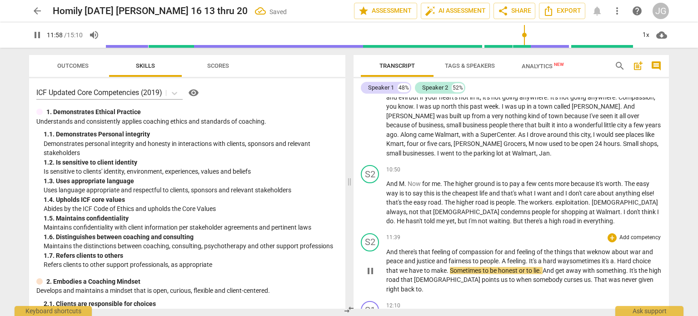
click at [602, 257] on span "ometimes" at bounding box center [587, 260] width 29 height 7
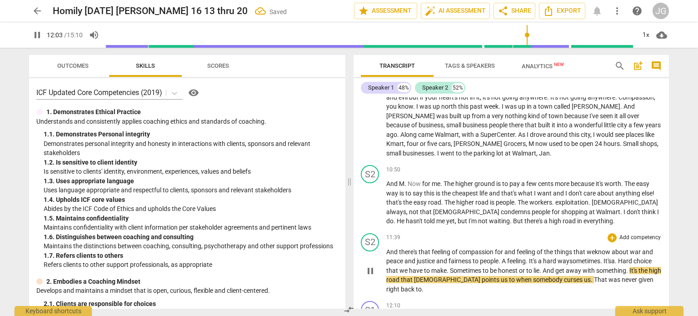
click at [618, 257] on span "." at bounding box center [616, 260] width 3 height 7
click at [411, 267] on span "have" at bounding box center [403, 270] width 15 height 7
click at [453, 267] on span "Sometimes" at bounding box center [453, 270] width 33 height 7
click at [538, 267] on span "And" at bounding box center [532, 270] width 13 height 7
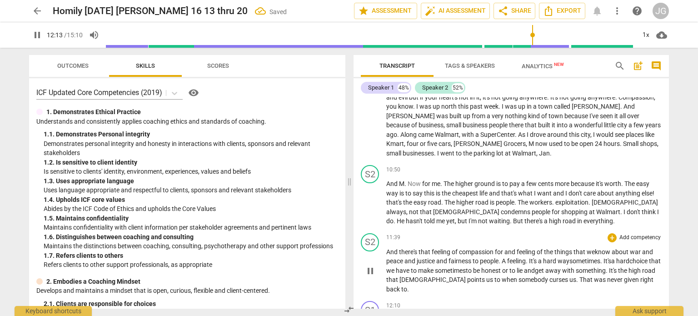
click at [518, 276] on span "somebody" at bounding box center [533, 279] width 31 height 7
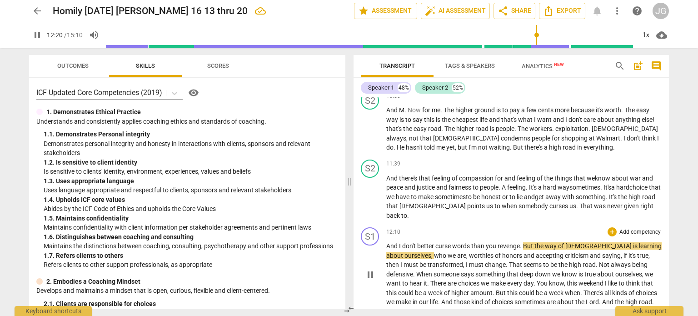
scroll to position [879, 0]
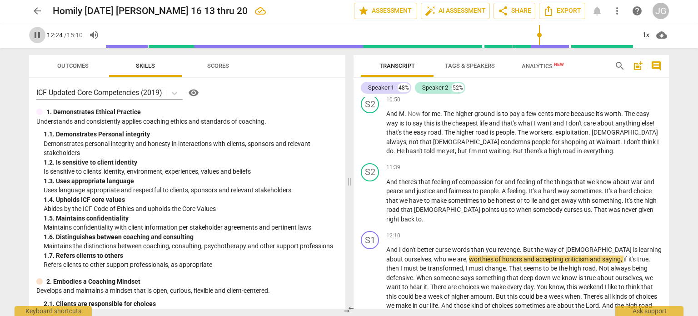
click at [37, 32] on span "pause" at bounding box center [37, 35] width 11 height 11
type input "744"
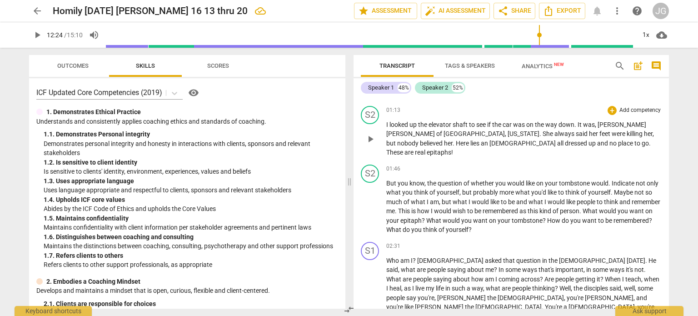
scroll to position [91, 0]
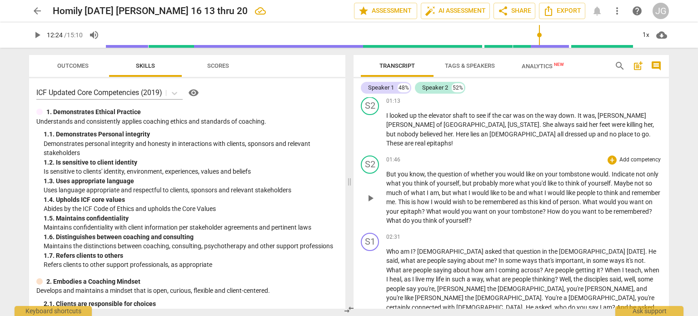
click at [493, 170] on span "whether" at bounding box center [483, 173] width 25 height 7
click at [600, 170] on span "." at bounding box center [601, 173] width 3 height 7
click at [514, 189] on span "be" at bounding box center [512, 192] width 8 height 7
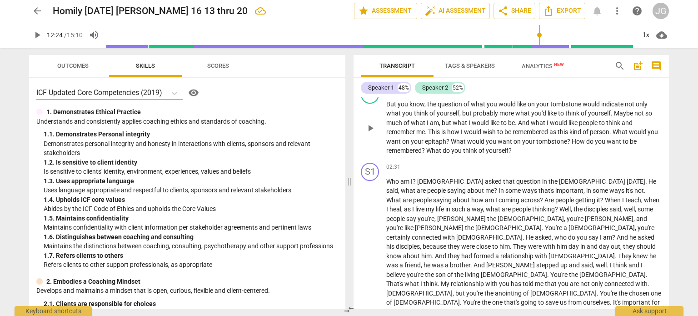
scroll to position [182, 0]
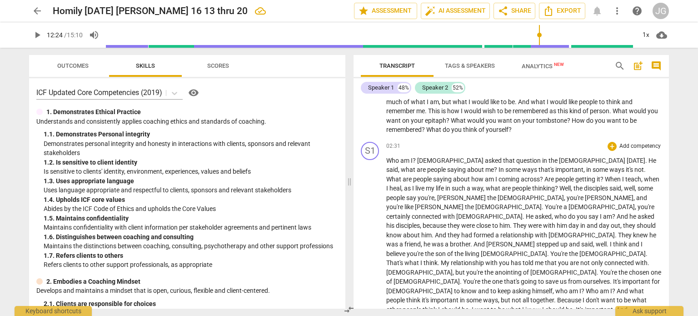
click at [437, 194] on span "," at bounding box center [435, 197] width 3 height 7
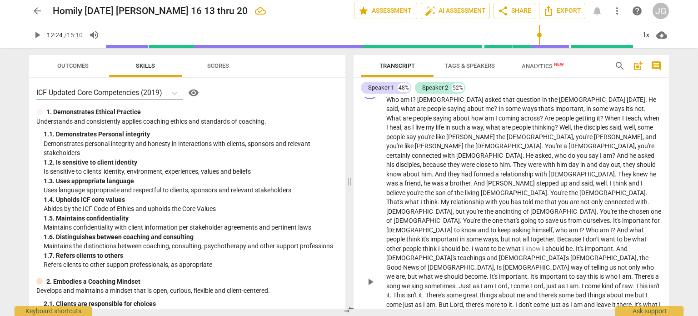
scroll to position [227, 0]
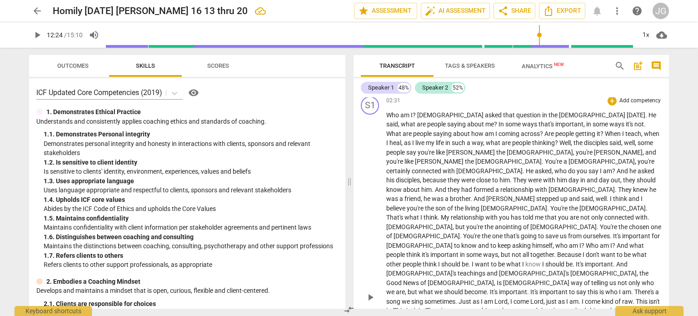
click at [648, 214] on span "." at bounding box center [649, 217] width 2 height 7
click at [613, 232] on span "It's" at bounding box center [617, 235] width 9 height 7
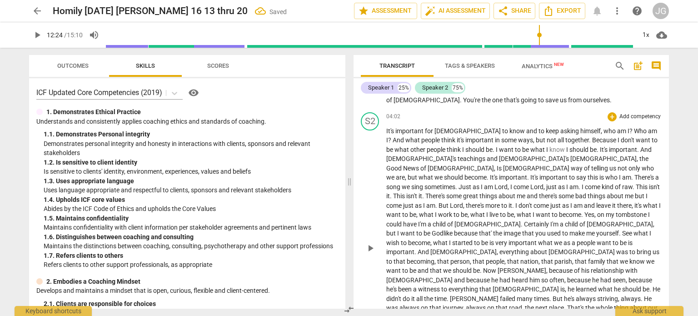
scroll to position [364, 0]
click at [592, 136] on span "Because" at bounding box center [604, 139] width 25 height 7
click at [565, 136] on span "together" at bounding box center [577, 139] width 24 height 7
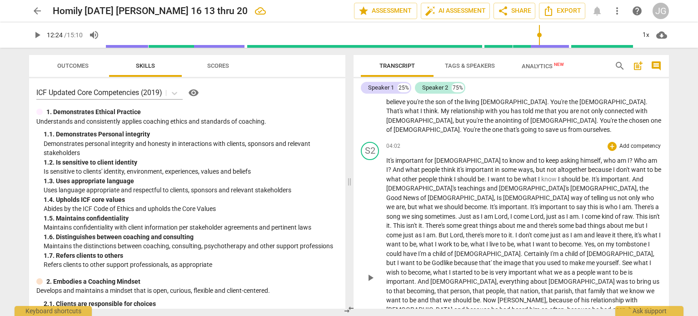
scroll to position [318, 0]
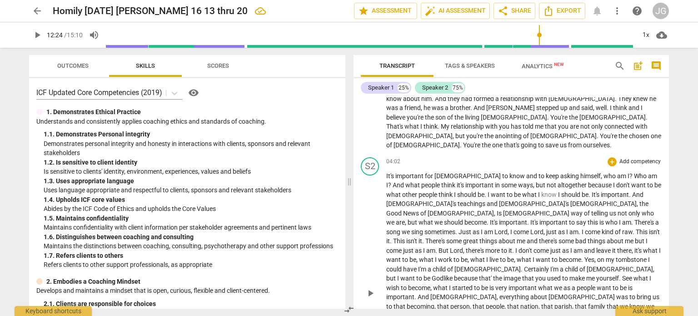
click at [503, 209] on span "Is" at bounding box center [500, 212] width 6 height 7
click at [649, 228] on span "isn't" at bounding box center [654, 231] width 11 height 7
click at [412, 237] on span "isn't" at bounding box center [405, 240] width 12 height 7
click at [498, 247] on span "." at bounding box center [496, 250] width 3 height 7
click at [430, 284] on span "started" at bounding box center [441, 287] width 22 height 7
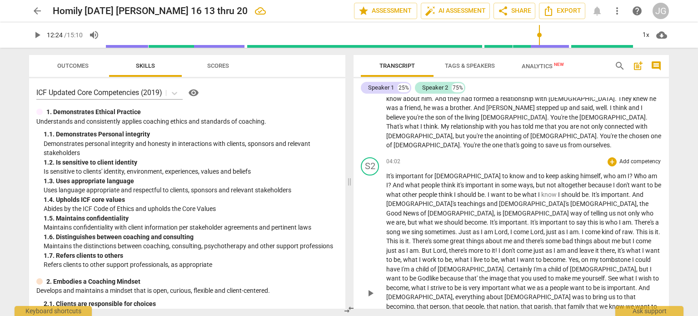
click at [482, 284] on span "important" at bounding box center [497, 287] width 30 height 7
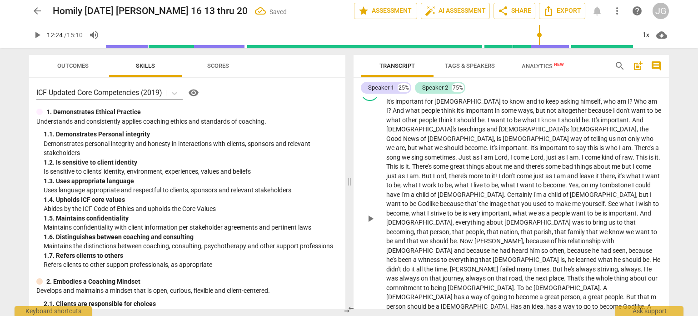
scroll to position [409, 0]
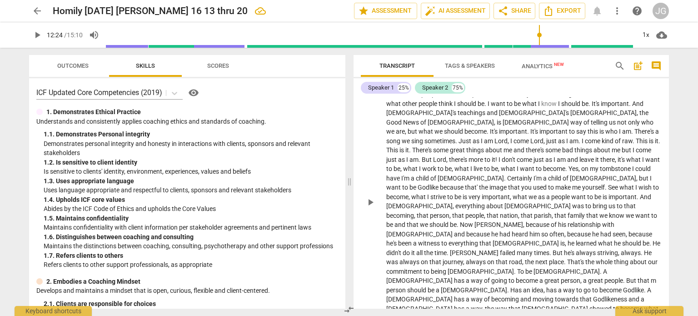
click at [397, 239] on span "he's" at bounding box center [392, 242] width 12 height 7
click at [564, 258] on span "." at bounding box center [565, 261] width 3 height 7
click at [538, 258] on span "That's" at bounding box center [546, 261] width 17 height 7
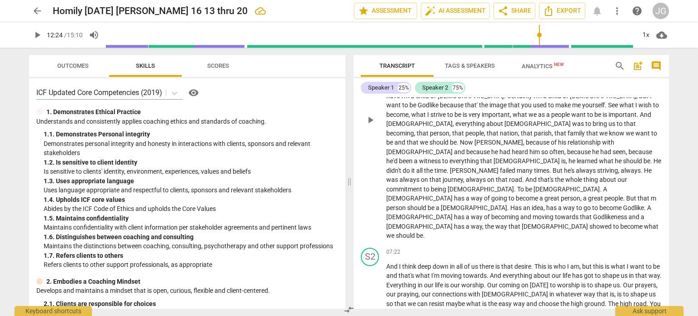
scroll to position [500, 0]
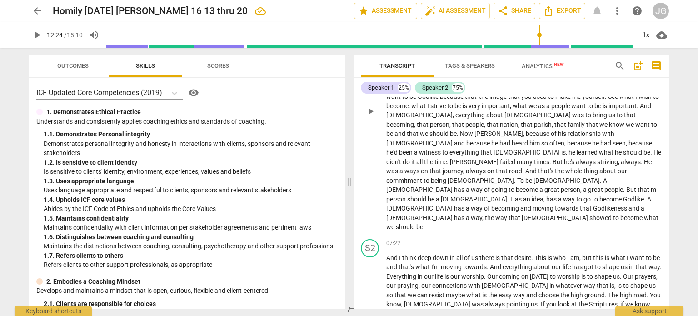
click at [653, 149] on span "He" at bounding box center [657, 152] width 8 height 7
type input "744"
click at [517, 177] on span "To" at bounding box center [521, 180] width 8 height 7
click at [407, 195] on span "person" at bounding box center [396, 198] width 21 height 7
drag, startPoint x: 483, startPoint y: 143, endPoint x: 480, endPoint y: 138, distance: 6.3
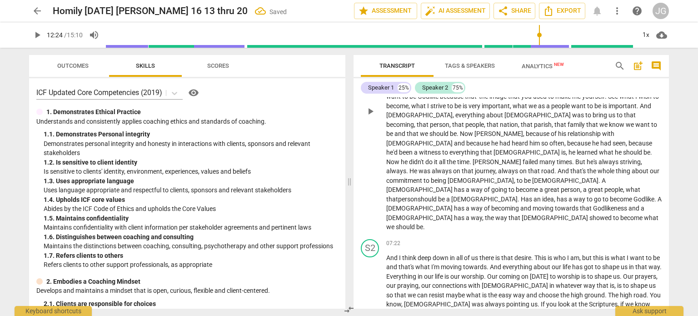
click at [446, 195] on span "be" at bounding box center [442, 198] width 8 height 7
click at [450, 195] on span "a" at bounding box center [447, 198] width 5 height 7
click at [523, 195] on span "Has" at bounding box center [529, 198] width 13 height 7
click at [592, 195] on span "go" at bounding box center [587, 198] width 9 height 7
click at [589, 214] on span "showed" at bounding box center [601, 217] width 24 height 7
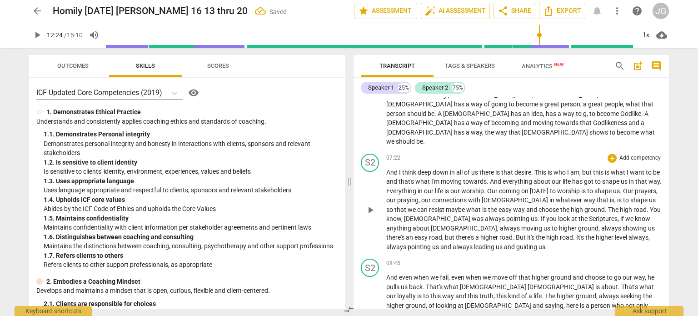
scroll to position [591, 0]
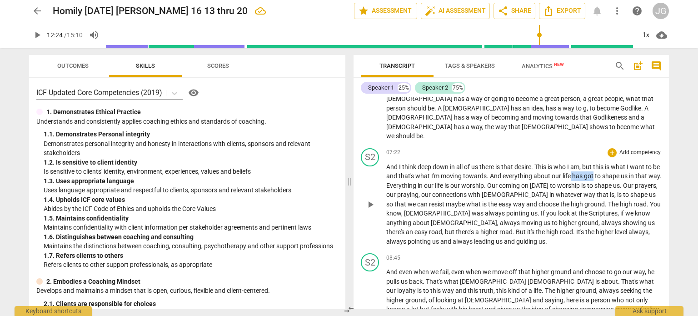
drag, startPoint x: 601, startPoint y: 111, endPoint x: 578, endPoint y: 112, distance: 22.7
click at [578, 162] on p "And I think deep down in all of us there is that desire . This is who I am , bu…" at bounding box center [523, 204] width 275 height 84
click at [577, 172] on span "lifeis helping" at bounding box center [580, 175] width 35 height 7
click at [625, 219] on span "," at bounding box center [626, 222] width 3 height 7
click at [422, 228] on span "Always" at bounding box center [412, 231] width 20 height 7
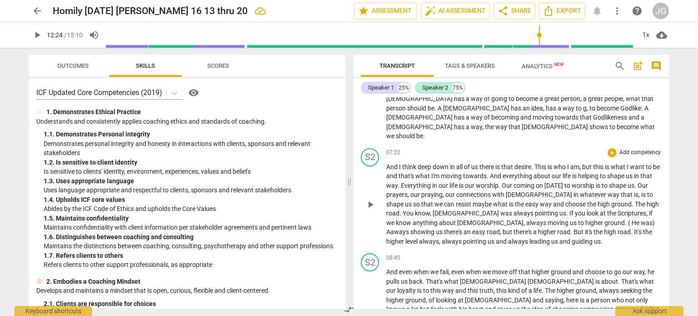
click at [410, 228] on span "Aaways" at bounding box center [398, 231] width 24 height 7
click at [419, 238] on span "level" at bounding box center [412, 241] width 14 height 7
click at [386, 268] on span "And" at bounding box center [392, 271] width 13 height 7
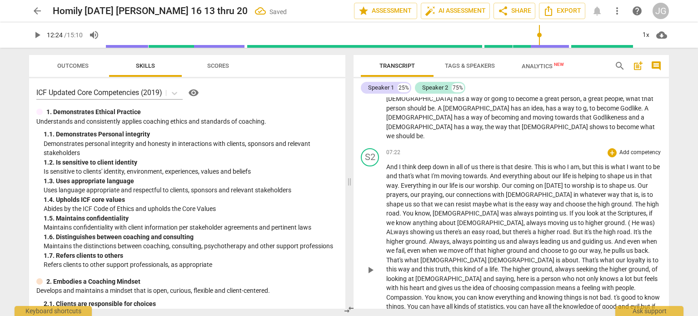
click at [410, 228] on span "ALways" at bounding box center [398, 231] width 24 height 7
click at [633, 275] on span "lot" at bounding box center [629, 278] width 9 height 7
click at [400, 284] on span "with" at bounding box center [393, 287] width 14 height 7
click at [645, 275] on span "But" at bounding box center [640, 278] width 10 height 7
click at [618, 312] on span "," at bounding box center [616, 315] width 3 height 7
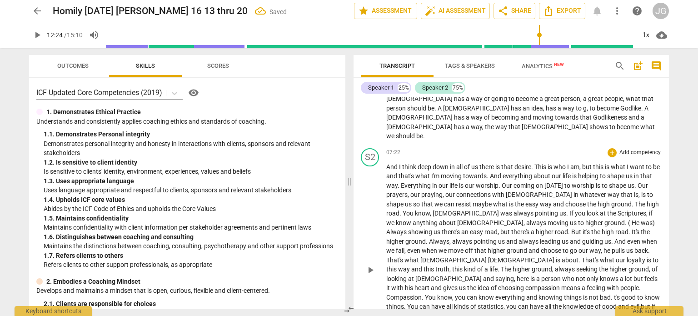
click at [644, 312] on span "." at bounding box center [645, 315] width 3 height 7
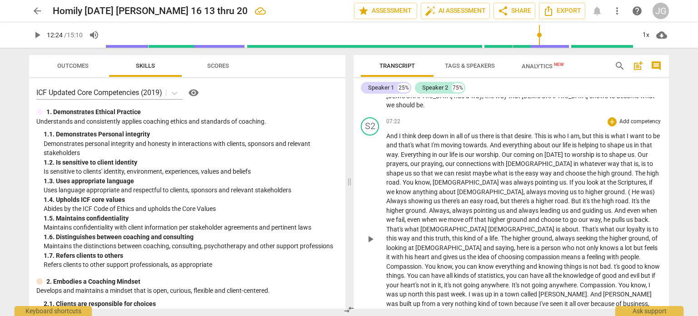
scroll to position [636, 0]
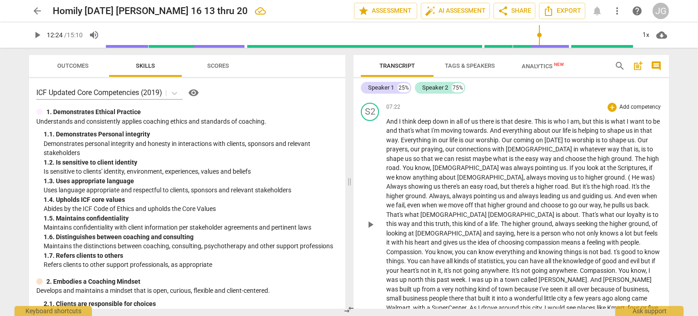
click at [655, 313] on span "." at bounding box center [656, 316] width 3 height 7
click at [569, 251] on p "And I think deep down in all of us there is that desire . This is who I am , bu…" at bounding box center [523, 224] width 275 height 214
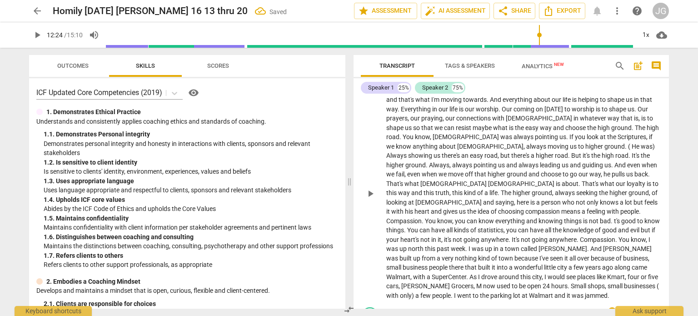
scroll to position [682, 0]
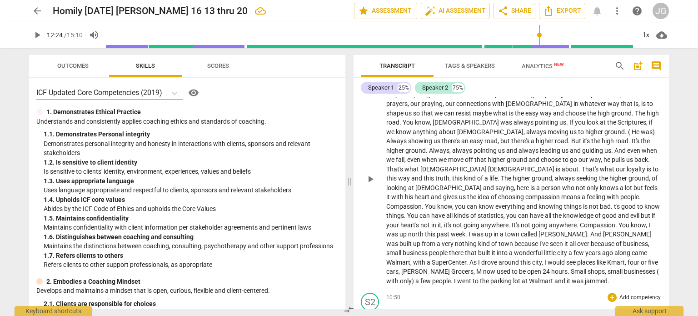
click at [443, 308] on span "." at bounding box center [441, 311] width 3 height 7
click at [476, 315] on span "life" at bounding box center [471, 320] width 10 height 7
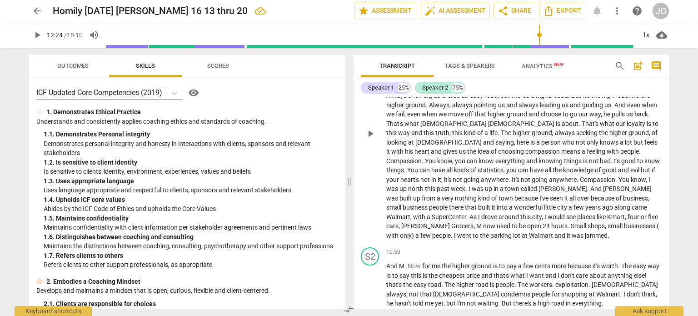
scroll to position [773, 0]
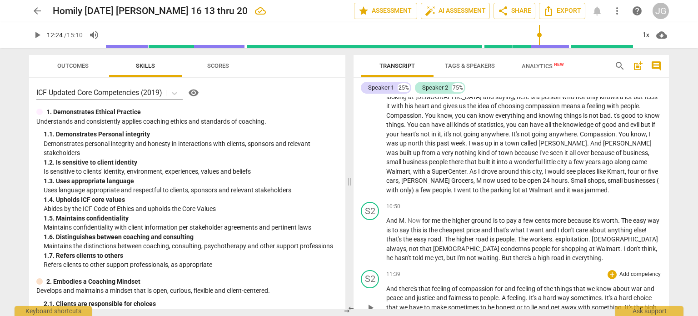
click at [608, 313] on span "was" at bounding box center [614, 316] width 13 height 7
click at [627, 284] on p "And there's that feeling of compassion for and feeling of the things that we kn…" at bounding box center [523, 307] width 275 height 47
click at [516, 304] on span "honest" at bounding box center [506, 307] width 21 height 7
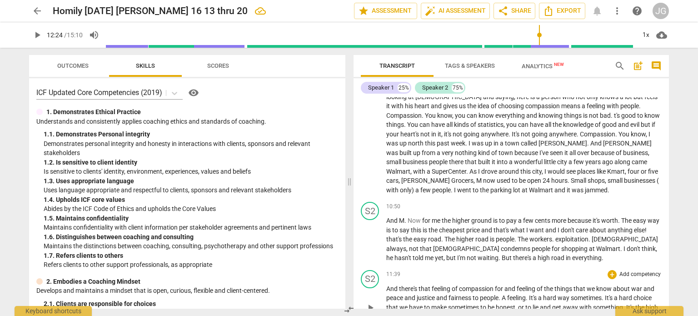
click at [387, 285] on span "And" at bounding box center [392, 288] width 13 height 7
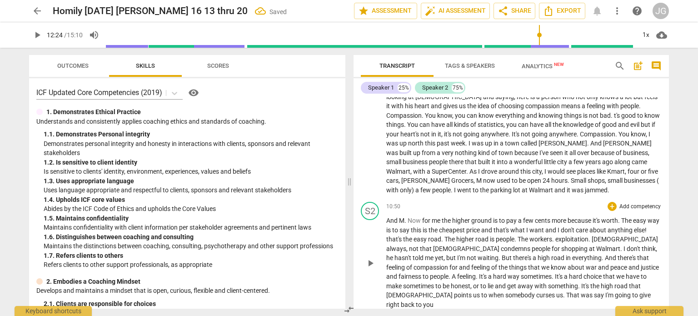
click at [605, 254] on span "And" at bounding box center [611, 257] width 13 height 7
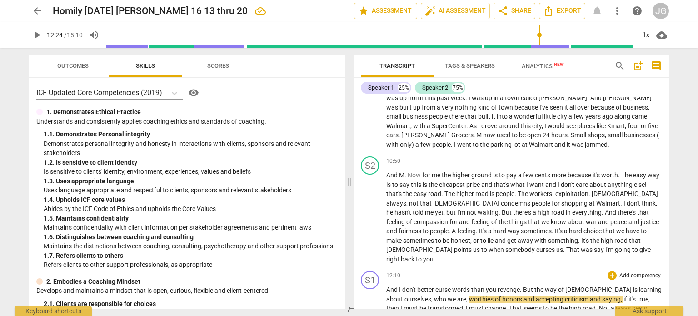
click at [417, 286] on span "better" at bounding box center [426, 289] width 18 height 7
click at [497, 286] on span "you" at bounding box center [491, 289] width 12 height 7
click at [566, 246] on span "That" at bounding box center [573, 249] width 15 height 7
drag, startPoint x: 470, startPoint y: 175, endPoint x: 468, endPoint y: 170, distance: 5.1
click at [576, 246] on span "was" at bounding box center [582, 249] width 13 height 7
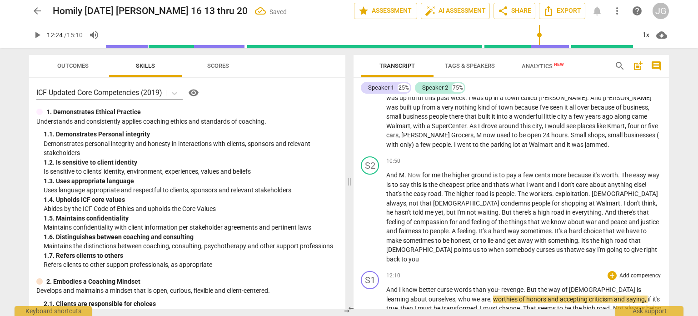
click at [597, 246] on span "I'm" at bounding box center [602, 249] width 10 height 7
click at [389, 286] on span "And" at bounding box center [392, 289] width 13 height 7
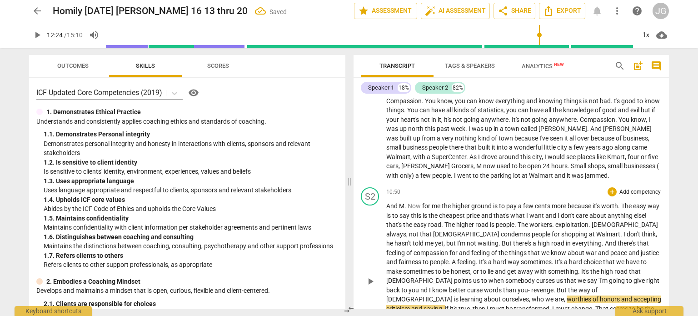
click at [429, 286] on span "nd" at bounding box center [424, 289] width 9 height 7
click at [520, 286] on span "you-" at bounding box center [527, 289] width 14 height 7
click at [537, 286] on span "revenge" at bounding box center [548, 289] width 22 height 7
click at [600, 295] on span "honors" at bounding box center [610, 298] width 21 height 7
click at [639, 305] on span "seems" at bounding box center [648, 308] width 18 height 7
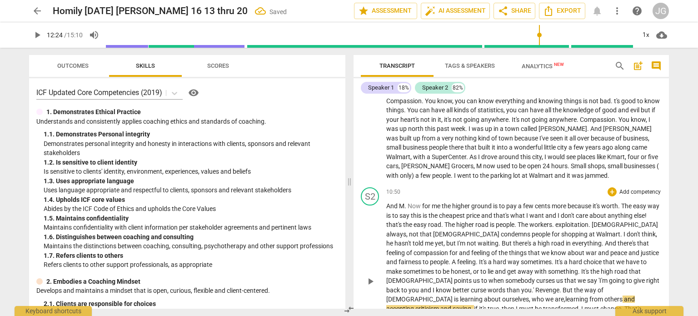
click at [424, 314] on span "be" at bounding box center [420, 317] width 8 height 7
click at [461, 314] on span "Not" at bounding box center [455, 317] width 12 height 7
click at [477, 314] on span "Not" at bounding box center [471, 317] width 12 height 7
click at [596, 229] on p "And M . Now for me the higher ground is to pay a few cents more because it's wo…" at bounding box center [523, 280] width 275 height 159
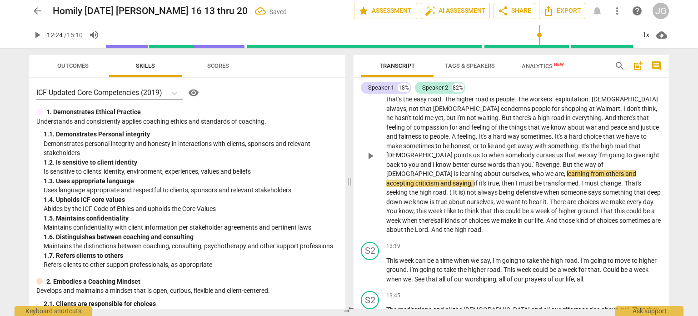
scroll to position [923, 0]
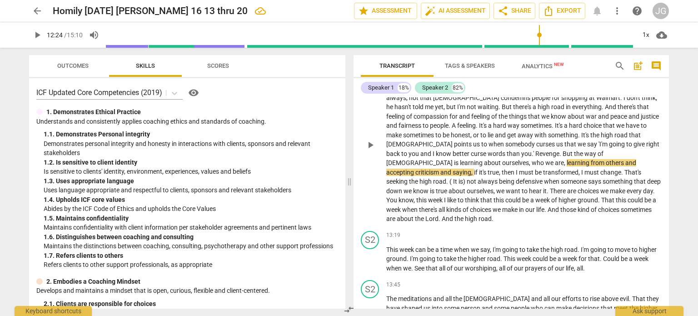
click at [442, 215] on span "." at bounding box center [440, 218] width 3 height 7
click at [653, 135] on p "And M . Now for me the higher ground is to pay a few cents more because it's wo…" at bounding box center [523, 144] width 275 height 159
click at [500, 255] on span "road" at bounding box center [493, 258] width 13 height 7
click at [618, 255] on span "Could" at bounding box center [609, 258] width 18 height 7
click at [414, 264] on span "." at bounding box center [412, 267] width 3 height 7
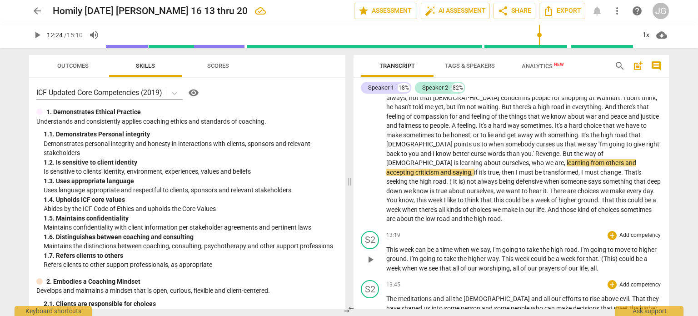
click at [389, 295] on span "The" at bounding box center [392, 298] width 12 height 7
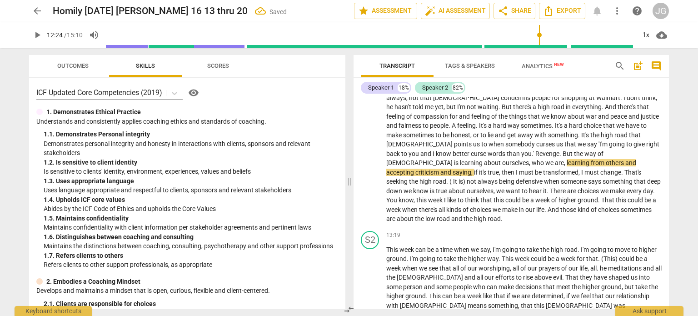
scroll to position [906, 0]
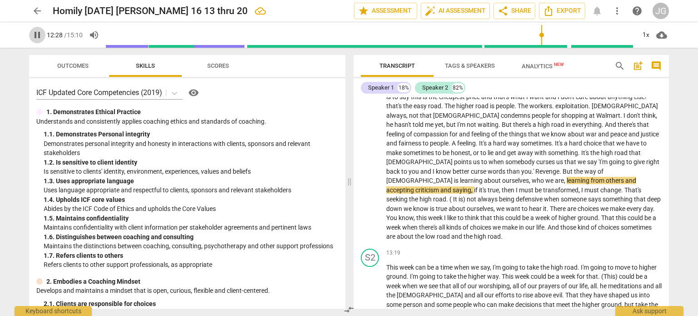
drag, startPoint x: 35, startPoint y: 35, endPoint x: 40, endPoint y: 47, distance: 12.8
click at [35, 36] on span "pause" at bounding box center [37, 35] width 11 height 11
type input "749"
click at [608, 282] on span "he" at bounding box center [604, 285] width 8 height 7
click at [570, 291] on span "." at bounding box center [571, 294] width 3 height 7
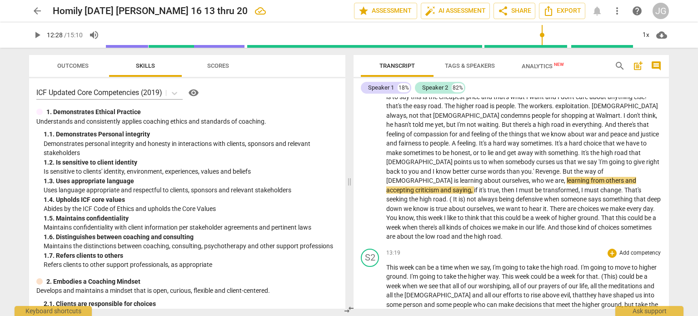
click at [455, 301] on span "people" at bounding box center [463, 304] width 20 height 7
click at [475, 301] on span "Who" at bounding box center [481, 304] width 13 height 7
click at [424, 310] on span "ground" at bounding box center [415, 313] width 20 height 7
drag, startPoint x: 512, startPoint y: 239, endPoint x: 502, endPoint y: 238, distance: 10.1
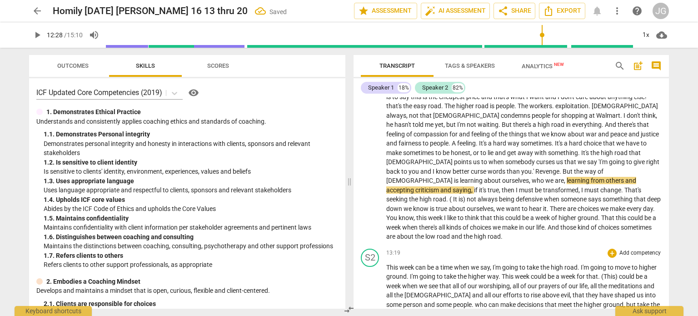
drag, startPoint x: 428, startPoint y: 258, endPoint x: 425, endPoint y: 252, distance: 5.9
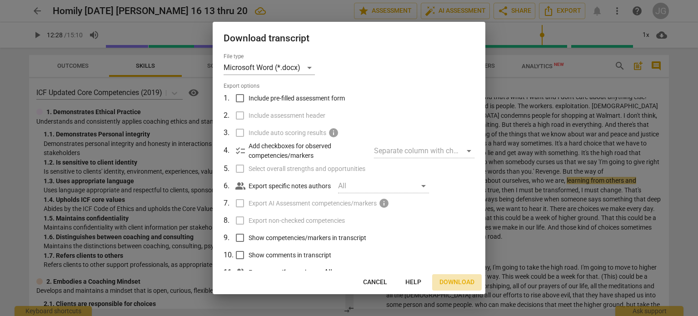
click at [464, 279] on span "Download" at bounding box center [456, 282] width 35 height 9
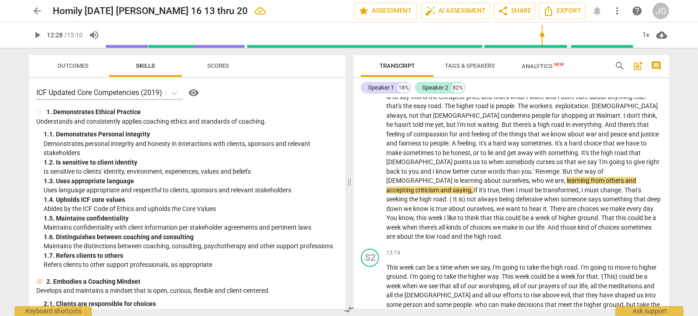
click at [34, 11] on span "arrow_back" at bounding box center [37, 10] width 11 height 11
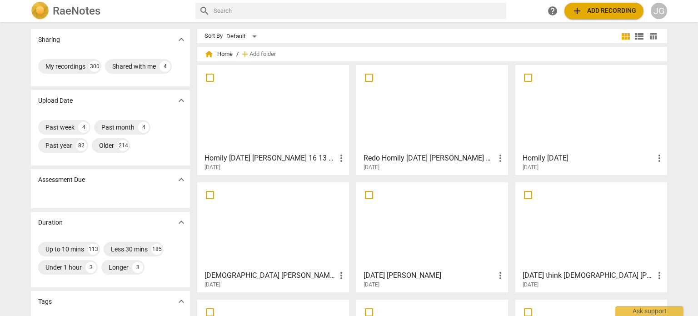
click at [239, 15] on input "text" at bounding box center [358, 11] width 289 height 15
type input "2010"
